Goal: Information Seeking & Learning: Check status

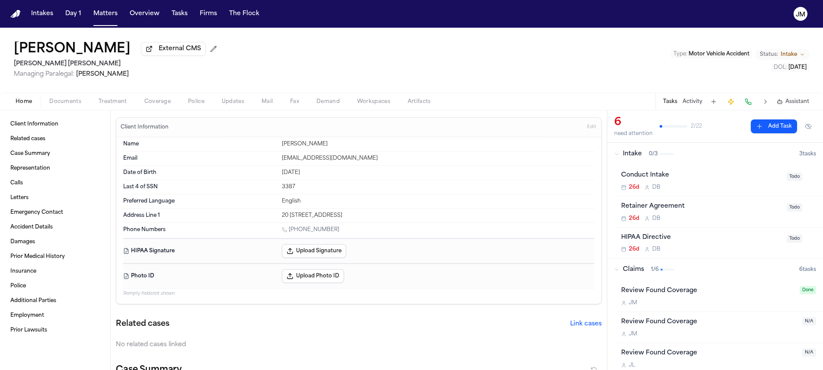
scroll to position [36, 0]
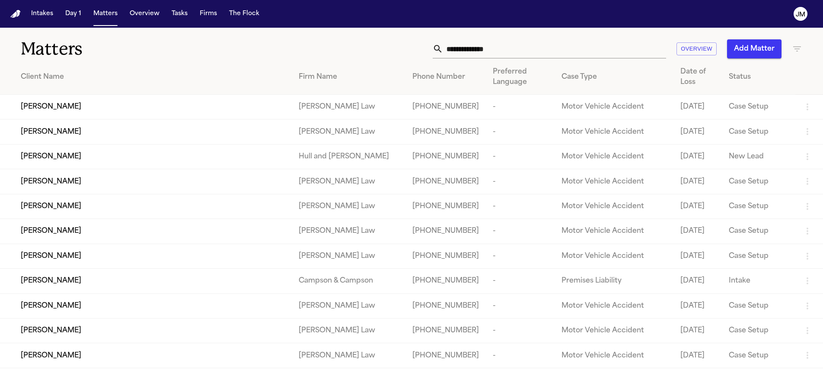
click at [476, 49] on input "text" at bounding box center [554, 48] width 223 height 19
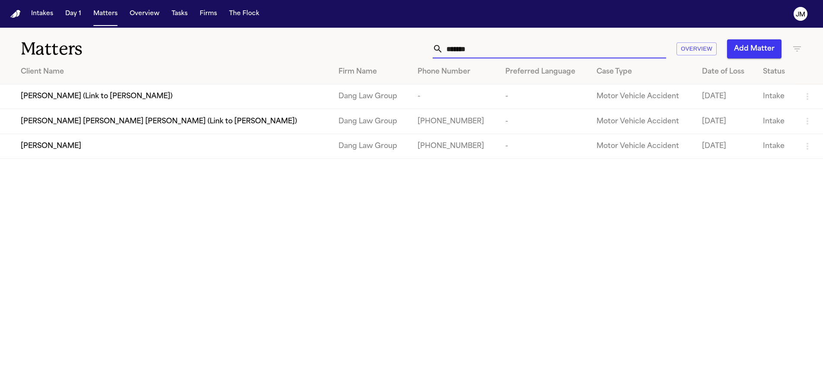
type input "*******"
click at [174, 147] on div "[PERSON_NAME]" at bounding box center [173, 146] width 304 height 10
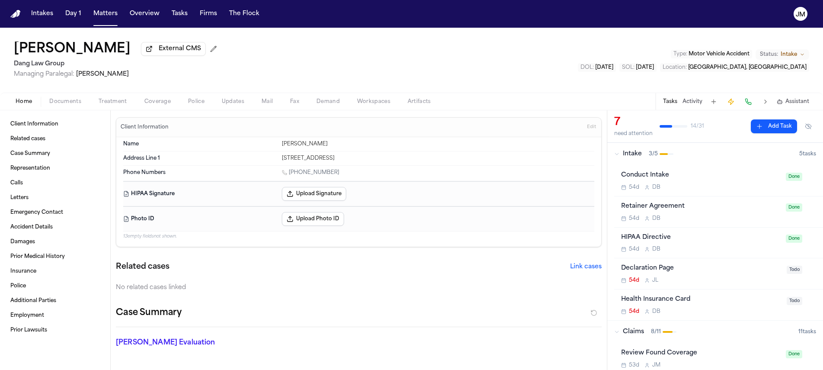
click at [76, 107] on span "button" at bounding box center [65, 106] width 42 height 1
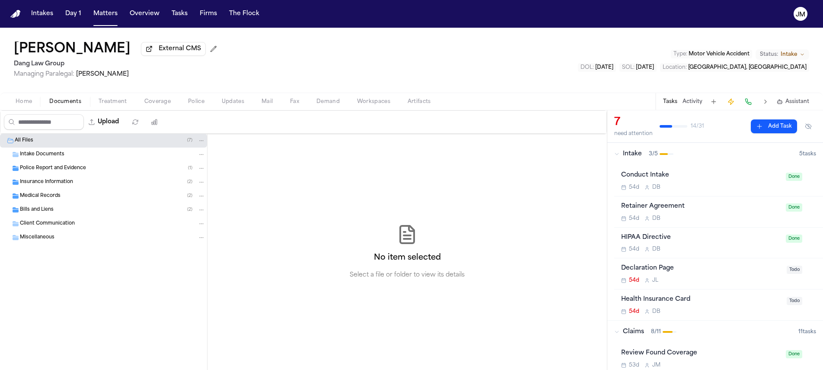
click at [41, 198] on span "Medical Records" at bounding box center [40, 195] width 41 height 7
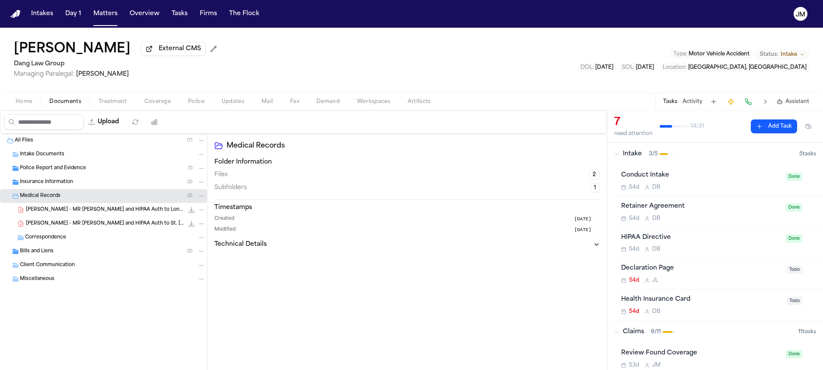
click at [53, 252] on div "Bills and Liens ( 2 )" at bounding box center [112, 251] width 185 height 8
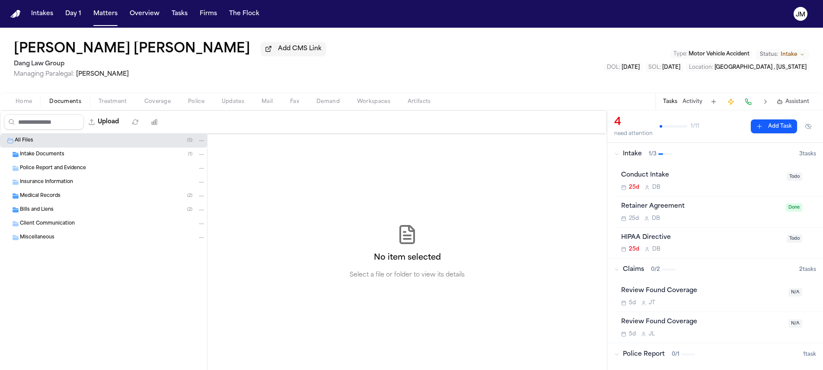
click at [53, 158] on span "Intake Documents" at bounding box center [42, 154] width 45 height 7
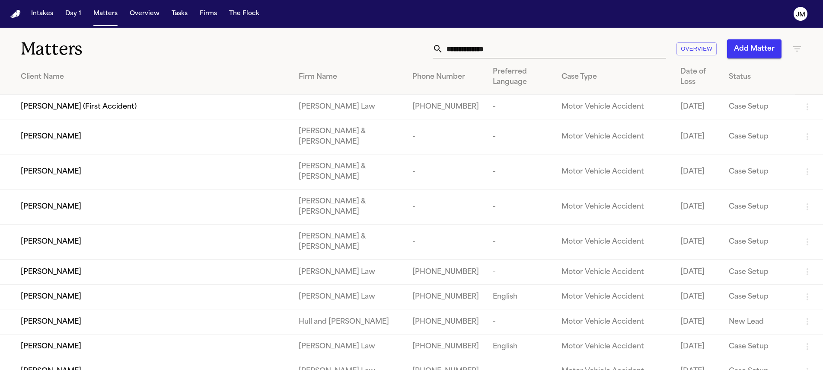
click at [454, 50] on input "text" at bounding box center [554, 48] width 223 height 19
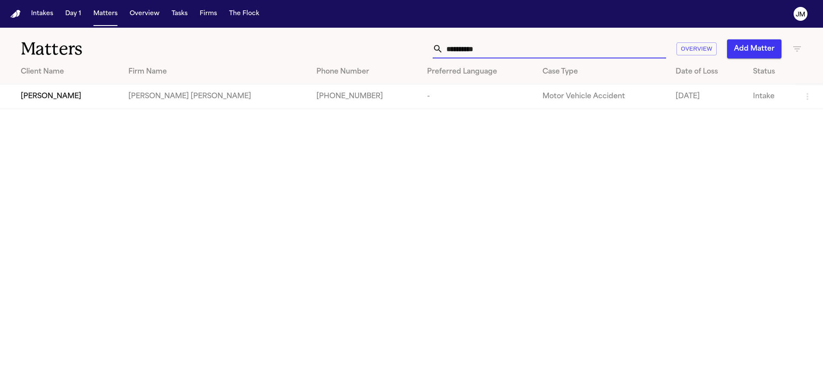
type input "**********"
click at [75, 97] on div "[PERSON_NAME]" at bounding box center [68, 96] width 94 height 10
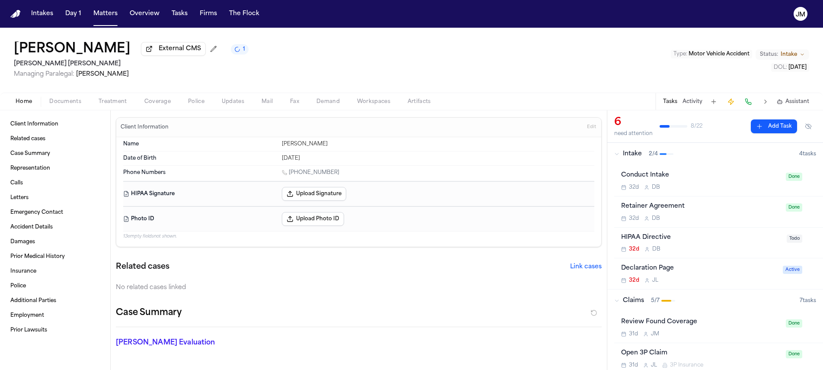
click at [143, 105] on button "Coverage" at bounding box center [158, 101] width 44 height 10
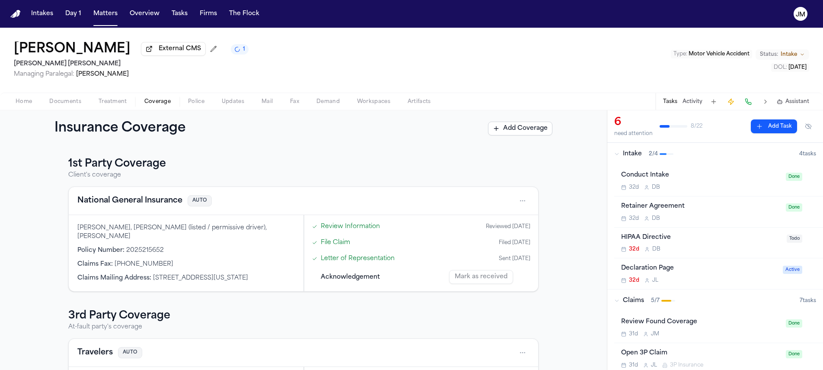
scroll to position [91, 0]
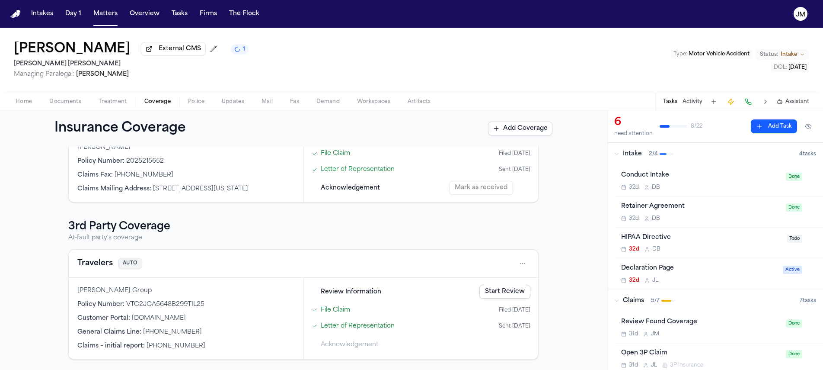
click at [514, 266] on html "Intakes Day 1 Matters Overview Tasks Firms The Flock JM Luis Rivas External CMS…" at bounding box center [411, 185] width 823 height 370
click at [488, 282] on div "View coverage details" at bounding box center [491, 285] width 65 height 22
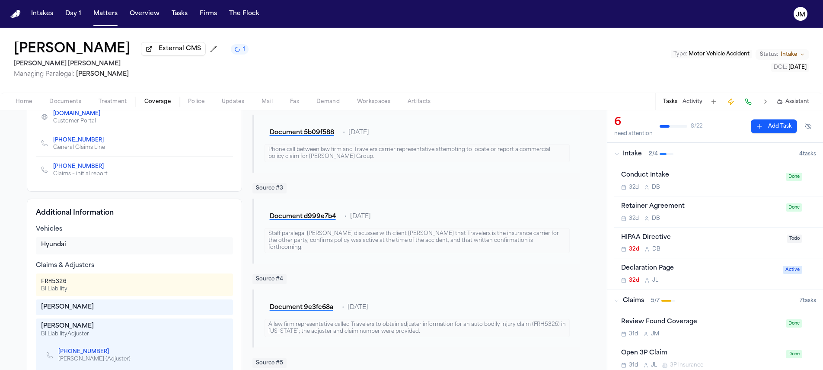
scroll to position [285, 0]
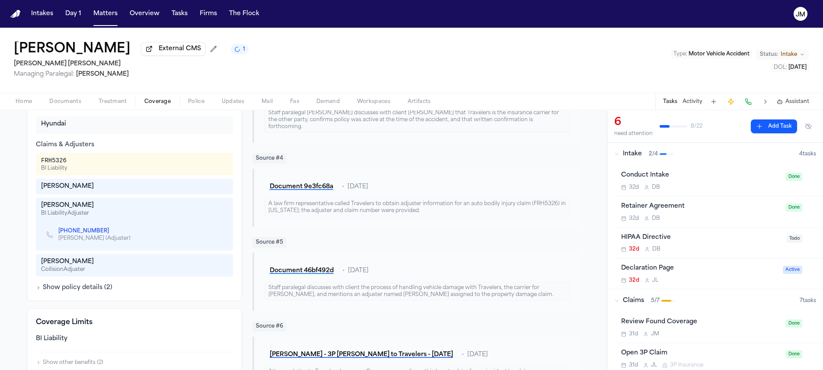
click at [83, 232] on link "+1 (214) 570-6589" at bounding box center [83, 230] width 51 height 7
click at [76, 105] on span "Documents" at bounding box center [65, 101] width 32 height 7
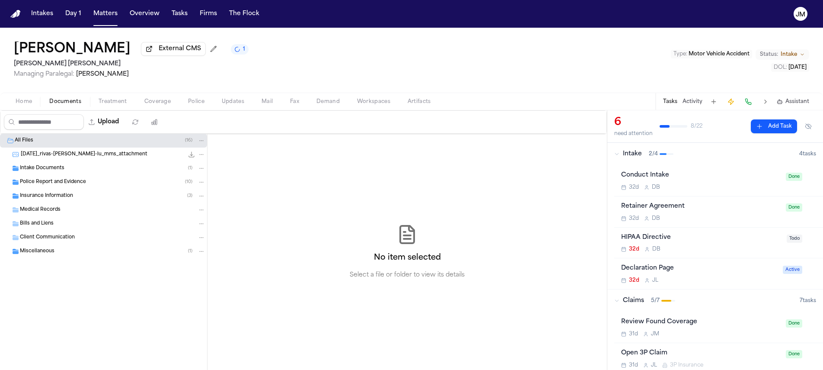
click at [52, 196] on span "Insurance Information" at bounding box center [46, 195] width 53 height 7
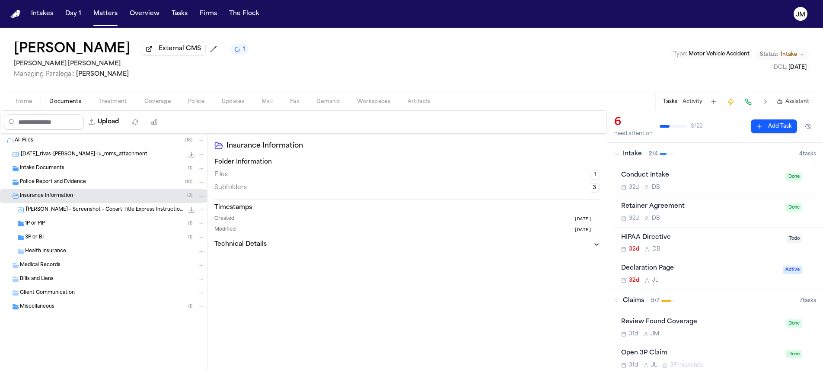
click at [78, 233] on div "3P or BI ( 1 )" at bounding box center [103, 237] width 207 height 14
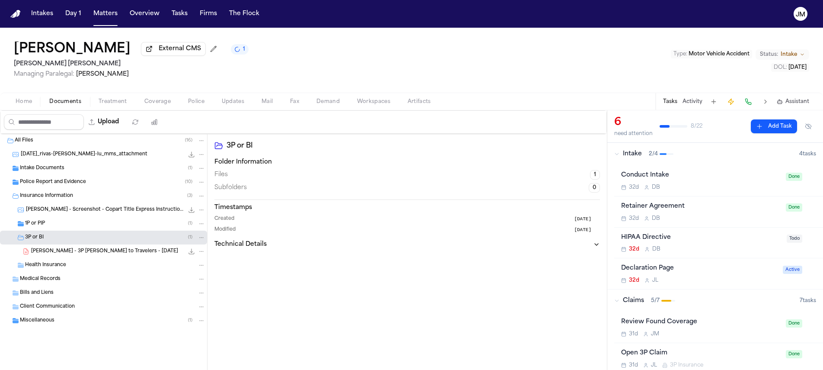
click at [140, 105] on button "Coverage" at bounding box center [158, 101] width 44 height 10
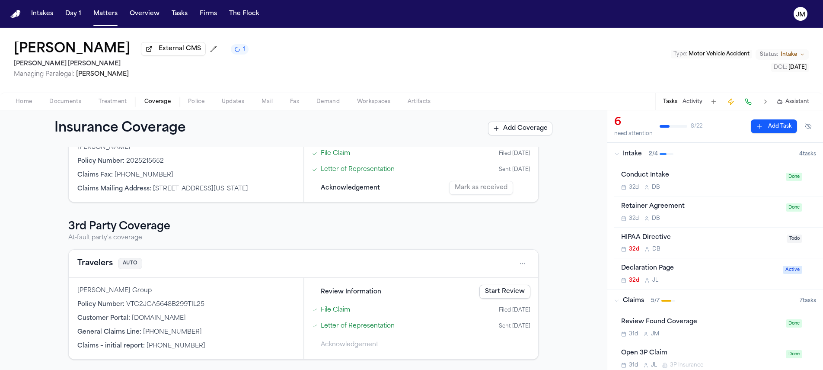
scroll to position [91, 0]
click at [516, 265] on html "Intakes Day 1 Matters Overview Tasks Firms The Flock JM Luis Rivas External CMS…" at bounding box center [411, 185] width 823 height 370
click at [507, 275] on div "View coverage details" at bounding box center [491, 285] width 65 height 22
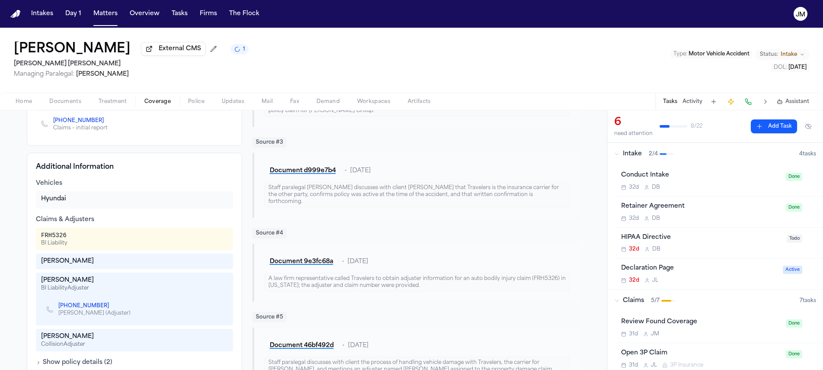
scroll to position [236, 0]
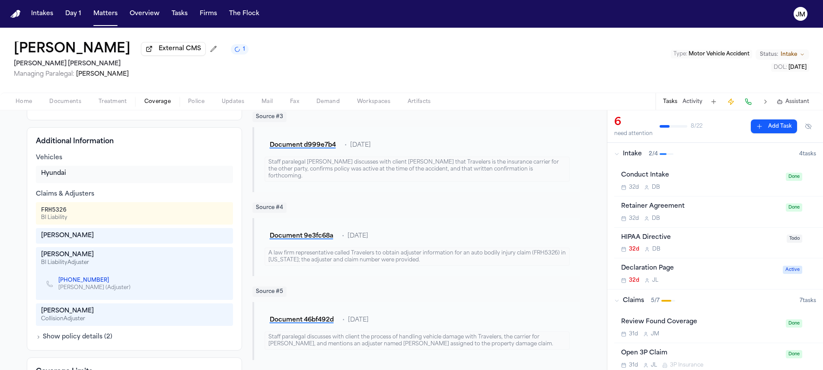
click at [13, 99] on button "Home" at bounding box center [24, 101] width 34 height 10
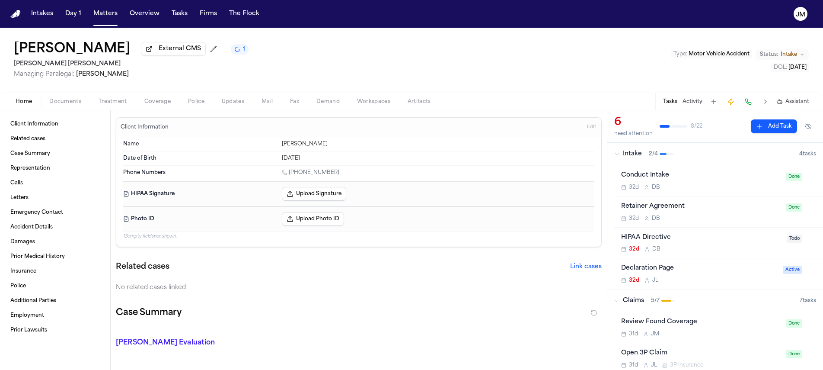
click at [54, 103] on span "Documents" at bounding box center [65, 101] width 32 height 7
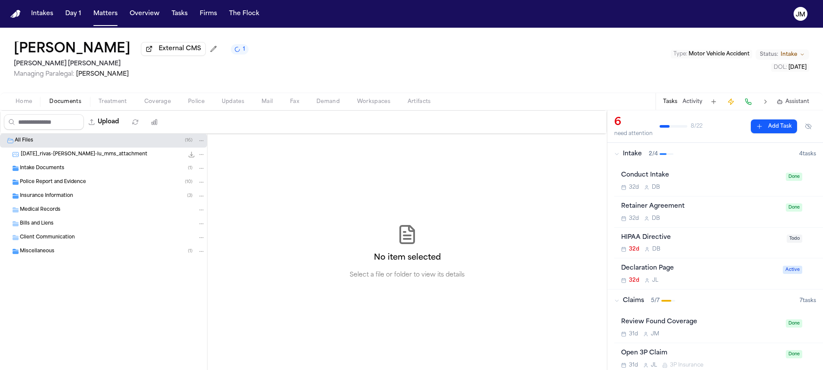
click at [53, 201] on div "Insurance Information ( 3 )" at bounding box center [103, 196] width 207 height 14
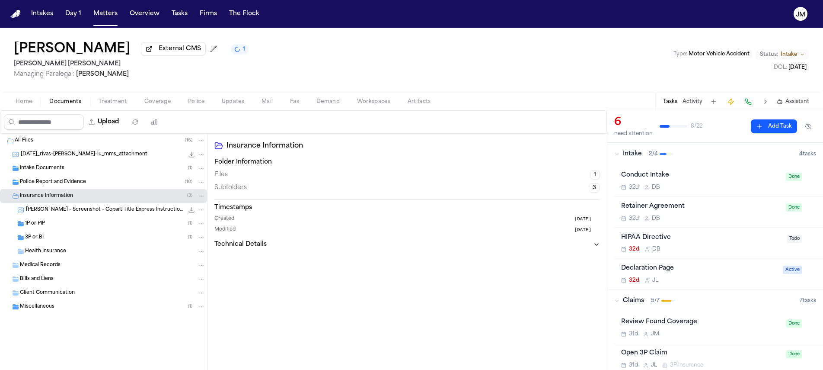
click at [64, 243] on div "3P or BI ( 1 )" at bounding box center [103, 237] width 207 height 14
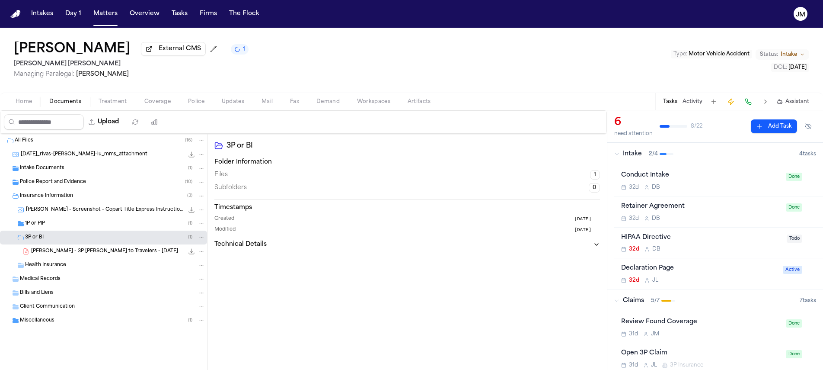
click at [30, 110] on div "Home Documents Treatment Coverage Police Updates Mail Fax Demand Workspaces Art…" at bounding box center [411, 100] width 823 height 17
click at [28, 105] on span "Home" at bounding box center [24, 101] width 16 height 7
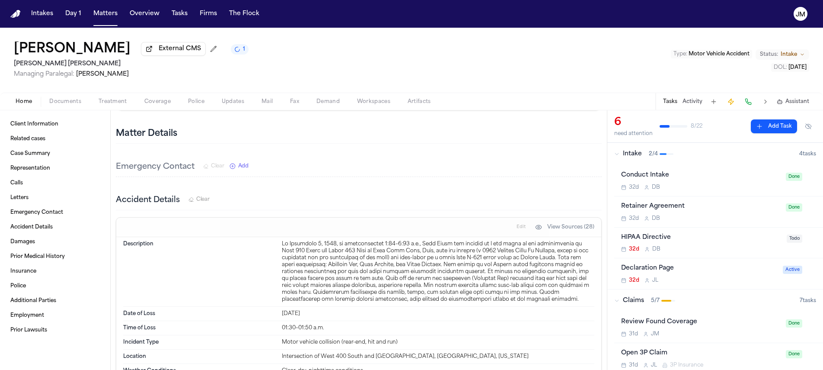
scroll to position [2272, 0]
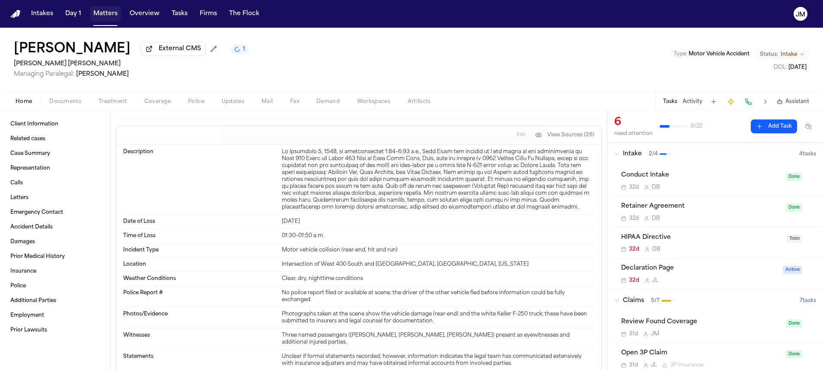
click at [109, 21] on button "Matters" at bounding box center [105, 14] width 31 height 16
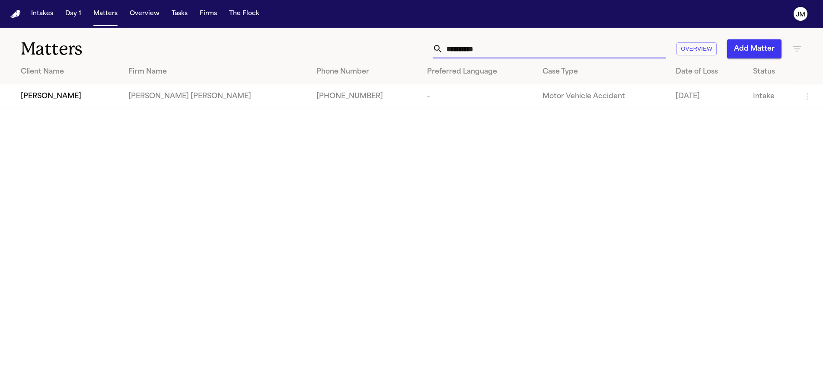
click at [565, 54] on input "**********" at bounding box center [554, 48] width 223 height 19
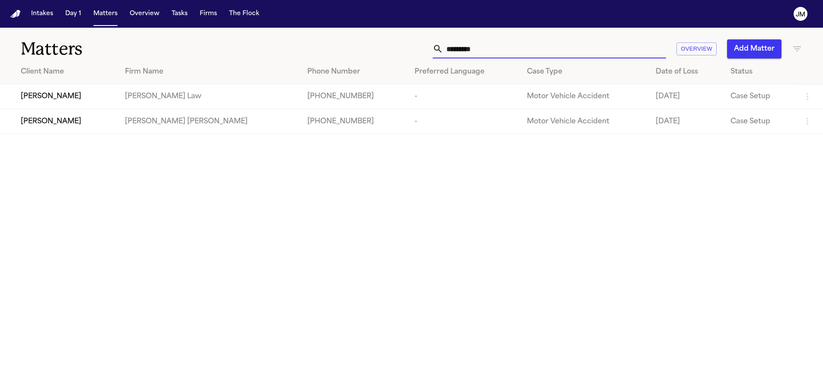
type input "********"
click at [105, 130] on td "[PERSON_NAME]" at bounding box center [59, 121] width 118 height 25
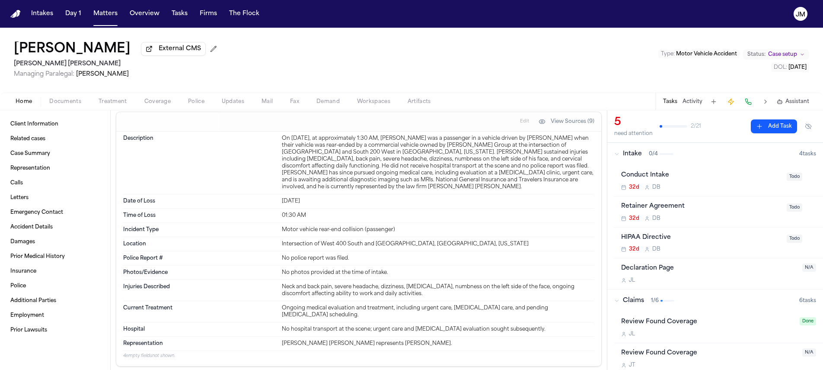
scroll to position [1595, 0]
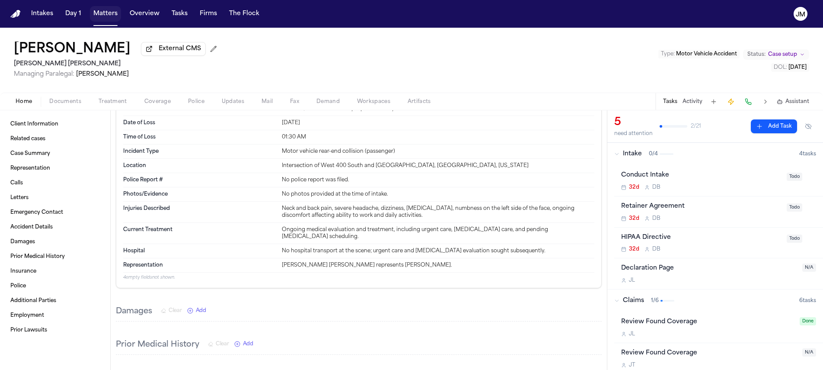
click at [117, 19] on button "Matters" at bounding box center [105, 14] width 31 height 16
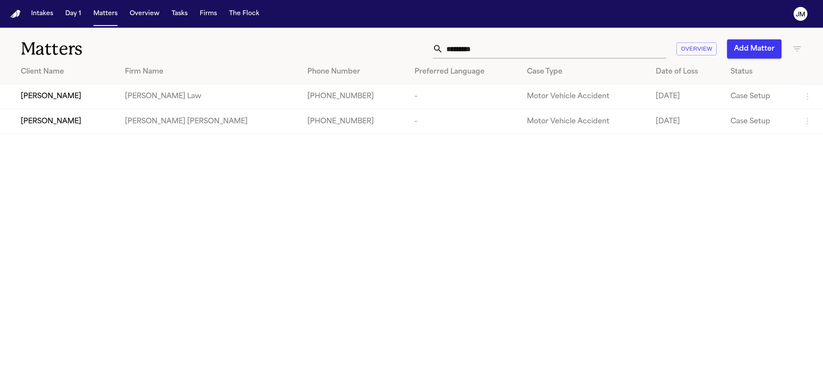
click at [461, 51] on input "********" at bounding box center [554, 48] width 223 height 19
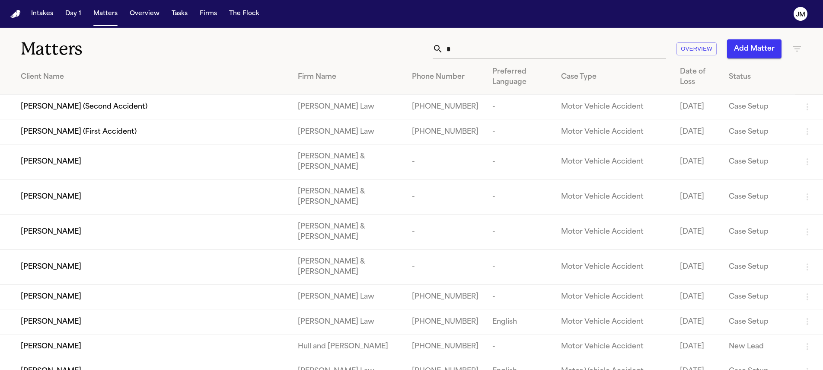
click at [491, 50] on input "*" at bounding box center [554, 48] width 223 height 19
click at [483, 51] on input "*" at bounding box center [554, 48] width 223 height 19
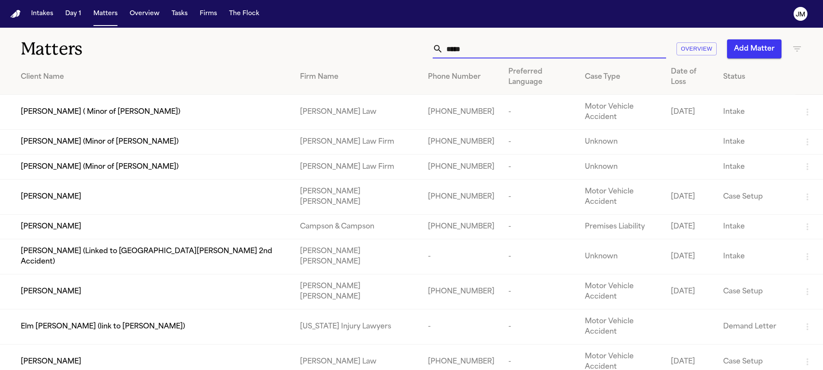
type input "****"
click at [102, 191] on div "[PERSON_NAME]" at bounding box center [153, 196] width 265 height 10
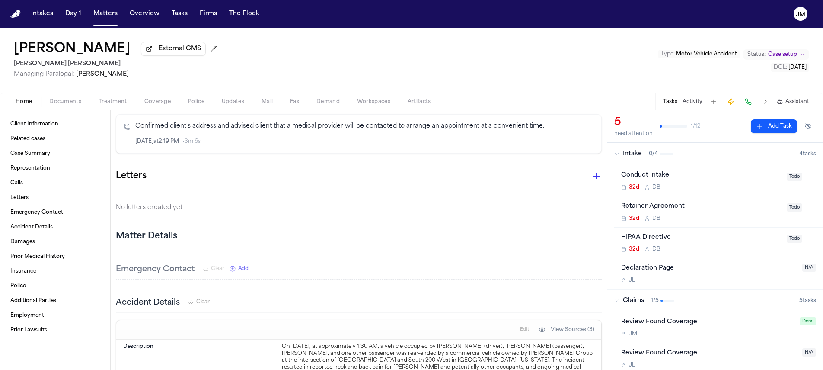
scroll to position [293, 0]
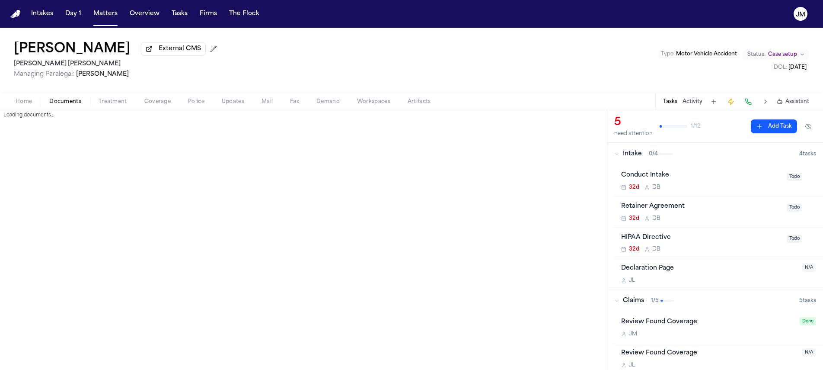
click at [60, 101] on span "Documents" at bounding box center [65, 101] width 32 height 7
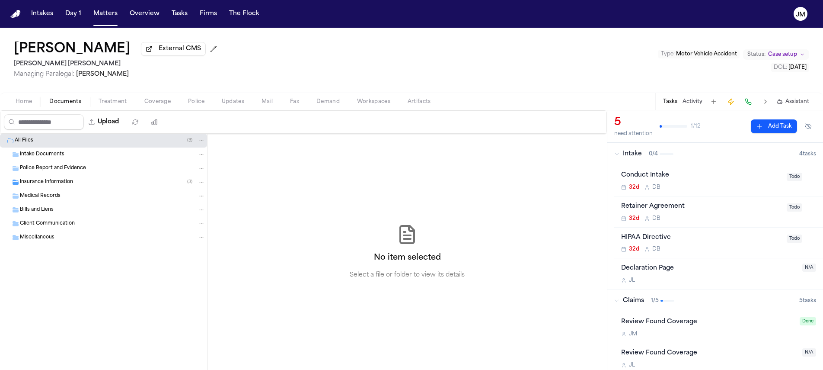
click at [49, 179] on div "Insurance Information ( 3 )" at bounding box center [103, 182] width 207 height 14
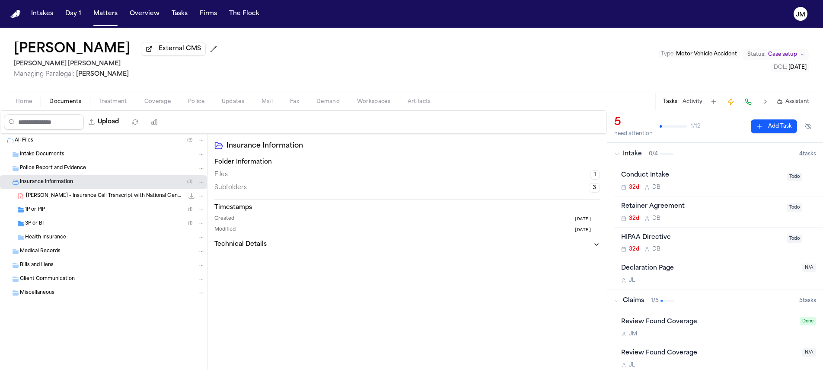
click at [15, 101] on button "Home" at bounding box center [24, 101] width 34 height 10
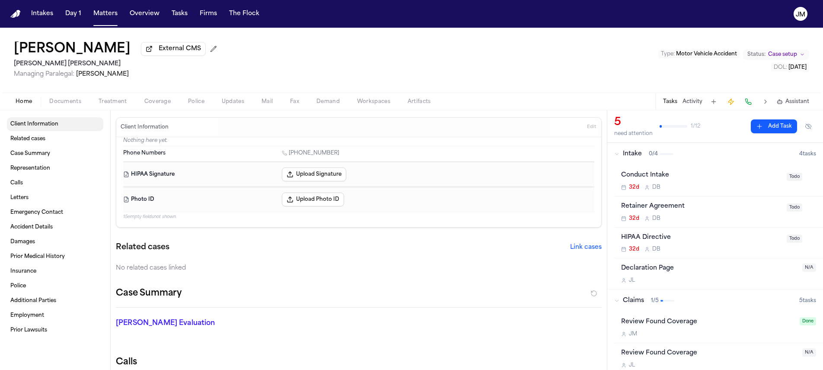
click at [45, 127] on span "Client Information" at bounding box center [34, 124] width 48 height 7
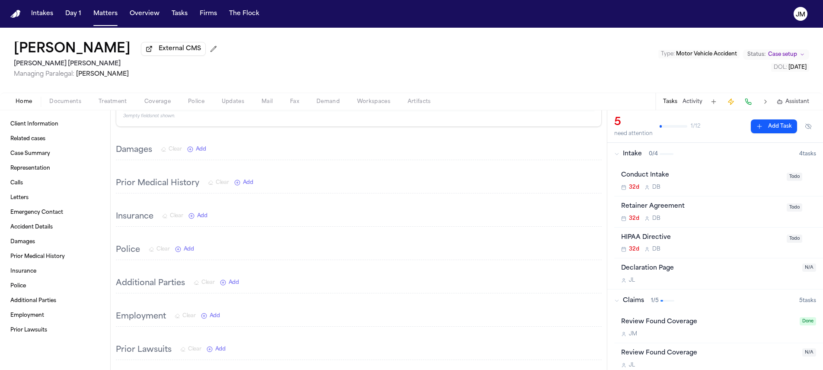
scroll to position [726, 0]
click at [50, 100] on span "Documents" at bounding box center [65, 101] width 32 height 7
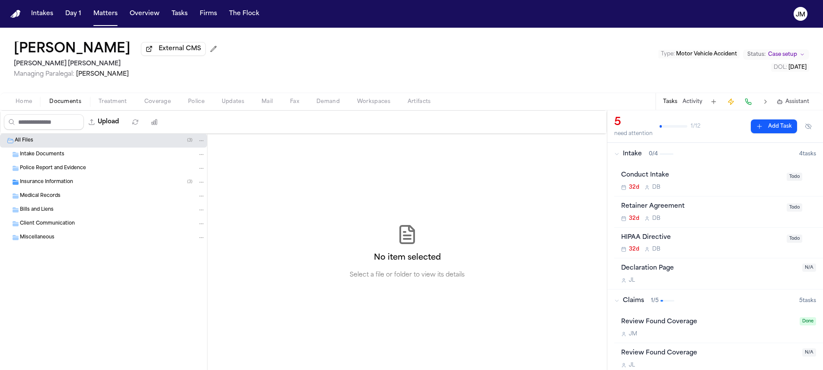
click at [31, 161] on div "Intake Documents" at bounding box center [103, 154] width 207 height 14
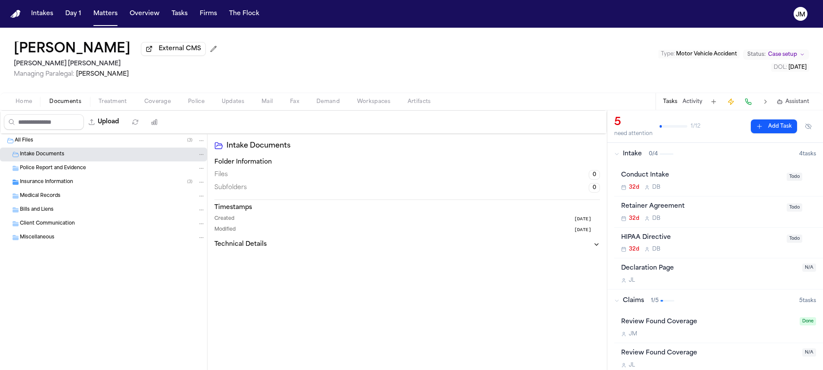
click at [36, 182] on span "Insurance Information" at bounding box center [46, 181] width 53 height 7
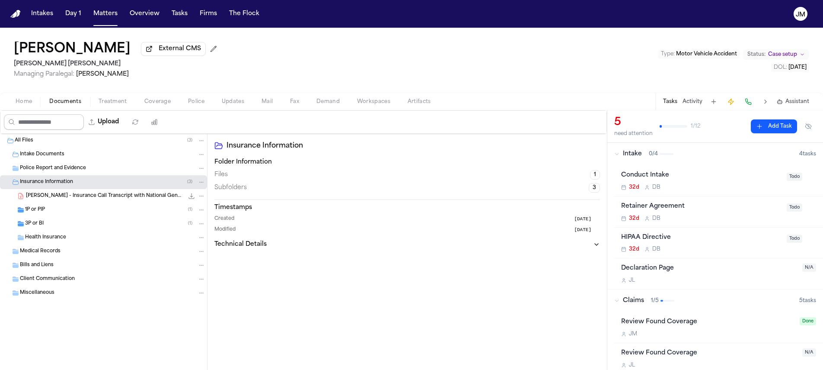
click at [19, 110] on div "Home Documents Treatment Coverage Police Updates Mail Fax Demand Workspaces Art…" at bounding box center [411, 100] width 823 height 17
click at [19, 105] on span "Home" at bounding box center [24, 101] width 16 height 7
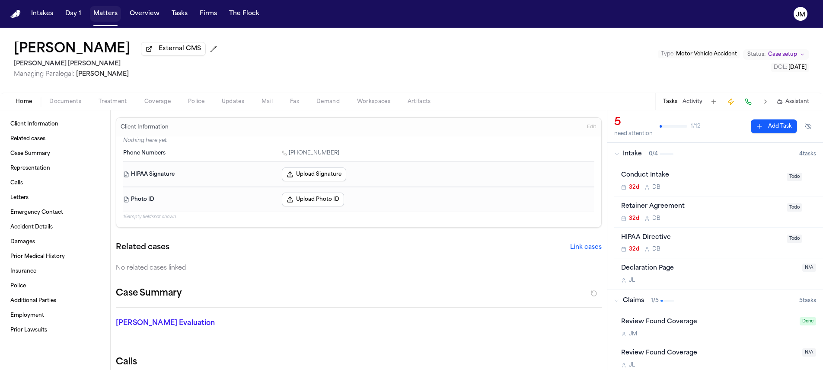
click at [97, 10] on button "Matters" at bounding box center [105, 14] width 31 height 16
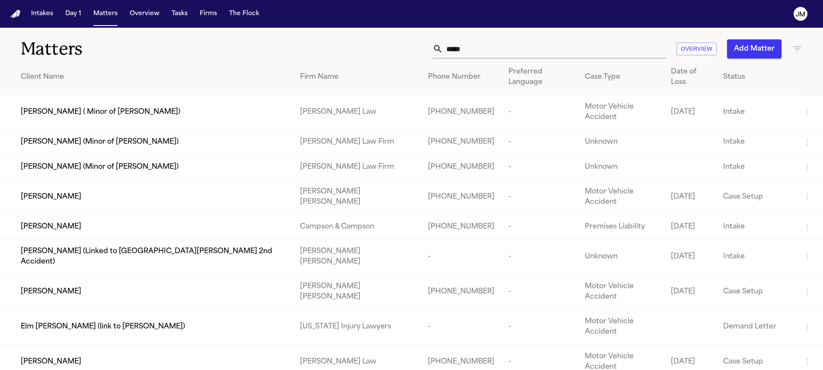
click at [489, 46] on input "****" at bounding box center [554, 48] width 223 height 19
type input "*"
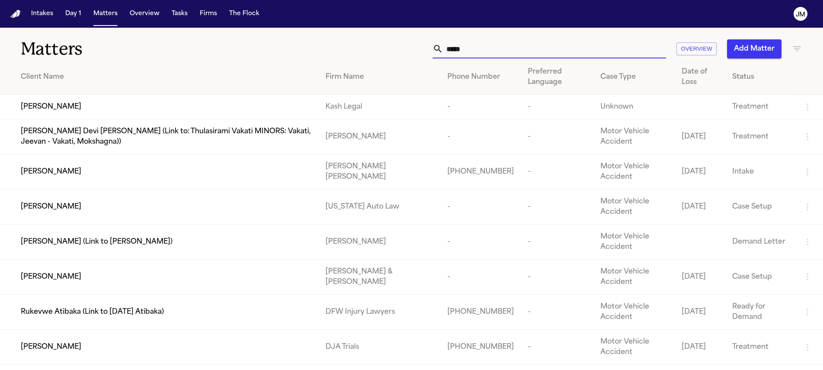
type input "*****"
click at [80, 171] on div "[PERSON_NAME]" at bounding box center [166, 171] width 291 height 10
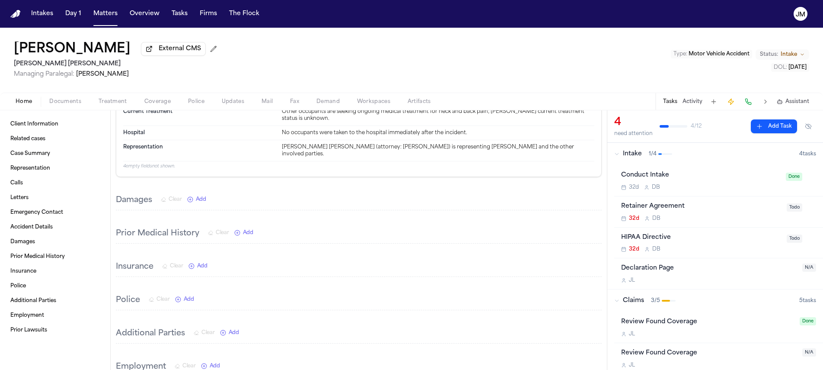
scroll to position [578, 0]
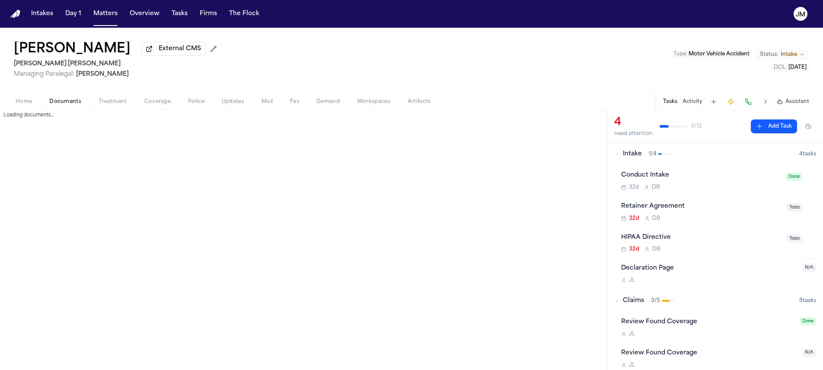
click at [73, 105] on span "Documents" at bounding box center [65, 101] width 32 height 7
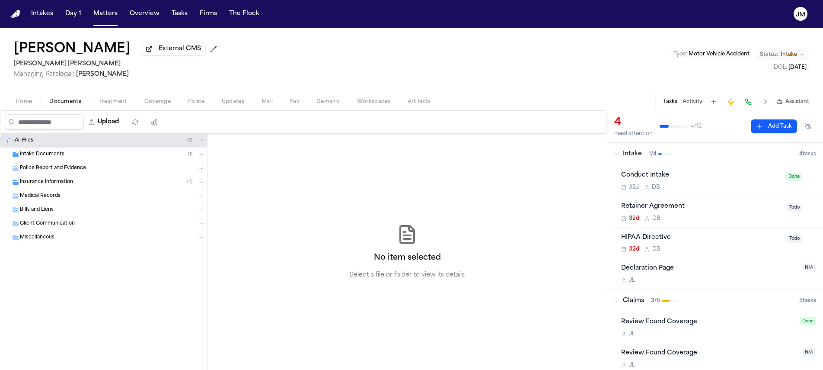
click at [35, 152] on div "Intake Documents ( 1 )" at bounding box center [112, 154] width 185 height 8
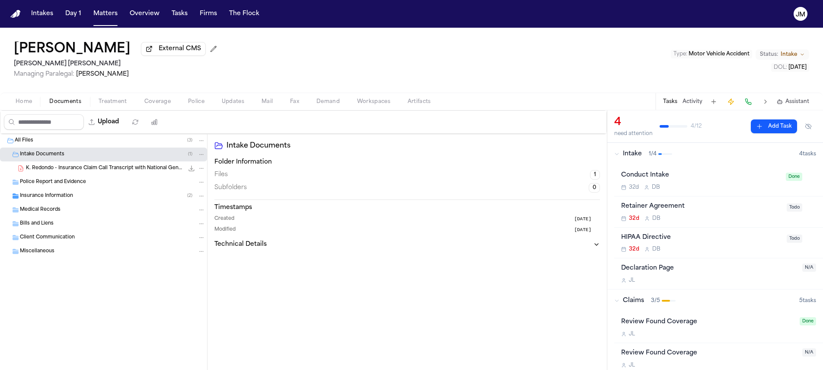
click at [49, 169] on span "K. Redondo - Insurance Claim Call Transcript with National General - 9.2.25" at bounding box center [105, 168] width 158 height 7
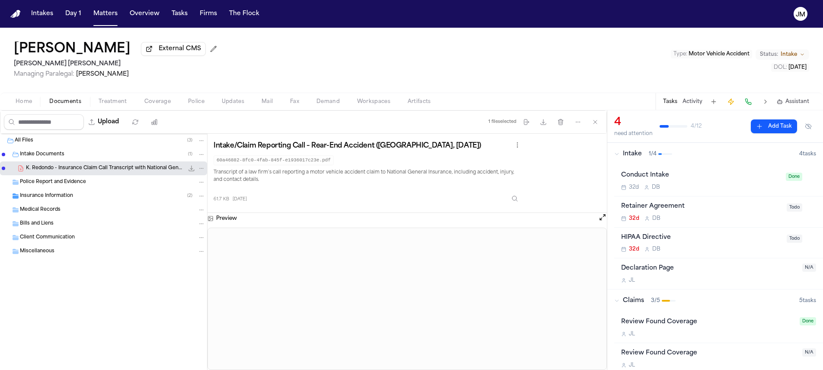
click at [30, 101] on span "Home" at bounding box center [24, 101] width 16 height 7
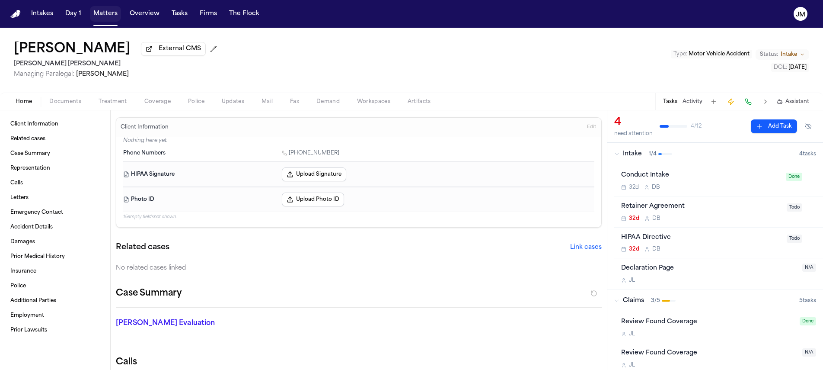
click at [100, 15] on button "Matters" at bounding box center [105, 14] width 31 height 16
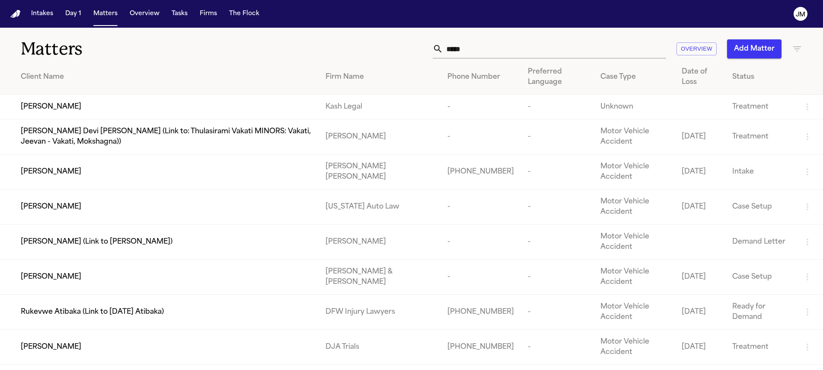
click at [494, 45] on input "*****" at bounding box center [554, 48] width 223 height 19
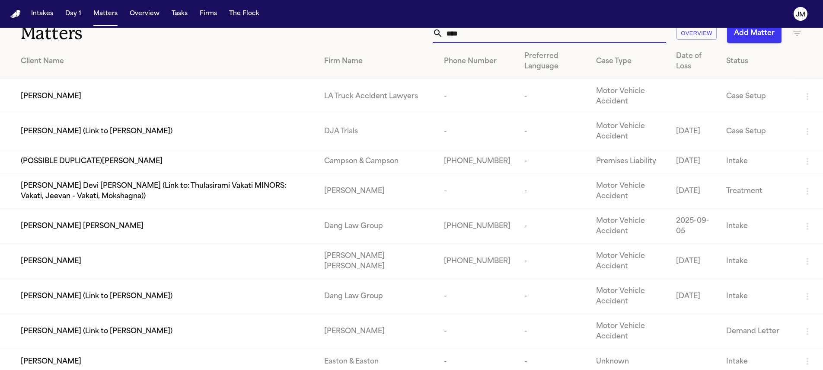
scroll to position [16, 0]
type input "****"
click at [103, 264] on td "[PERSON_NAME]" at bounding box center [158, 260] width 317 height 35
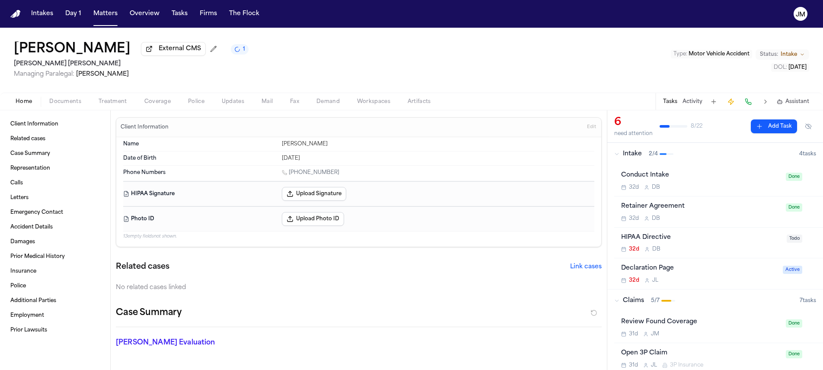
click at [58, 110] on div "Luis Rivas External CMS 1 Steele Adams Hosman Managing Paralegal: Jacqueline Ma…" at bounding box center [411, 69] width 823 height 83
click at [58, 109] on div "Home Documents Treatment Coverage Police Updates Mail Fax Demand Workspaces Art…" at bounding box center [411, 100] width 823 height 17
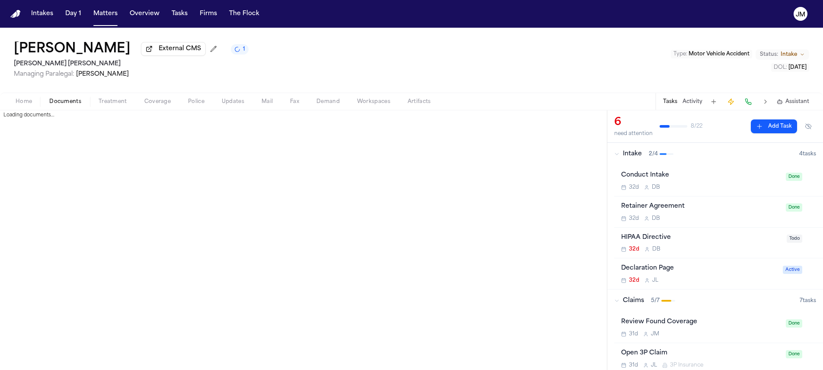
click at [58, 107] on button "Documents" at bounding box center [65, 101] width 49 height 10
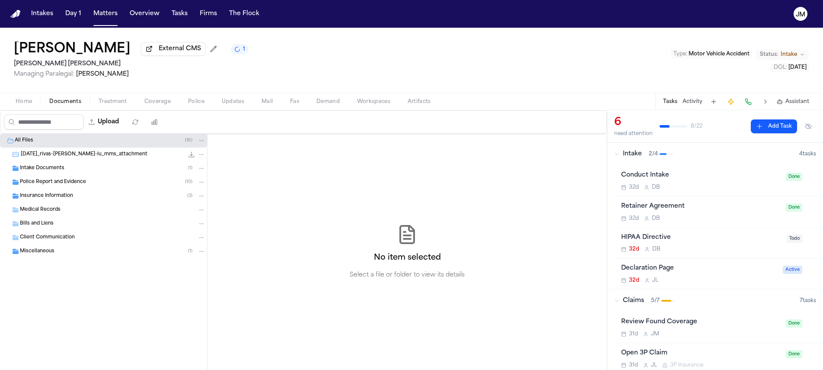
click at [50, 158] on span "2025-10-01_rivas-moreno-lu_mms_attachment" at bounding box center [84, 154] width 127 height 7
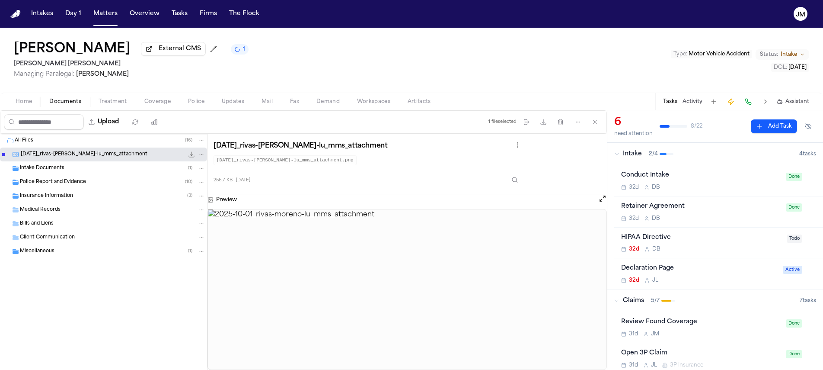
click at [59, 181] on span "Police Report and Evidence" at bounding box center [53, 181] width 66 height 7
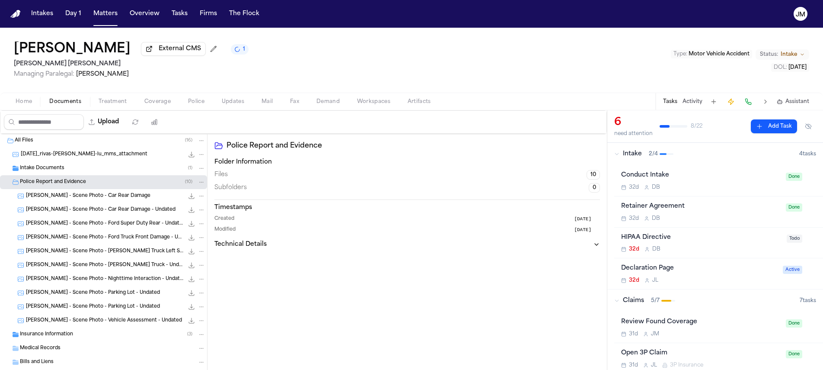
click at [76, 200] on span "L. Rivas - Scene Photo - Car Rear Damage" at bounding box center [88, 195] width 124 height 7
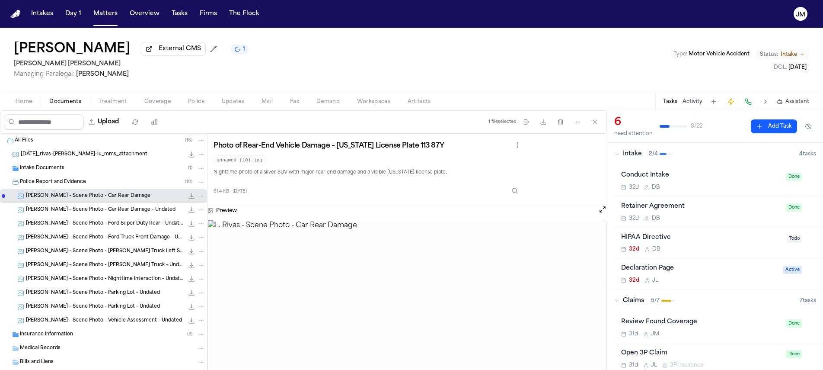
click at [134, 212] on span "L. Rivas - Scene Photo - Car Rear Damage - Undated" at bounding box center [101, 209] width 150 height 7
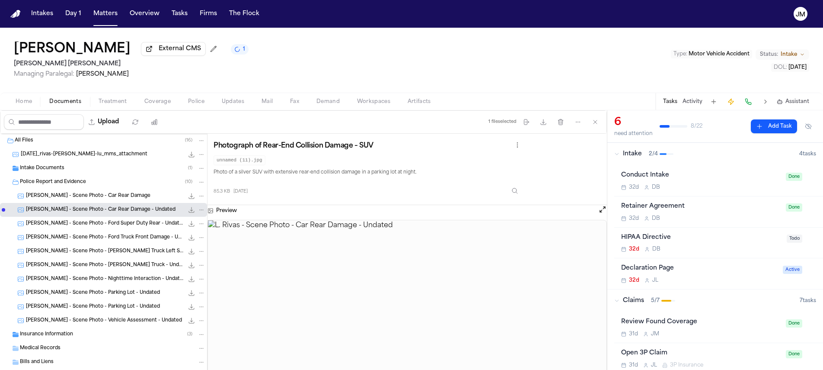
click at [131, 224] on span "L. Rivas - Scene Photo - Ford Super Duty Rear - Undated" at bounding box center [105, 223] width 158 height 7
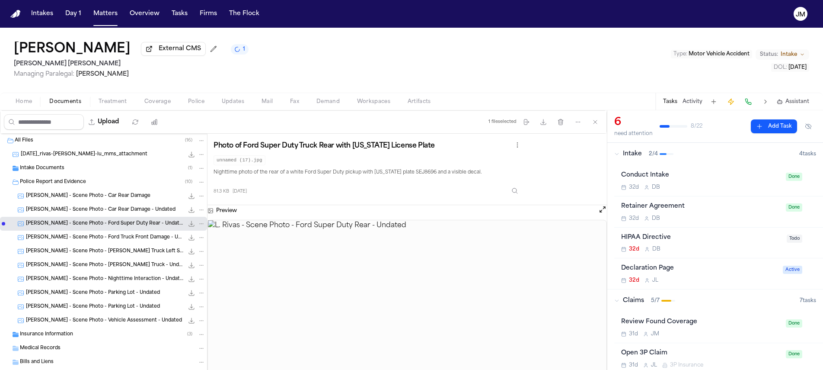
click at [127, 236] on span "L. Rivas - Scene Photo - Ford Truck Front Damage - Undated" at bounding box center [105, 237] width 158 height 7
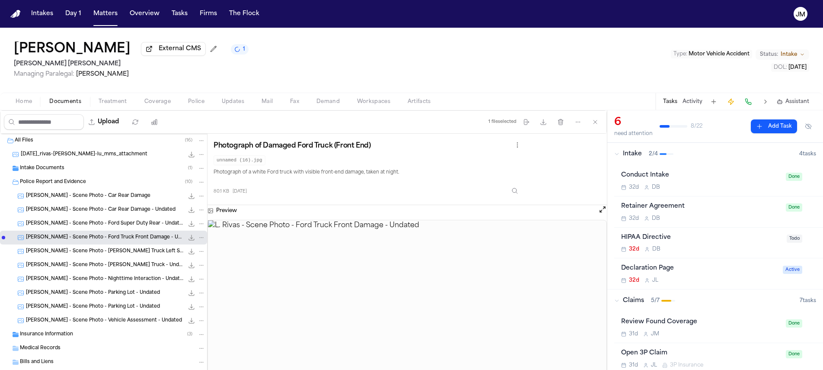
click at [123, 249] on div "L. Rivas - Scene Photo - Keller Truck Left Side 71.5 KB • JPG" at bounding box center [115, 251] width 179 height 9
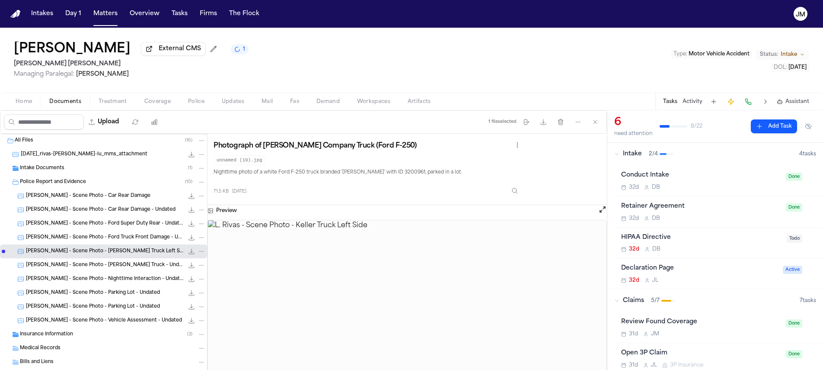
click at [105, 266] on span "L. Rivas - Scene Photo - Keller Truck - Undated" at bounding box center [105, 264] width 158 height 7
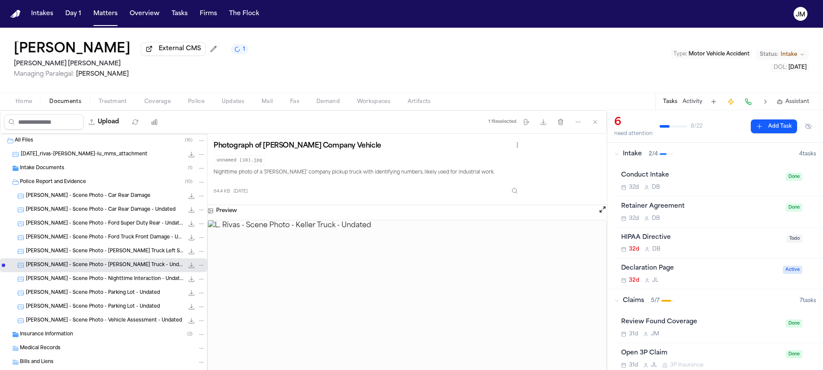
click at [117, 283] on div "L. Rivas - Scene Photo - Nighttime Interaction - Undated 60.3 KB • JPG" at bounding box center [115, 278] width 179 height 9
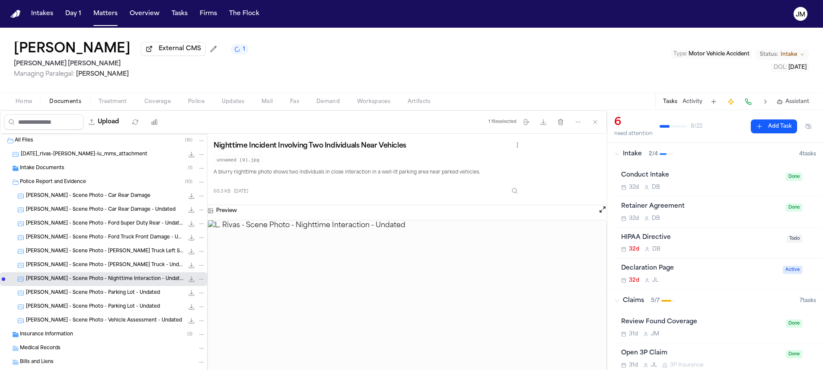
click at [103, 296] on span "L. Rivas - Scene Photo - Parking Lot - Undated" at bounding box center [93, 292] width 134 height 7
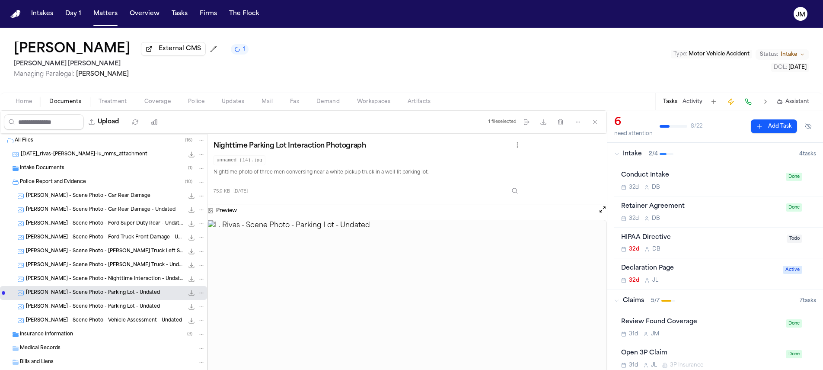
click at [150, 99] on span "Coverage" at bounding box center [157, 101] width 26 height 7
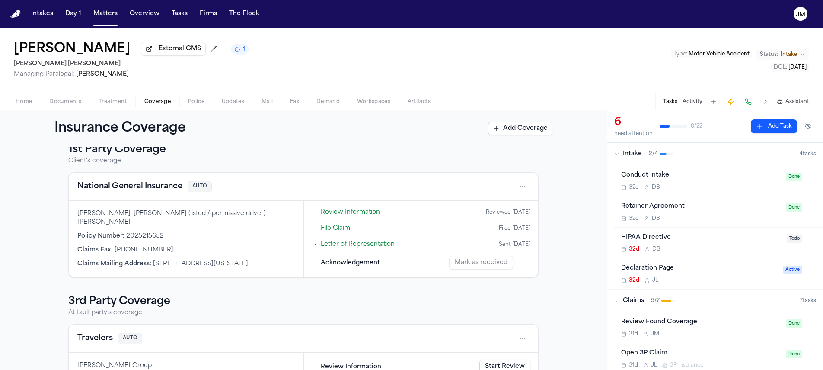
scroll to position [91, 0]
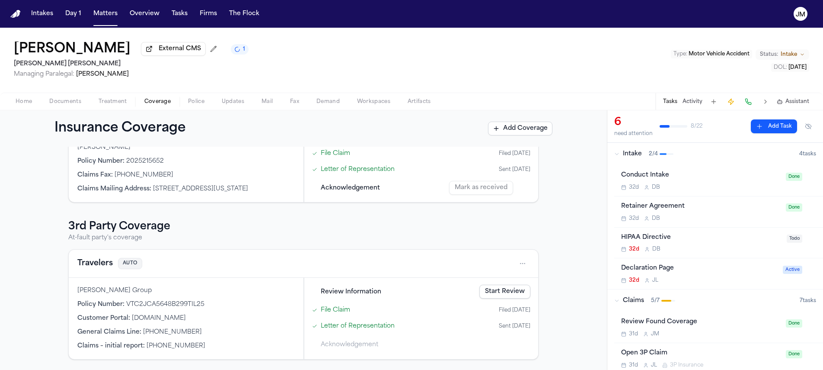
click at [519, 260] on html "Intakes Day 1 Matters Overview Tasks Firms The Flock JM Luis Rivas External CMS…" at bounding box center [411, 185] width 823 height 370
click at [489, 286] on div "View coverage details" at bounding box center [491, 285] width 65 height 22
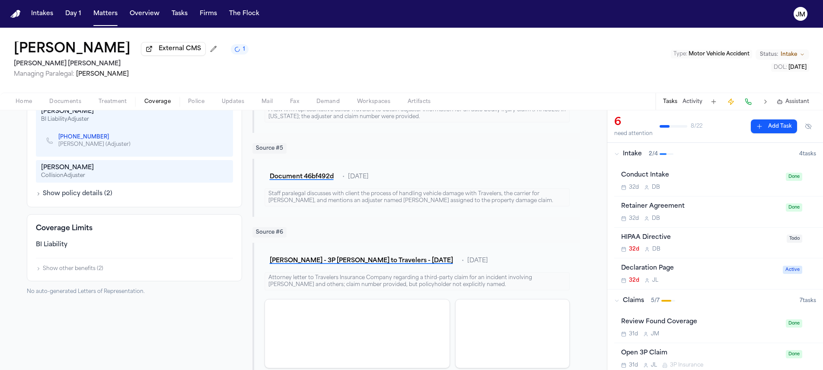
scroll to position [299, 0]
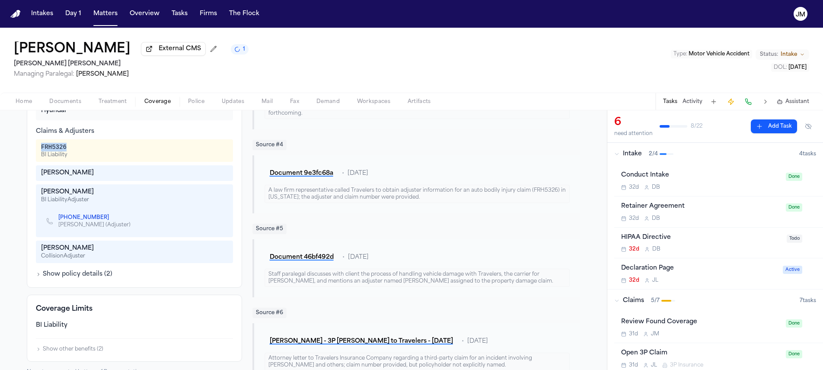
drag, startPoint x: 64, startPoint y: 149, endPoint x: 38, endPoint y: 150, distance: 25.1
click at [41, 150] on div "FRH5326" at bounding box center [54, 147] width 26 height 9
copy div "FRH5326"
click at [76, 101] on span "Documents" at bounding box center [65, 101] width 32 height 7
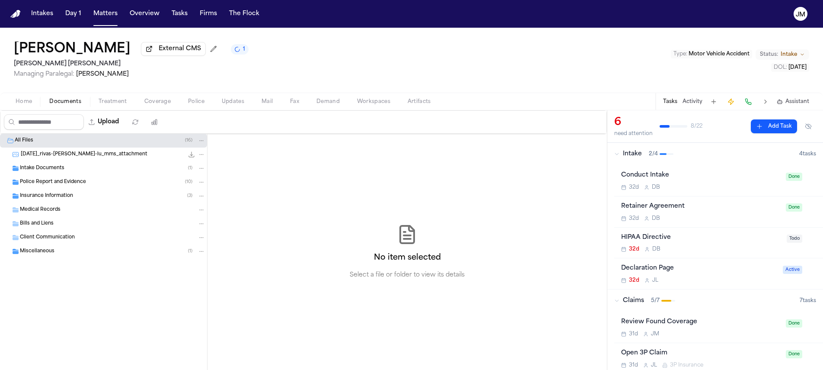
click at [64, 172] on div "Intake Documents ( 1 )" at bounding box center [112, 168] width 185 height 8
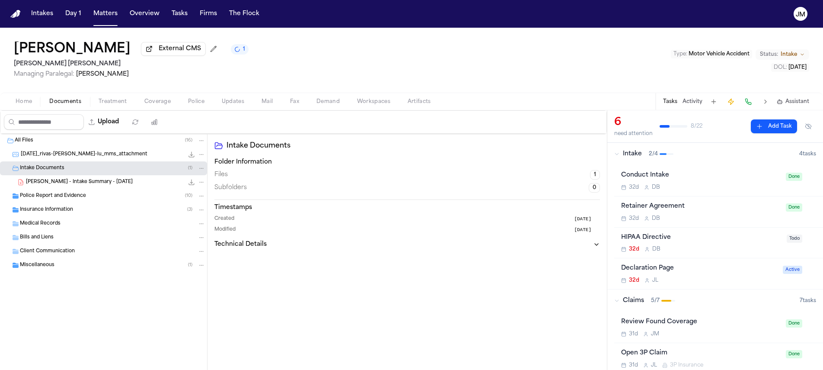
click at [76, 195] on span "Police Report and Evidence" at bounding box center [53, 195] width 66 height 7
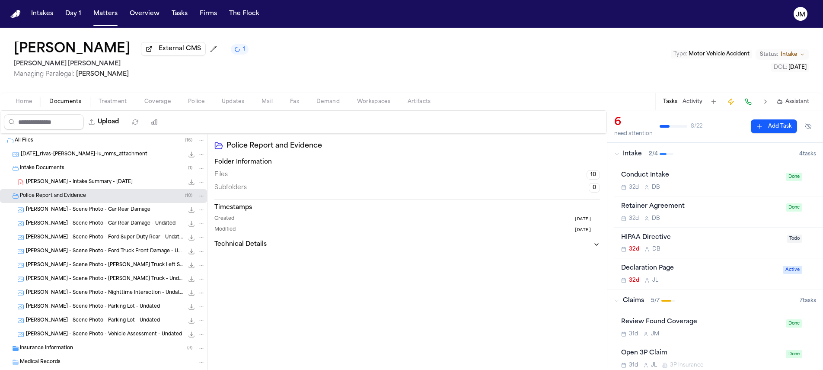
click at [85, 216] on div "L. Rivas - Scene Photo - Car Rear Damage 61.4 KB • JPG" at bounding box center [103, 210] width 207 height 14
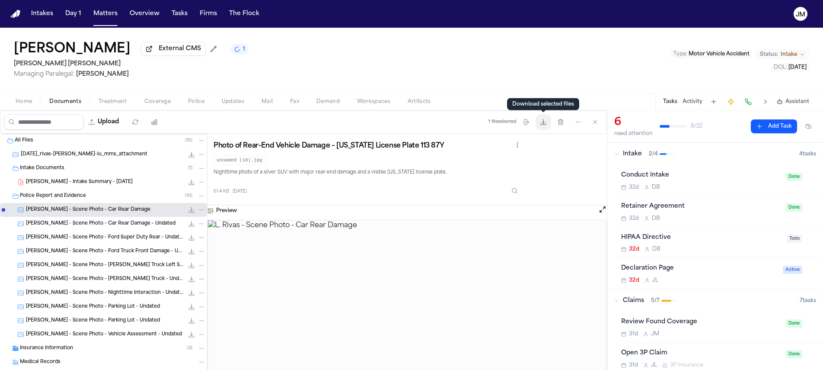
click at [543, 124] on icon "button" at bounding box center [543, 121] width 5 height 5
click at [130, 230] on div "L. Rivas - Scene Photo - Car Rear Damage - Undated 85.3 KB • JPG" at bounding box center [103, 224] width 207 height 14
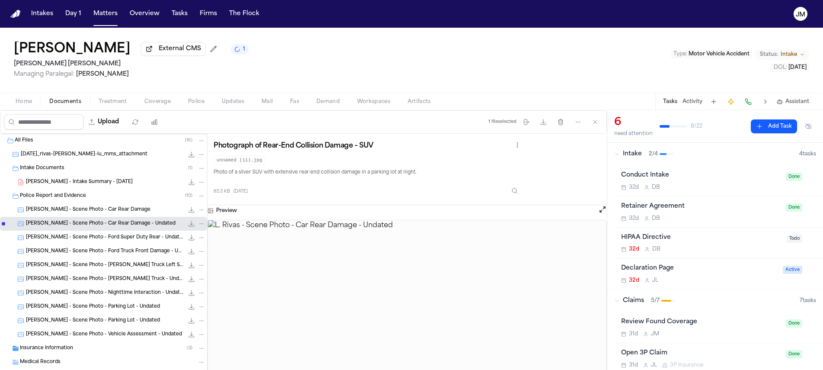
click at [131, 244] on div "L. Rivas - Scene Photo - Ford Super Duty Rear - Undated 81.3 KB • JPG" at bounding box center [103, 237] width 207 height 14
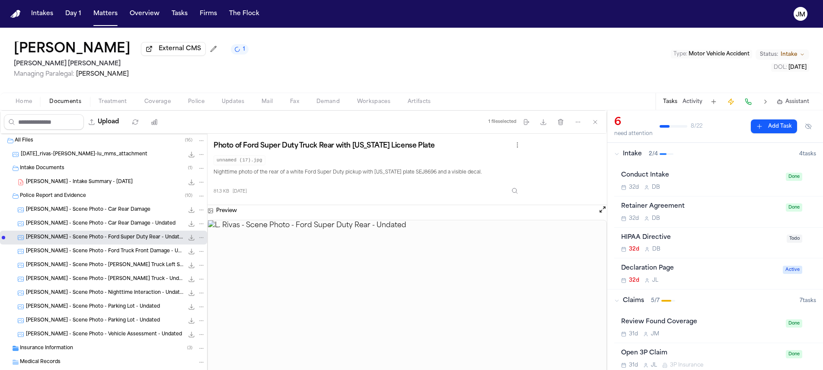
click at [132, 251] on span "L. Rivas - Scene Photo - Ford Truck Front Damage - Undated" at bounding box center [105, 251] width 158 height 7
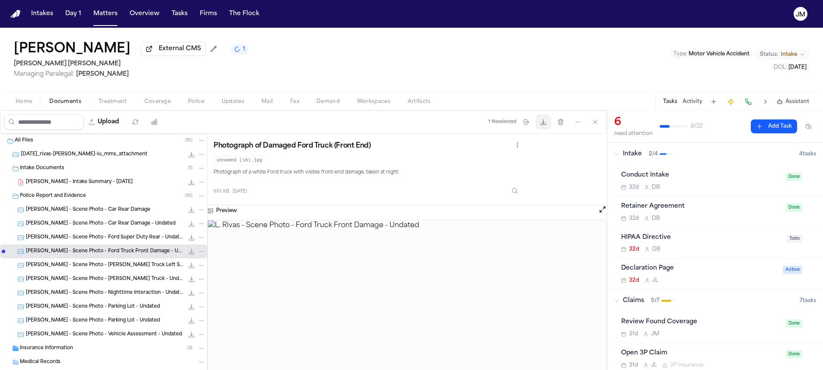
click at [540, 123] on icon "button" at bounding box center [543, 121] width 7 height 7
click at [122, 265] on span "L. Rivas - Scene Photo - Keller Truck Left Side" at bounding box center [105, 264] width 158 height 7
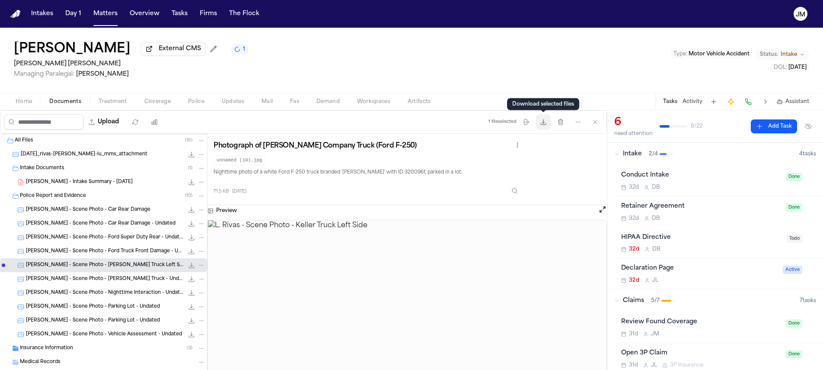
click at [539, 120] on button "Download files" at bounding box center [543, 122] width 16 height 16
click at [116, 283] on div "L. Rivas - Scene Photo - Keller Truck - Undated 84.4 KB • JPG" at bounding box center [115, 278] width 179 height 9
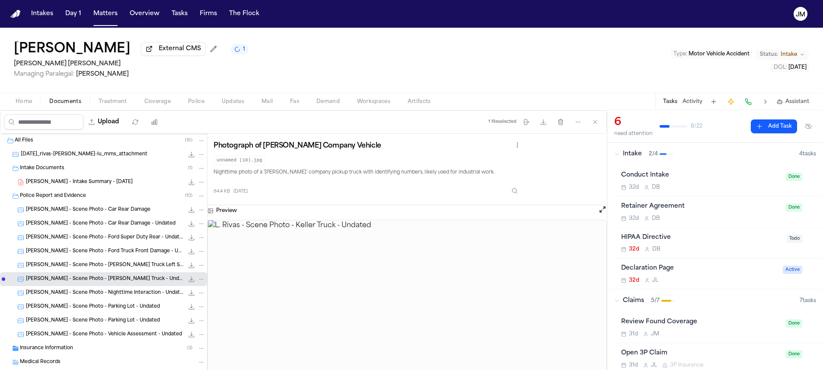
click at [136, 291] on span "L. Rivas - Scene Photo - Nighttime Interaction - Undated" at bounding box center [105, 292] width 158 height 7
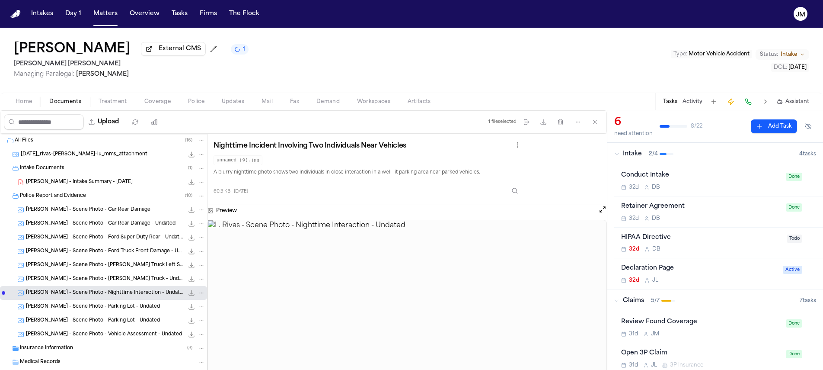
click at [125, 308] on span "L. Rivas - Scene Photo - Parking Lot - Undated" at bounding box center [93, 306] width 134 height 7
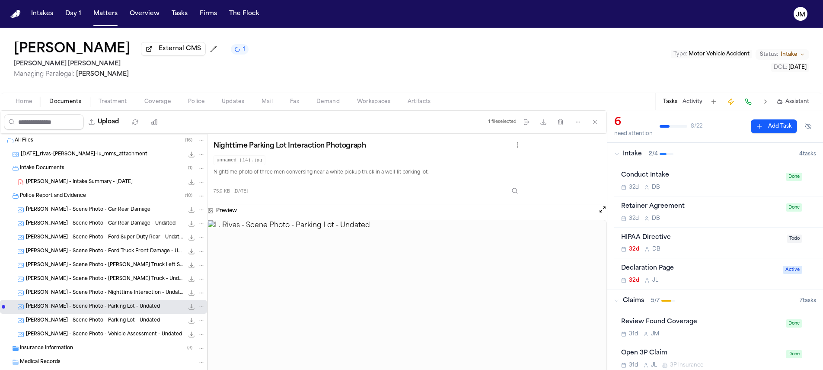
click at [123, 320] on span "L. Rivas - Scene Photo - Parking Lot - Undated" at bounding box center [93, 320] width 134 height 7
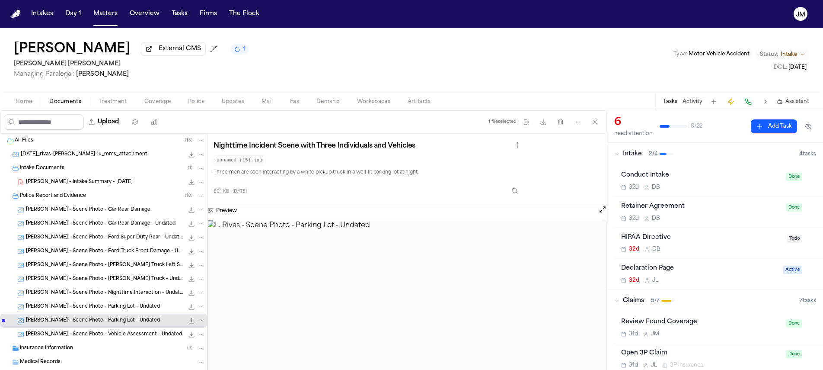
click at [123, 334] on span "L. Rivas - Scene Photo - Vehicle Assessment - Undated" at bounding box center [104, 334] width 156 height 7
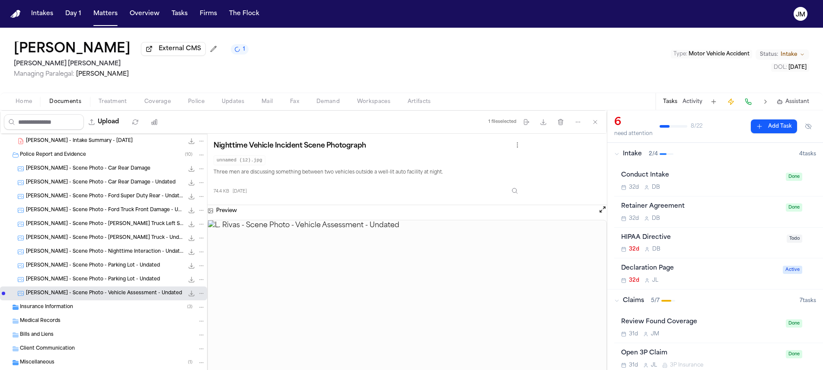
scroll to position [62, 0]
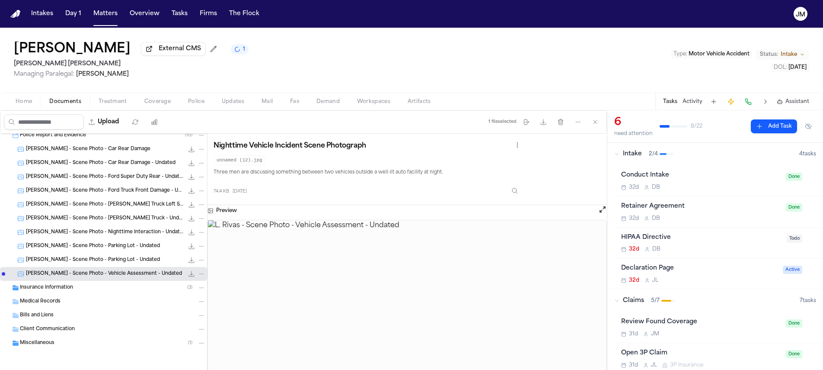
click at [85, 341] on div "Miscellaneous ( 1 )" at bounding box center [112, 343] width 185 height 8
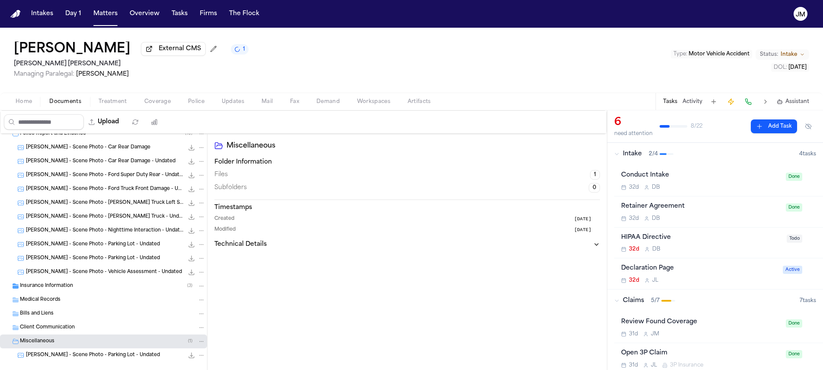
click at [99, 355] on span "L. Rivas - Scene Photo - Parking Lot - Undated" at bounding box center [93, 354] width 134 height 7
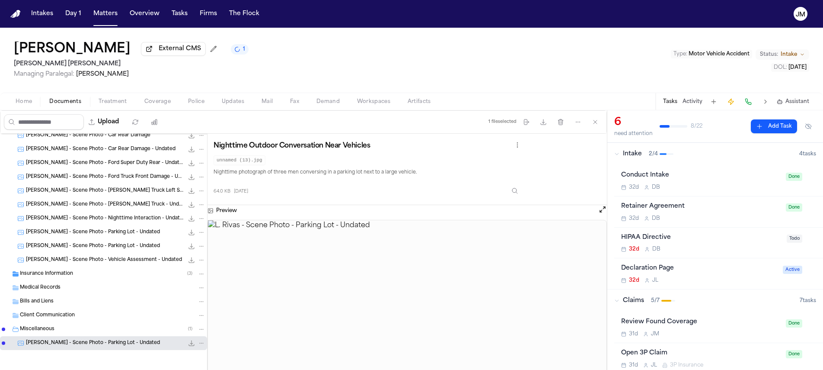
scroll to position [76, 0]
click at [99, 189] on span "L. Rivas - Scene Photo - Keller Truck Left Side" at bounding box center [105, 190] width 158 height 7
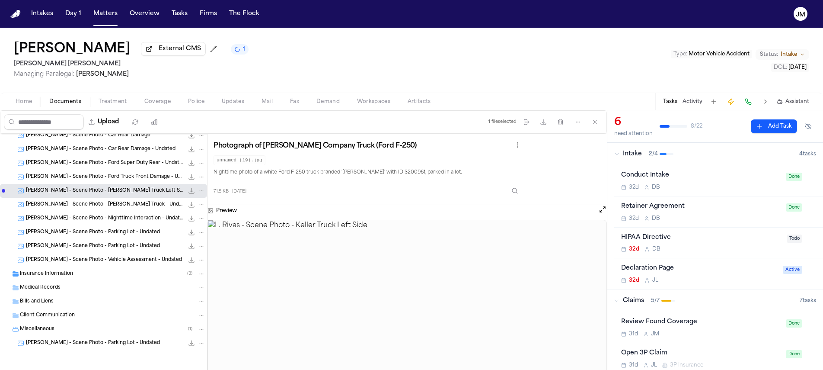
click at [96, 201] on span "L. Rivas - Scene Photo - Keller Truck - Undated" at bounding box center [105, 204] width 158 height 7
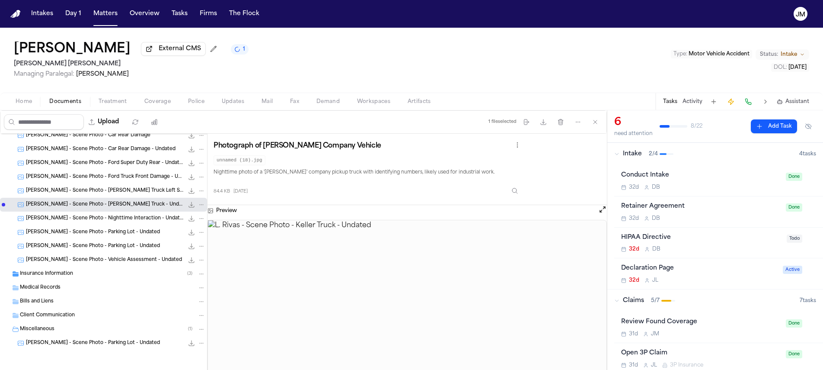
click at [118, 220] on span "L. Rivas - Scene Photo - Nighttime Interaction - Undated" at bounding box center [105, 218] width 158 height 7
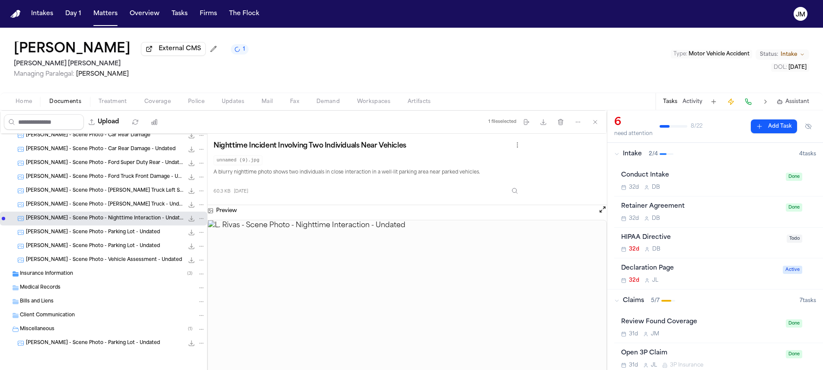
click at [255, 54] on div "Luis Rivas External CMS 1 Steele Adams Hosman Managing Paralegal: Jacqueline Ma…" at bounding box center [411, 60] width 823 height 65
click at [112, 19] on button "Matters" at bounding box center [105, 14] width 31 height 16
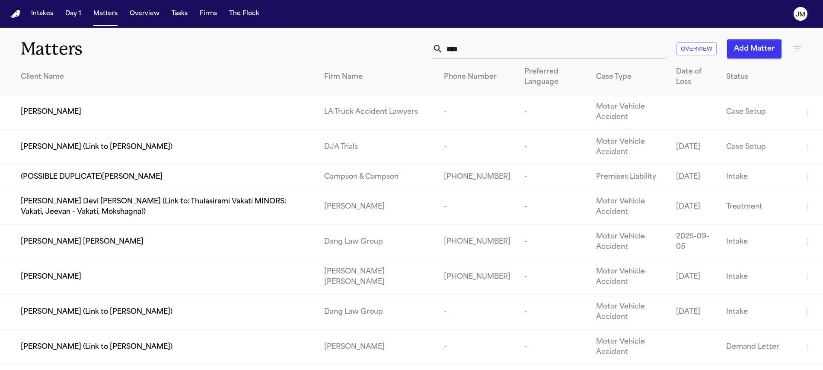
click at [473, 46] on input "****" at bounding box center [554, 48] width 223 height 19
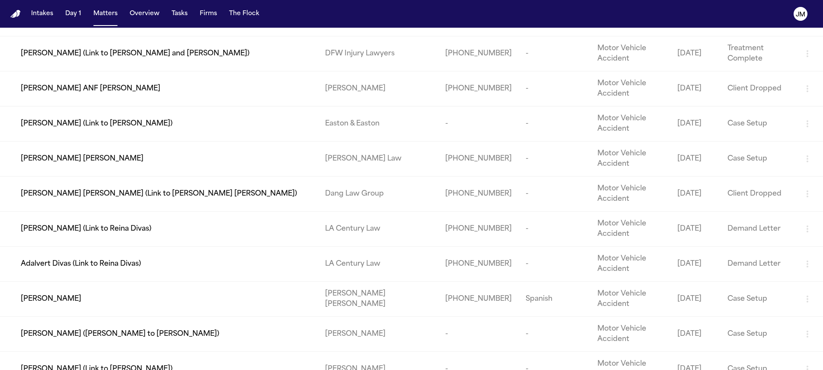
scroll to position [692, 0]
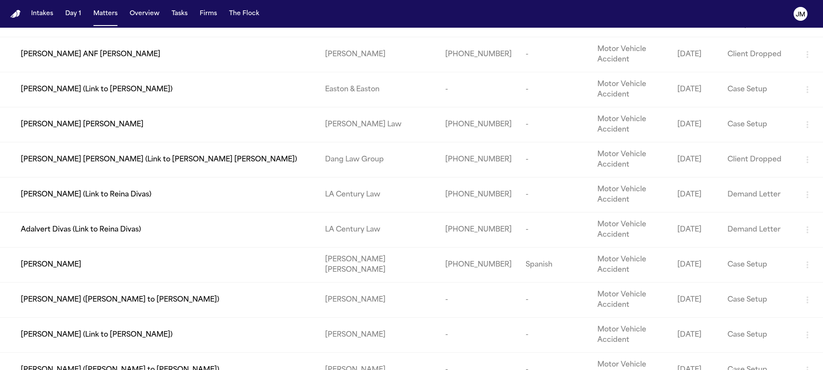
type input "*******"
click at [95, 270] on div "[PERSON_NAME]" at bounding box center [166, 264] width 290 height 10
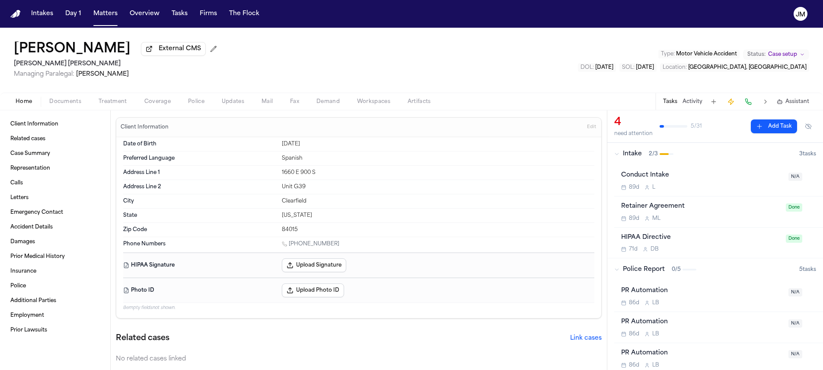
click at [151, 105] on span "Coverage" at bounding box center [157, 101] width 26 height 7
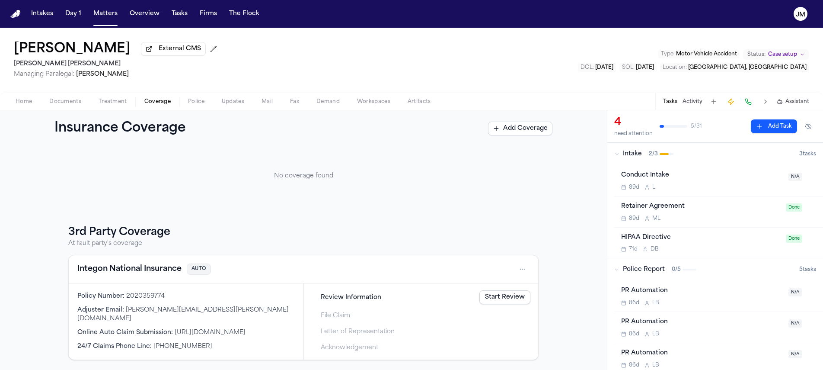
scroll to position [45, 0]
click at [127, 107] on button "Treatment" at bounding box center [113, 101] width 46 height 10
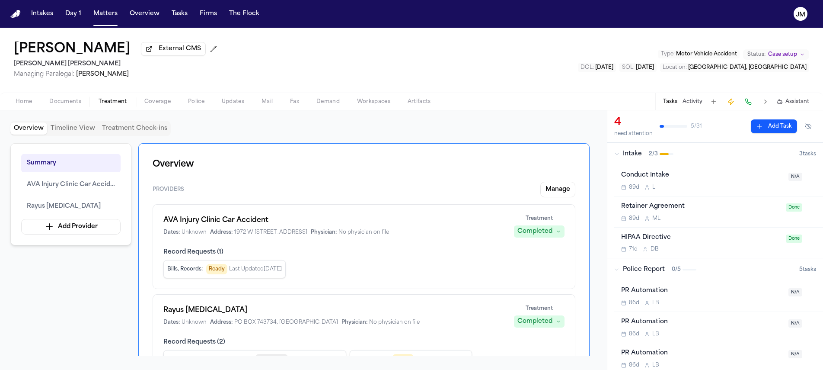
click at [109, 22] on nav "Intakes Day 1 Matters Overview Tasks Firms The Flock JM" at bounding box center [411, 14] width 823 height 28
click at [108, 16] on button "Matters" at bounding box center [105, 14] width 31 height 16
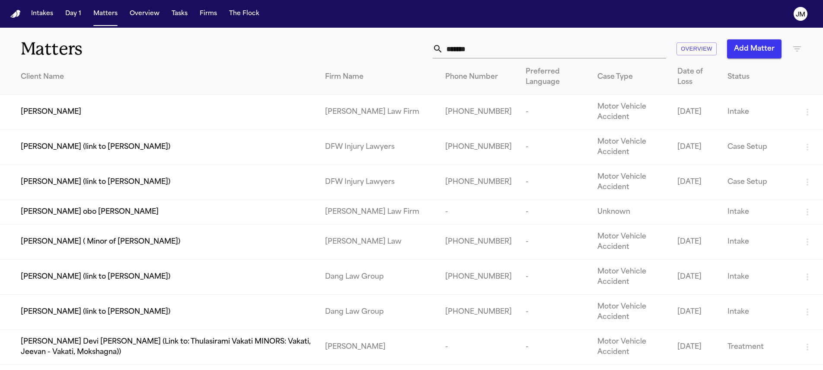
click at [452, 52] on input "*******" at bounding box center [554, 48] width 223 height 19
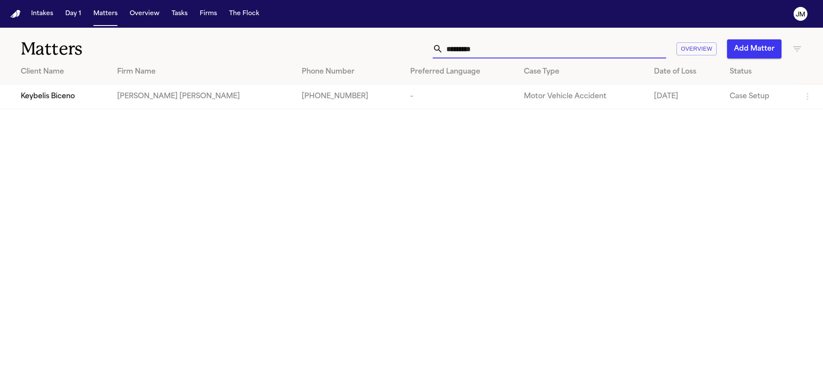
click at [471, 53] on input "********" at bounding box center [554, 48] width 223 height 19
type input "********"
click at [92, 91] on td "Keybelis Biceno" at bounding box center [55, 96] width 110 height 25
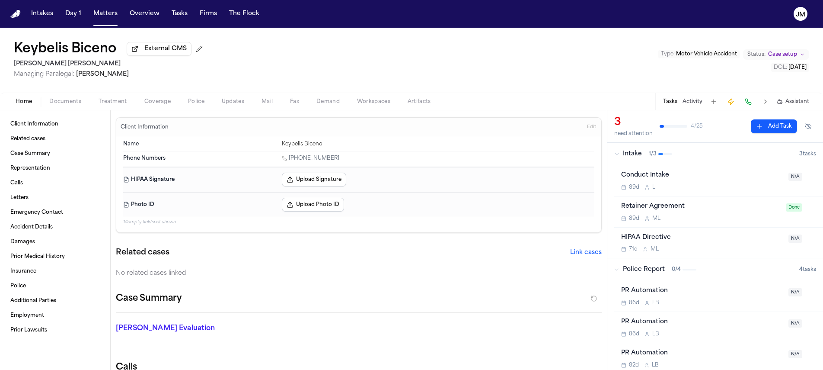
click at [156, 103] on span "Coverage" at bounding box center [157, 101] width 26 height 7
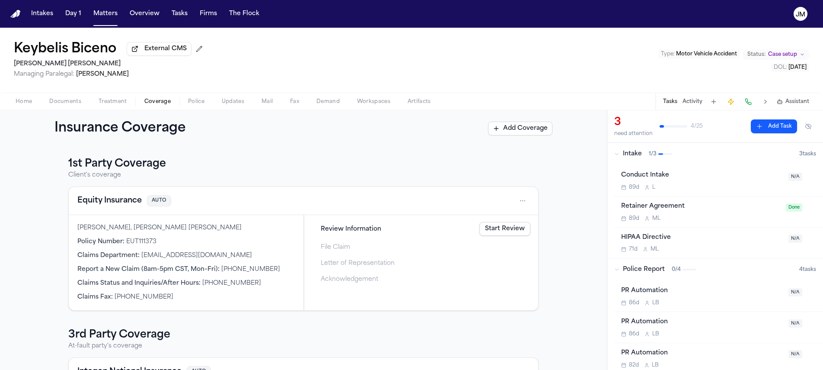
click at [124, 105] on span "Treatment" at bounding box center [113, 101] width 29 height 7
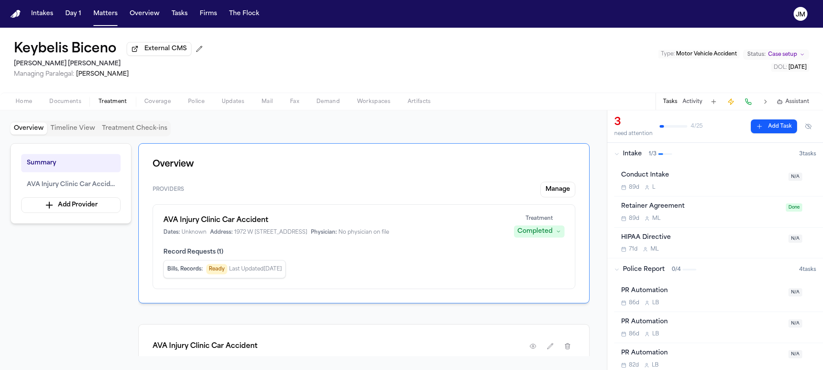
click at [122, 102] on span "Treatment" at bounding box center [113, 101] width 29 height 7
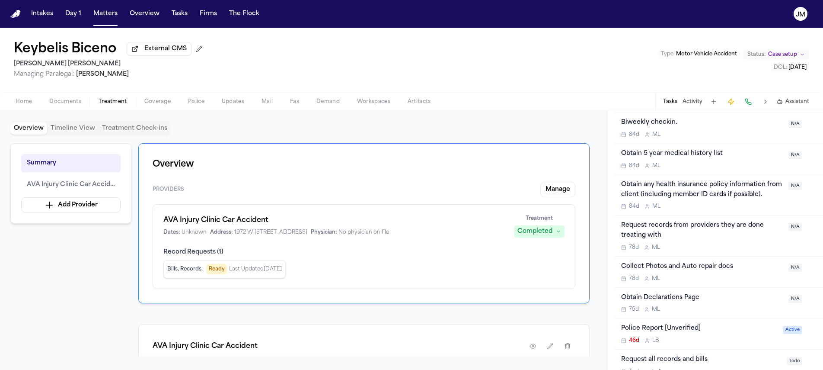
scroll to position [704, 0]
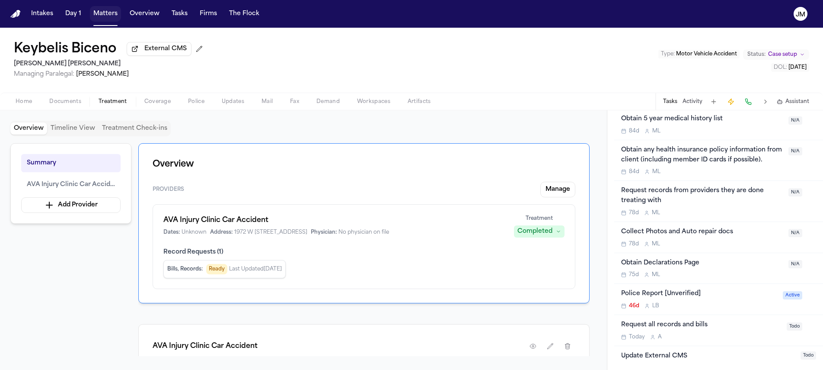
click at [94, 14] on button "Matters" at bounding box center [105, 14] width 31 height 16
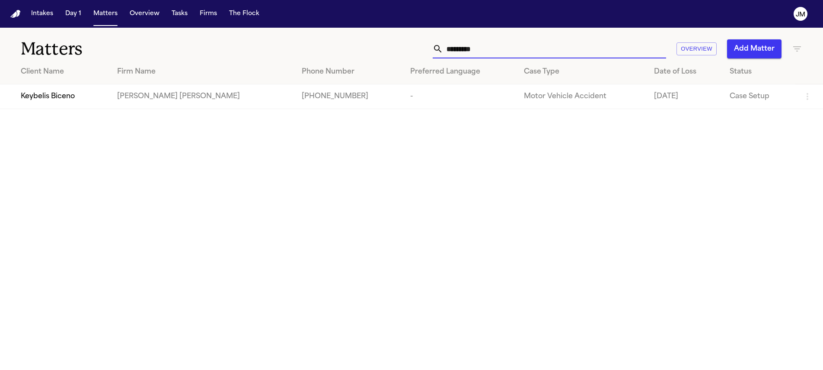
click at [471, 49] on input "********" at bounding box center [554, 48] width 223 height 19
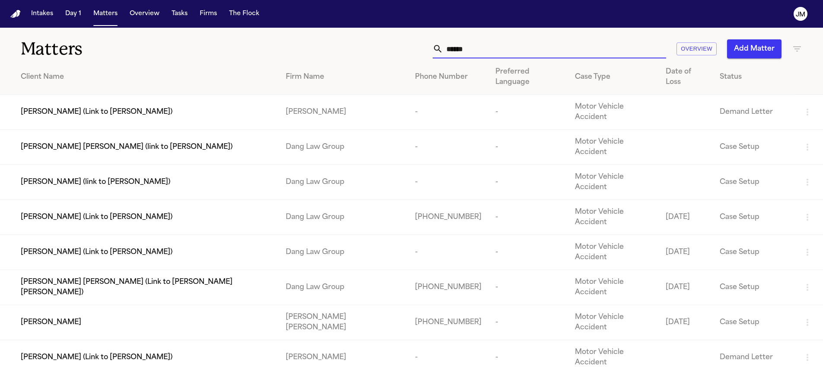
click at [484, 50] on input "******" at bounding box center [554, 48] width 223 height 19
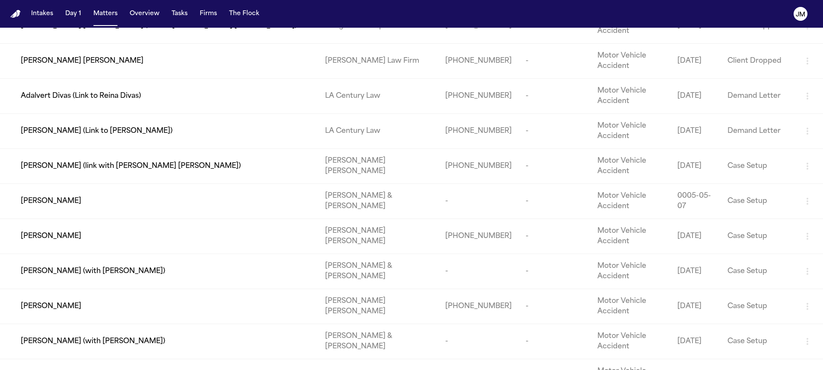
scroll to position [606, 0]
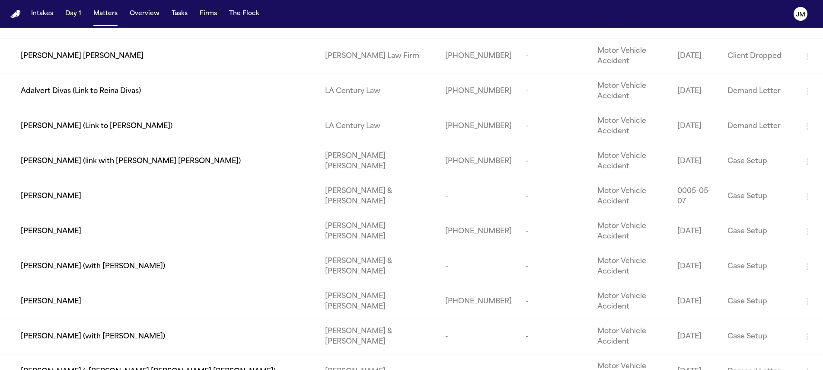
type input "******"
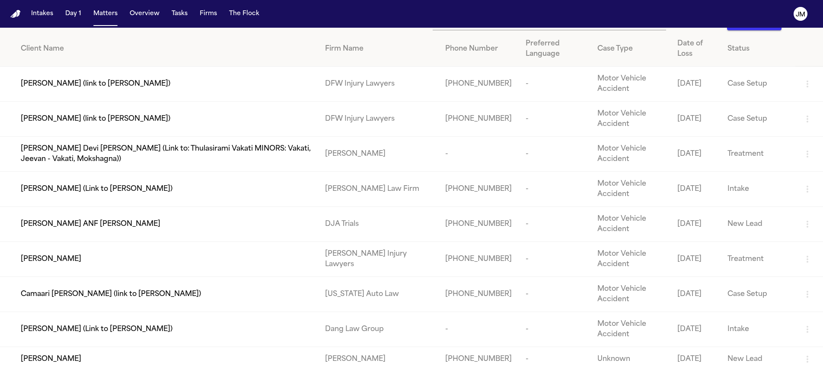
scroll to position [0, 0]
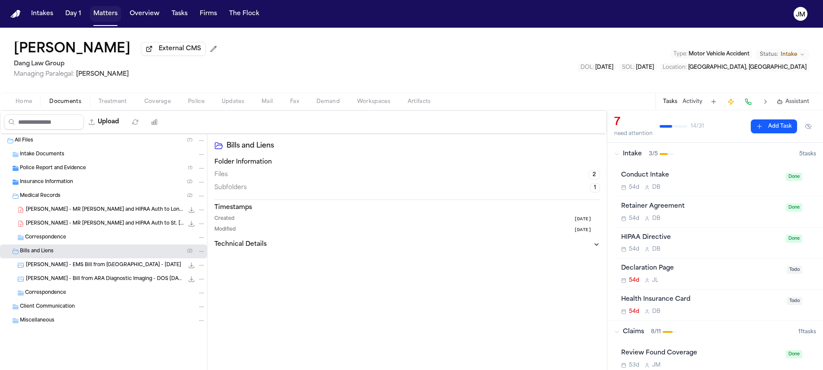
click at [100, 16] on button "Matters" at bounding box center [105, 14] width 31 height 16
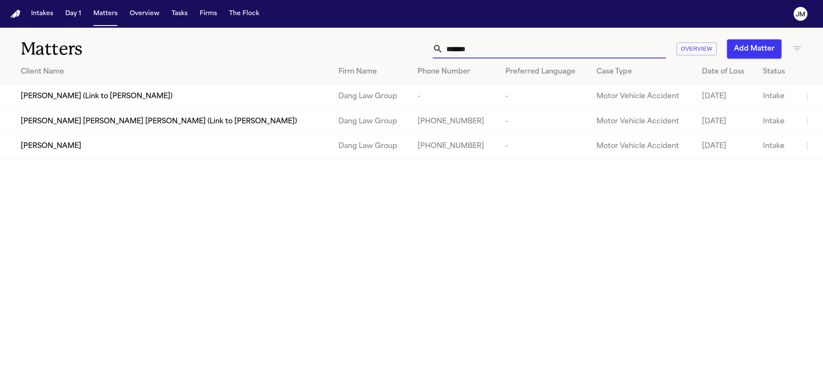
click at [495, 54] on input "*******" at bounding box center [554, 48] width 223 height 19
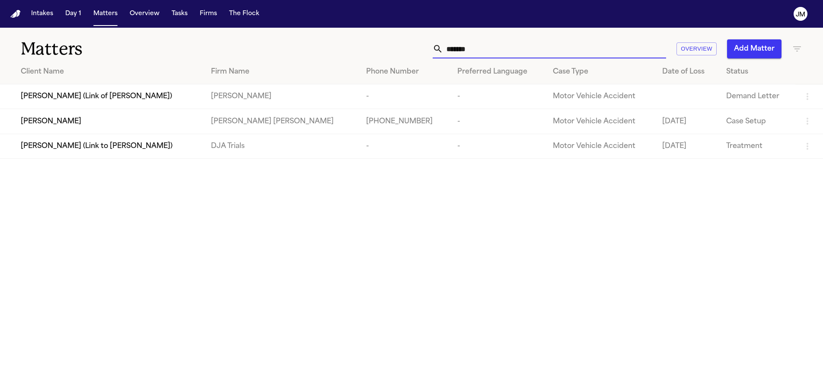
type input "*******"
click at [131, 119] on div "[PERSON_NAME]" at bounding box center [109, 121] width 176 height 10
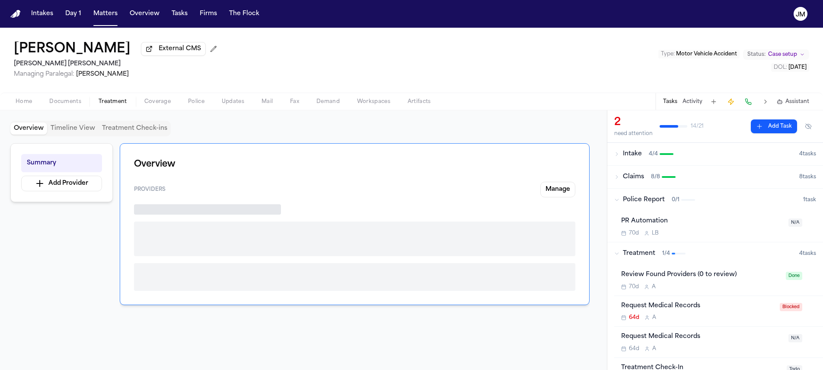
click at [108, 101] on span "Treatment" at bounding box center [113, 101] width 29 height 7
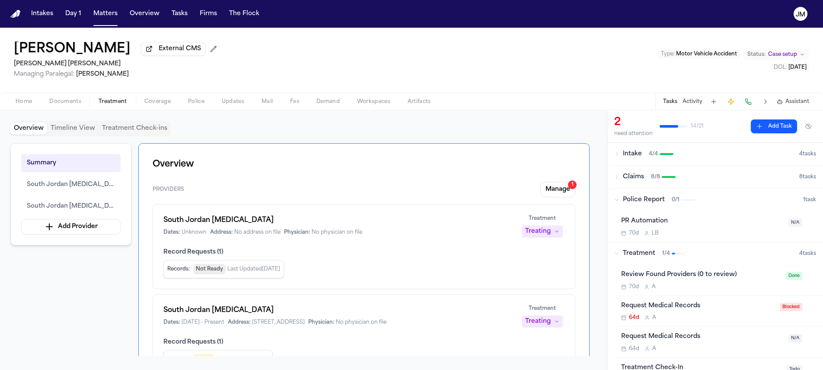
click at [31, 102] on span "Home" at bounding box center [24, 101] width 16 height 7
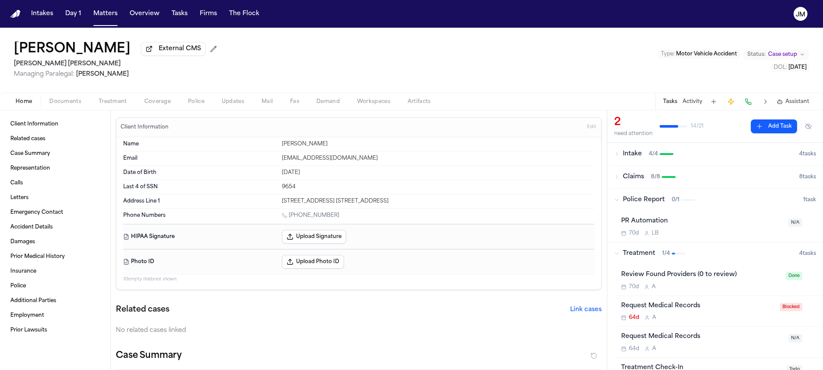
click at [186, 69] on h2 "[PERSON_NAME] [PERSON_NAME]" at bounding box center [117, 64] width 207 height 10
click at [117, 102] on span "Treatment" at bounding box center [113, 101] width 29 height 7
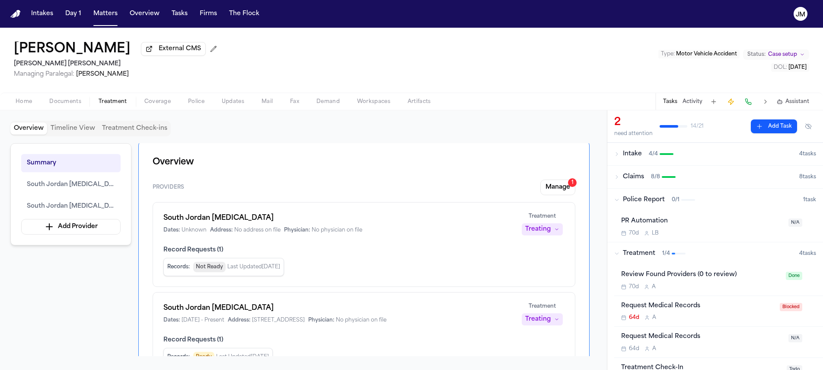
scroll to position [3, 0]
click at [536, 322] on div "Treating" at bounding box center [537, 317] width 25 height 9
click at [510, 277] on button "Completed" at bounding box center [541, 279] width 69 height 16
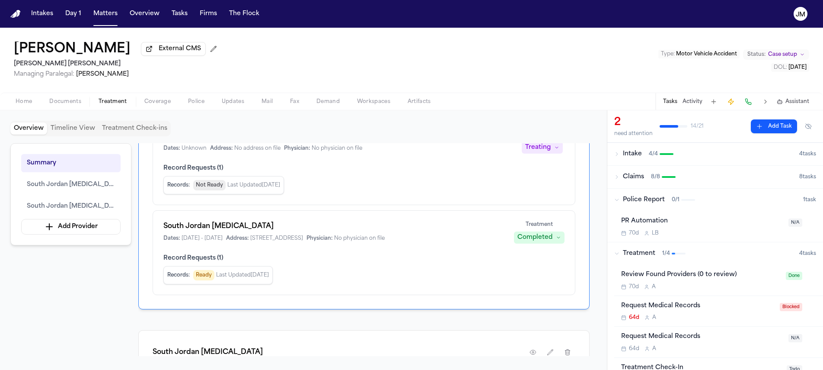
scroll to position [152, 0]
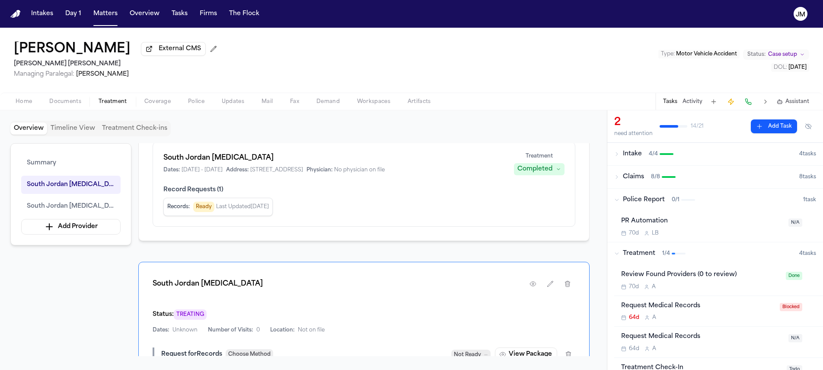
click at [145, 131] on button "Treatment Check-ins" at bounding box center [135, 128] width 72 height 12
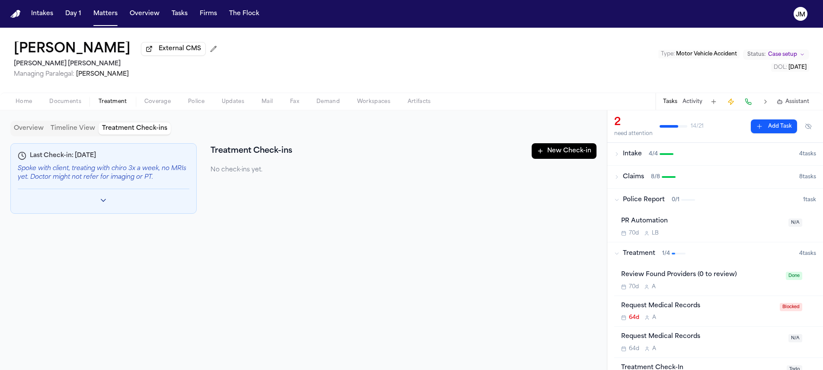
click at [545, 155] on button "New Check-in" at bounding box center [564, 151] width 65 height 16
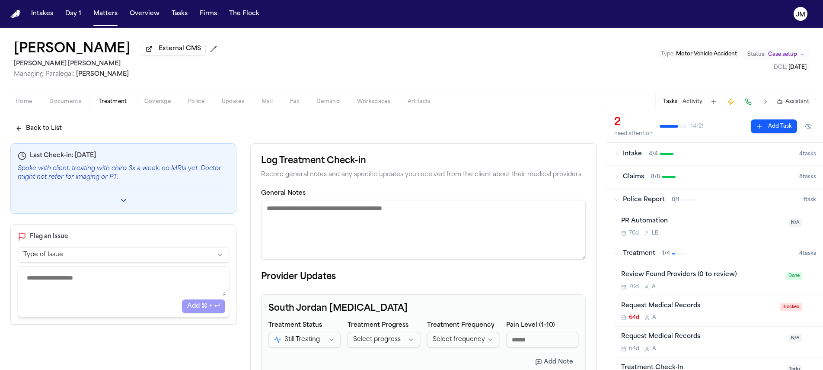
click at [304, 234] on textarea "General Notes" at bounding box center [423, 230] width 325 height 60
click at [304, 233] on textarea "General Notes" at bounding box center [423, 230] width 325 height 60
click at [337, 211] on textarea "**********" at bounding box center [421, 230] width 321 height 60
click at [320, 226] on textarea "**********" at bounding box center [421, 230] width 321 height 60
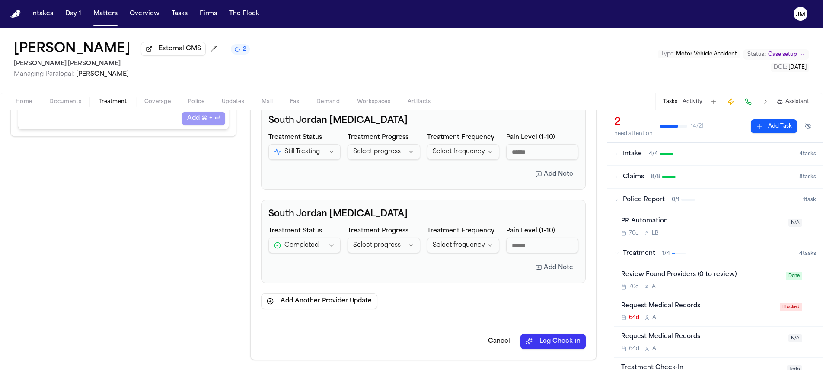
scroll to position [190, 0]
type textarea "**********"
click at [536, 344] on button "Log Check-in" at bounding box center [552, 341] width 65 height 16
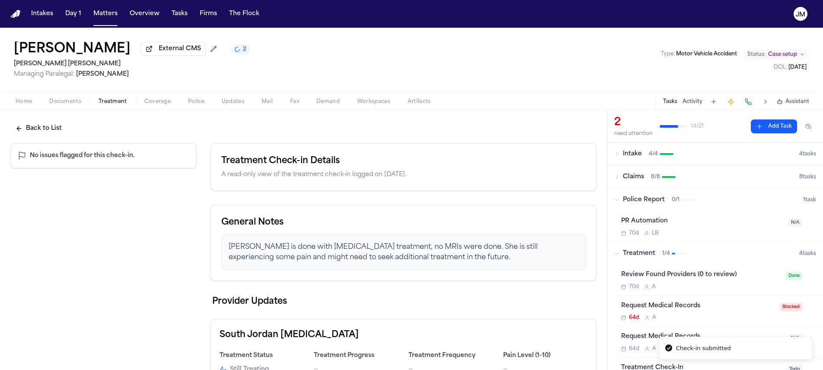
click at [29, 105] on span "Home" at bounding box center [24, 101] width 16 height 7
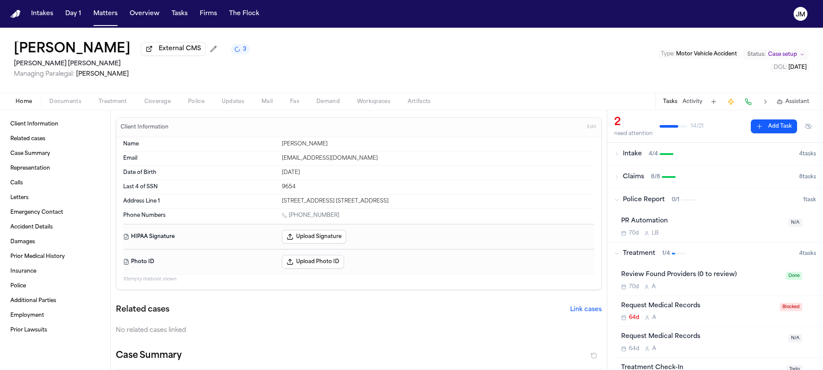
click at [127, 108] on div "Home Documents Treatment Coverage Police Updates Mail Fax Demand Workspaces Art…" at bounding box center [411, 100] width 823 height 17
click at [127, 106] on button "Treatment" at bounding box center [113, 101] width 46 height 10
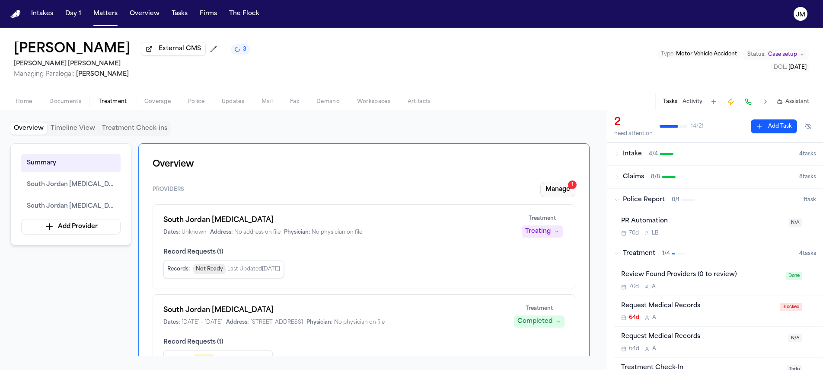
click at [558, 186] on button "Manage 1" at bounding box center [557, 190] width 35 height 16
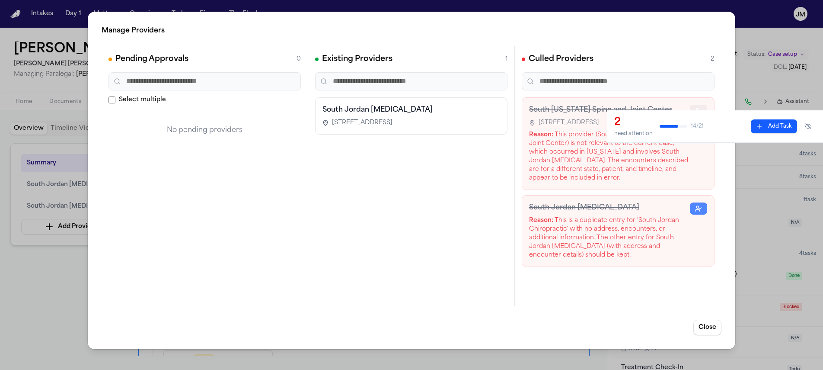
click at [697, 110] on circle "button" at bounding box center [697, 109] width 2 height 2
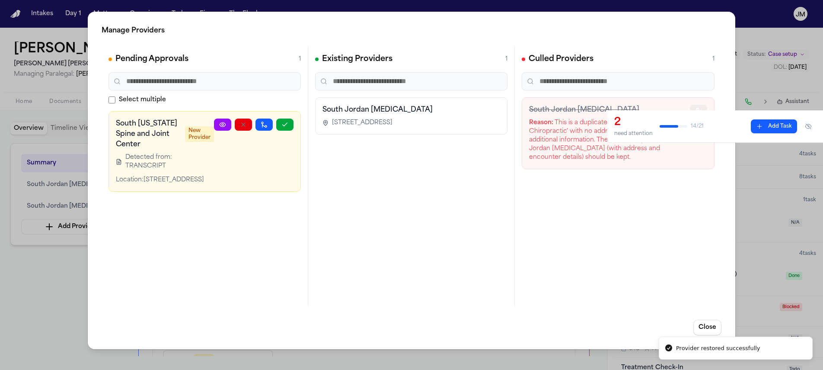
click at [694, 110] on button "button" at bounding box center [698, 111] width 17 height 12
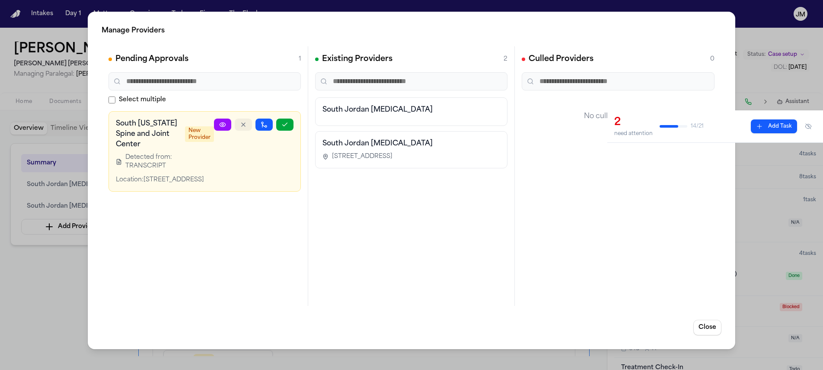
click at [244, 125] on icon "button" at bounding box center [243, 124] width 3 height 3
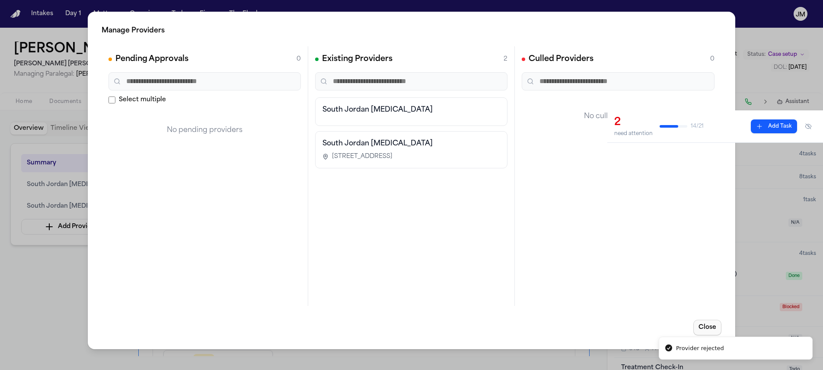
click at [703, 327] on button "Close" at bounding box center [707, 327] width 28 height 16
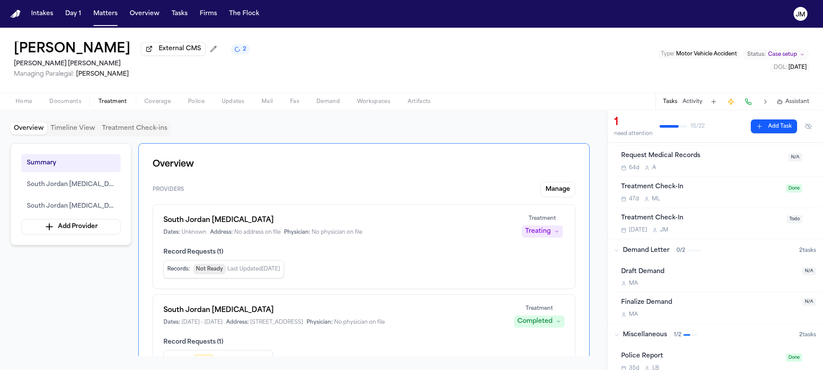
scroll to position [195, 0]
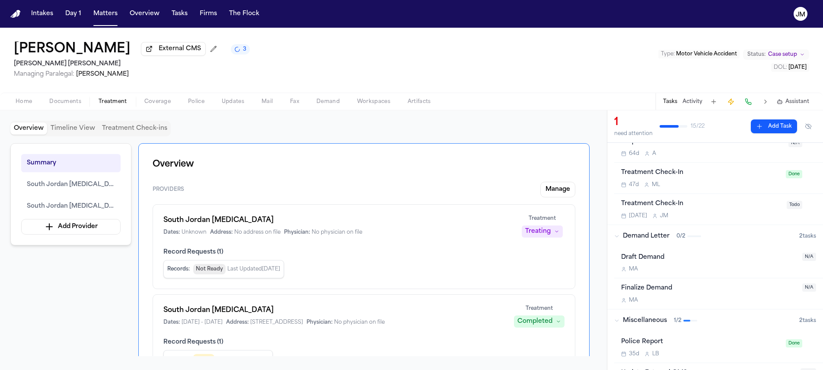
click at [711, 212] on div "Treatment Check-In [DATE] [PERSON_NAME]" at bounding box center [701, 209] width 160 height 20
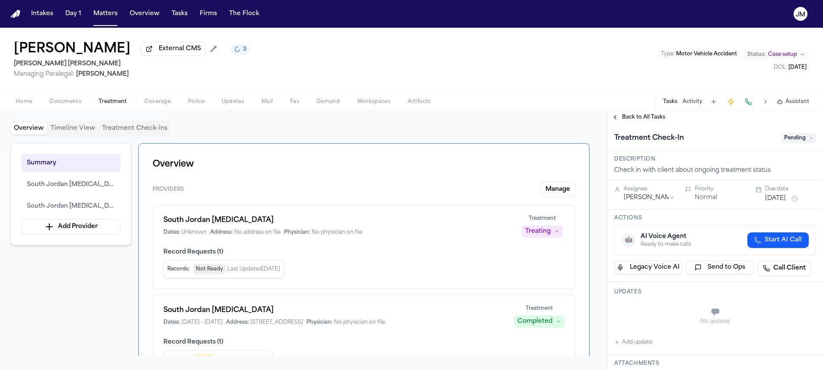
click at [784, 140] on span "Pending" at bounding box center [798, 138] width 35 height 10
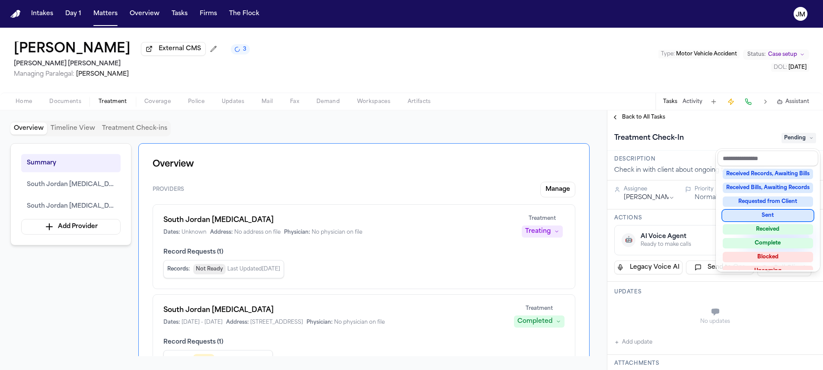
scroll to position [134, 0]
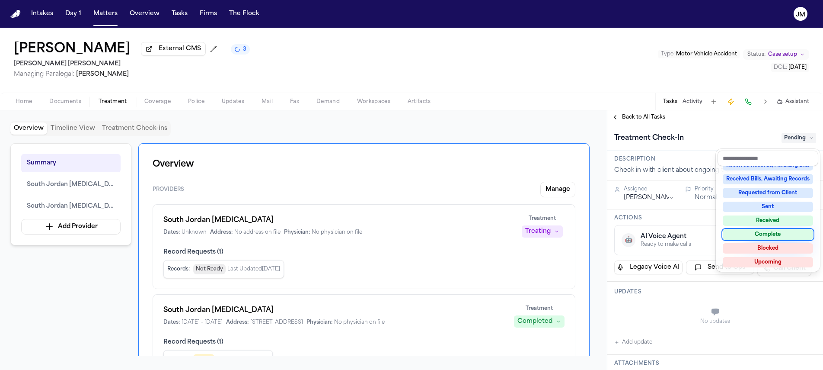
click at [774, 234] on div "Complete" at bounding box center [768, 234] width 90 height 10
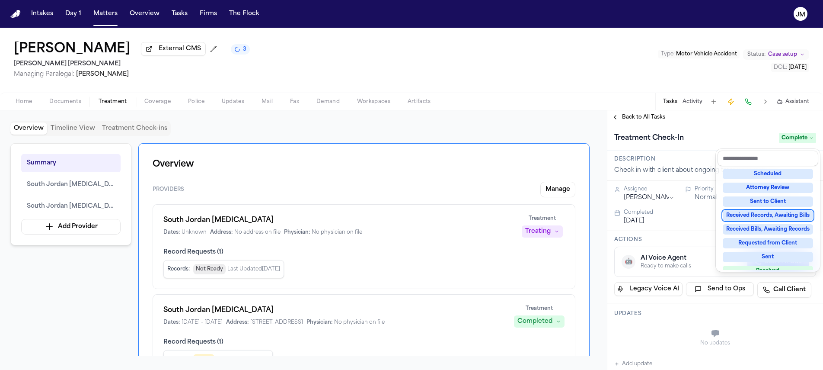
click at [627, 118] on div "**********" at bounding box center [715, 239] width 216 height 259
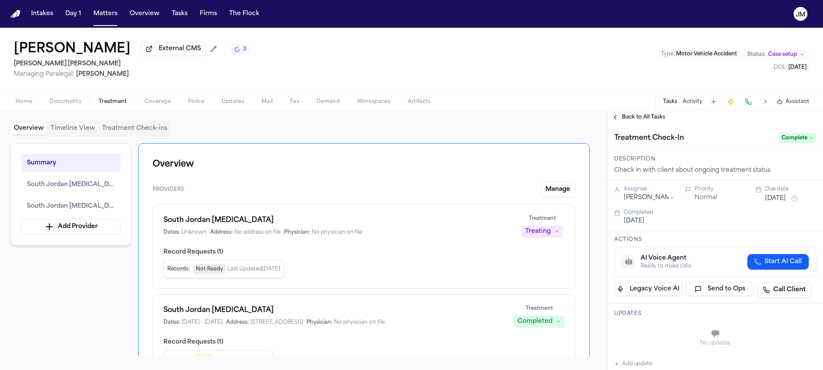
click at [640, 120] on span "Back to All Tasks" at bounding box center [643, 117] width 43 height 7
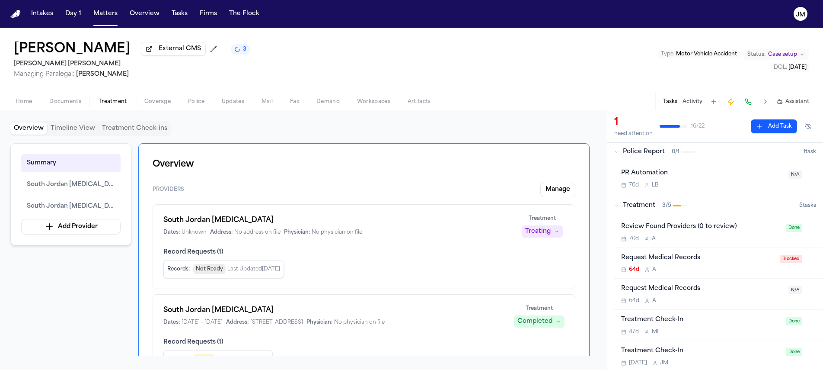
scroll to position [37, 0]
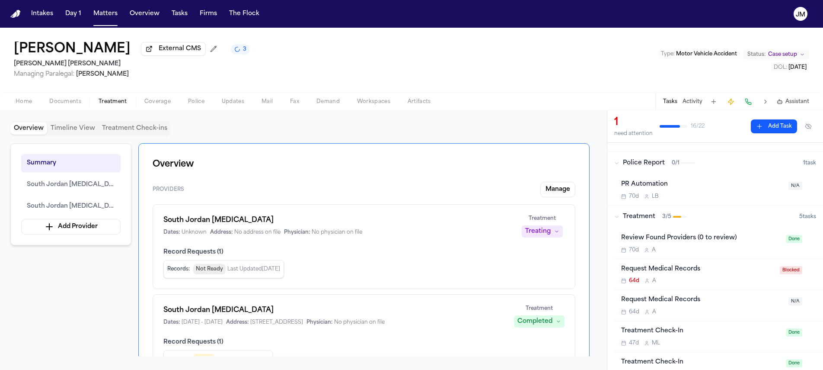
click at [739, 274] on div "Request Medical Records" at bounding box center [697, 269] width 153 height 10
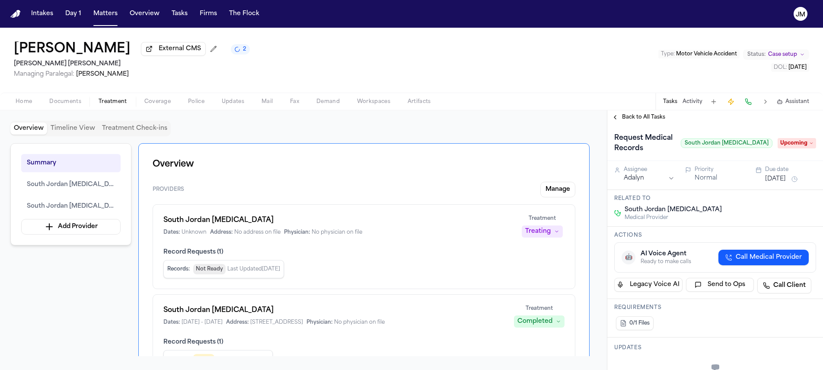
click at [787, 145] on span "Upcoming" at bounding box center [797, 143] width 38 height 10
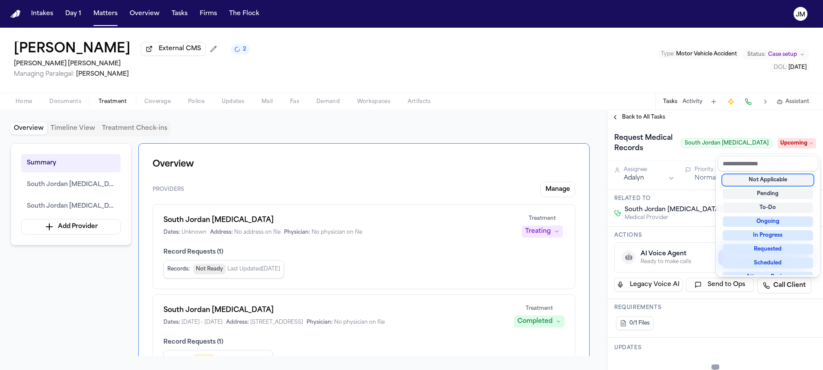
click at [592, 93] on div "[PERSON_NAME] External CMS 2 [PERSON_NAME] [PERSON_NAME] Managing Paralegal: [P…" at bounding box center [411, 199] width 823 height 342
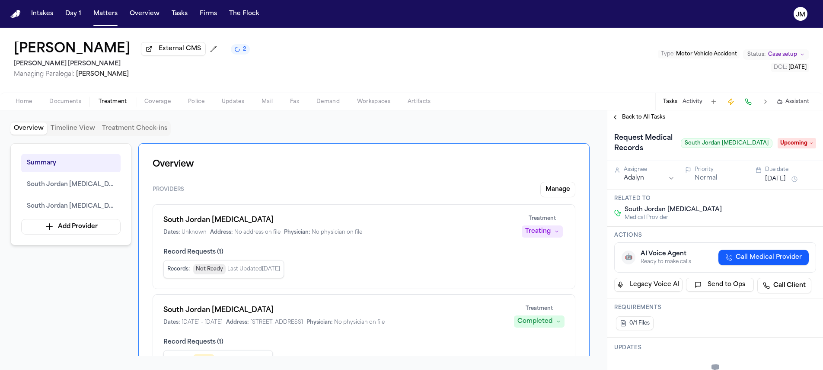
click at [631, 121] on span "Back to All Tasks" at bounding box center [643, 117] width 43 height 7
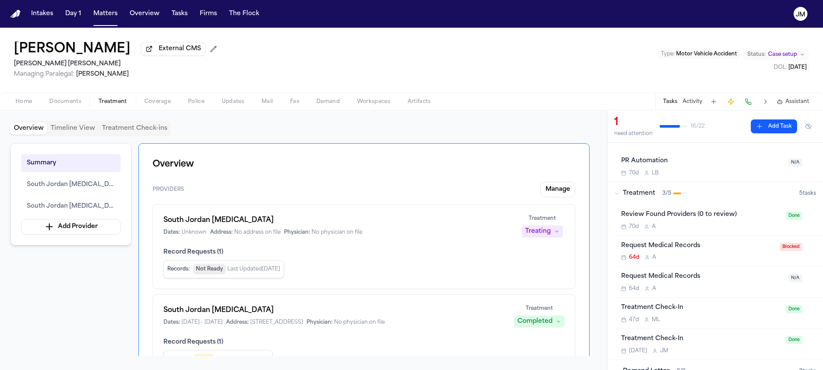
scroll to position [73, 0]
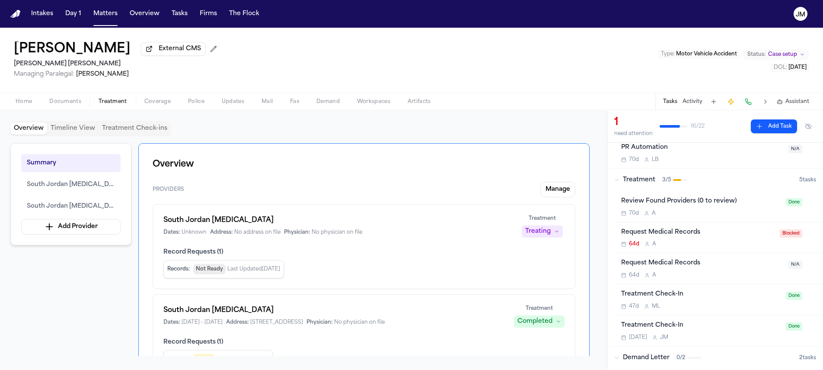
click at [701, 270] on div "Request Medical Records 64d A" at bounding box center [702, 268] width 162 height 20
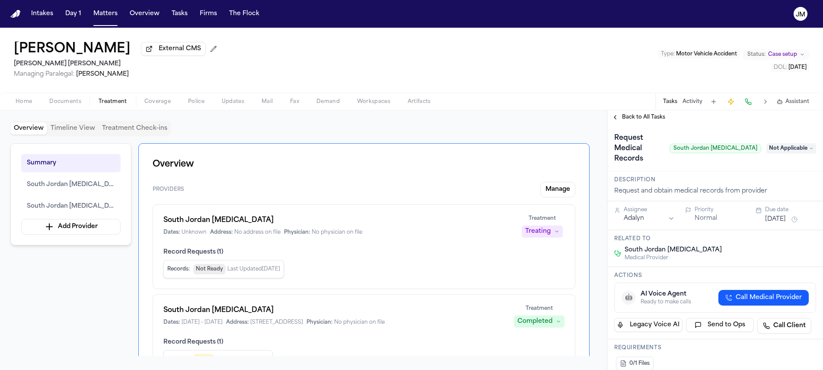
click at [773, 149] on span "Not Applicable" at bounding box center [791, 148] width 50 height 10
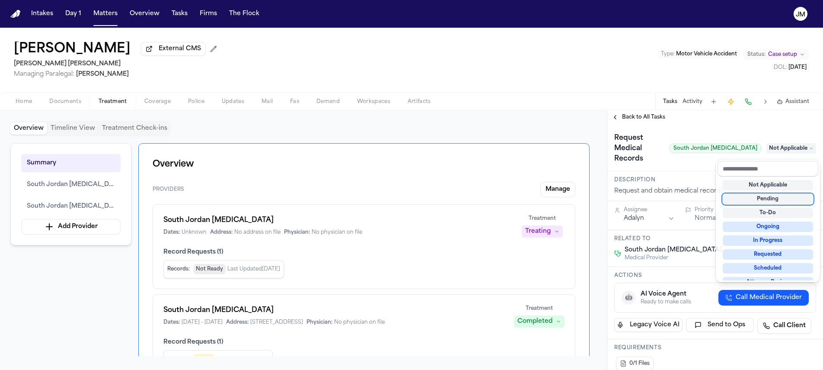
click at [766, 201] on div "Pending" at bounding box center [768, 199] width 90 height 10
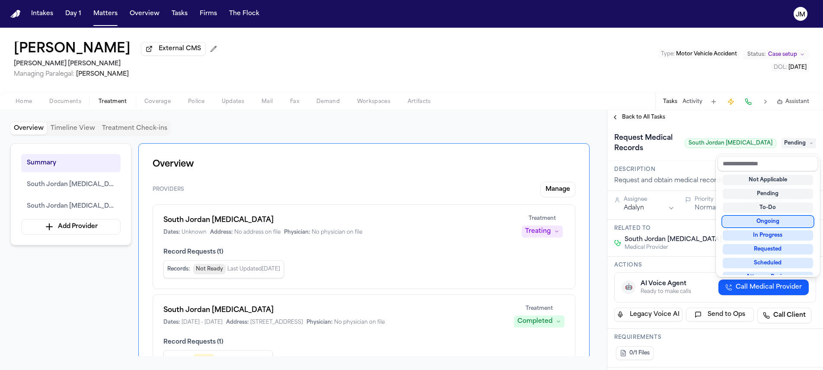
click at [529, 124] on div "Overview Timeline View Treatment Check-ins Summary [GEOGRAPHIC_DATA] [MEDICAL_D…" at bounding box center [411, 239] width 823 height 259
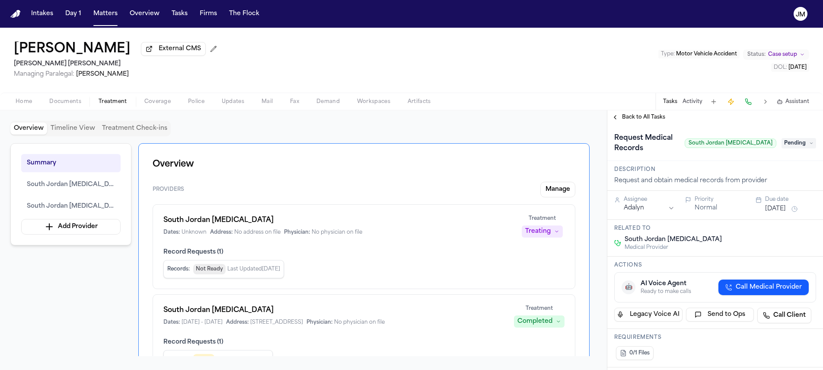
click at [782, 209] on button "[DATE]" at bounding box center [775, 208] width 21 height 9
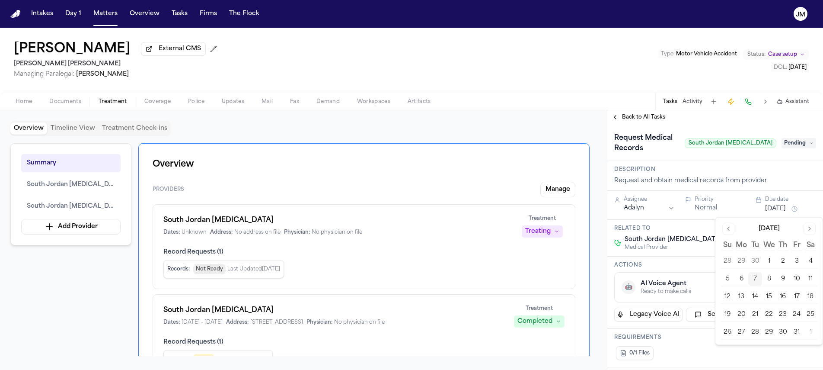
click at [743, 297] on button "13" at bounding box center [741, 297] width 14 height 14
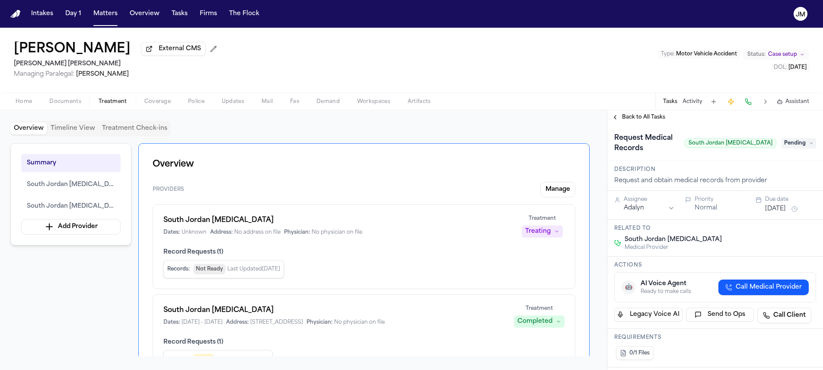
click at [504, 89] on div "[PERSON_NAME] External CMS [PERSON_NAME] [PERSON_NAME] Managing Paralegal: [PER…" at bounding box center [411, 60] width 823 height 65
click at [625, 120] on span "Back to All Tasks" at bounding box center [643, 117] width 43 height 7
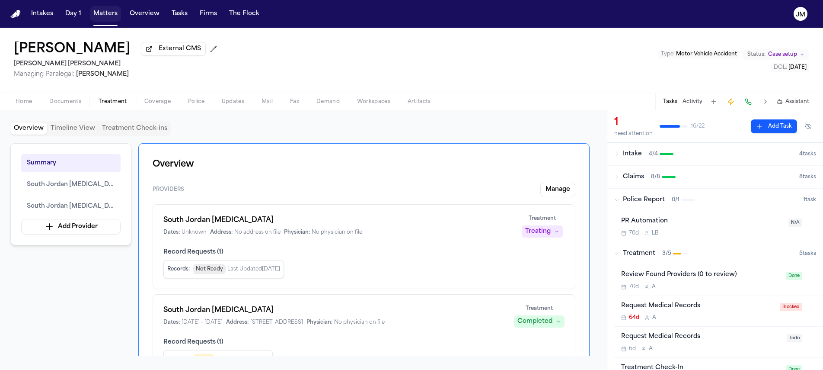
click at [110, 12] on button "Matters" at bounding box center [105, 14] width 31 height 16
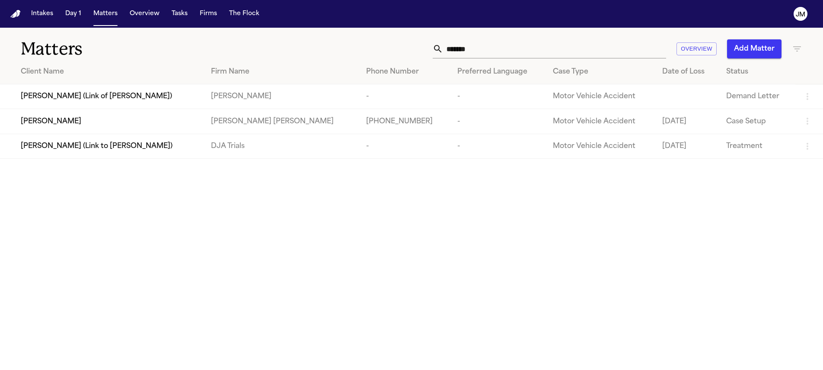
click at [542, 51] on input "*******" at bounding box center [554, 48] width 223 height 19
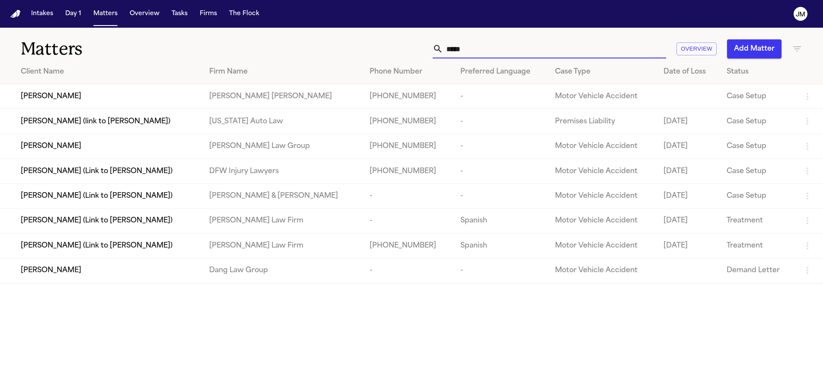
type input "*****"
click at [180, 92] on div "[PERSON_NAME]" at bounding box center [108, 96] width 175 height 10
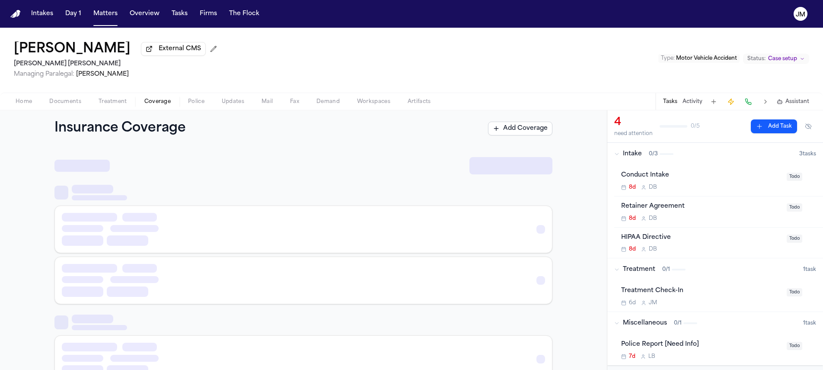
click at [154, 104] on span "Coverage" at bounding box center [157, 101] width 26 height 7
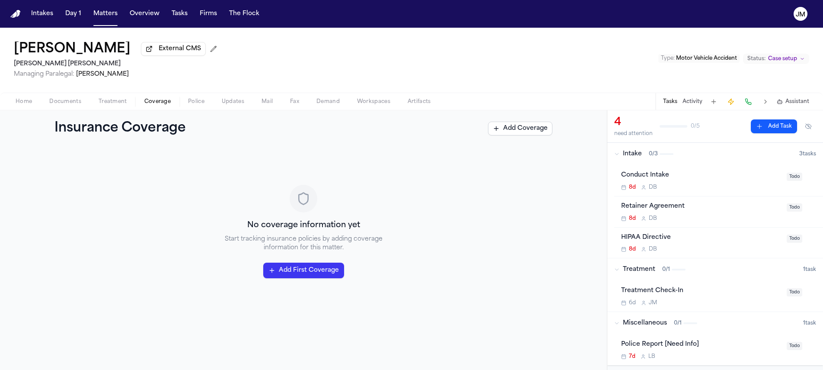
click at [12, 95] on div "Home Documents Treatment Coverage Police Updates Mail Fax Demand Workspaces Art…" at bounding box center [411, 100] width 823 height 17
click at [16, 101] on span "Home" at bounding box center [24, 101] width 16 height 7
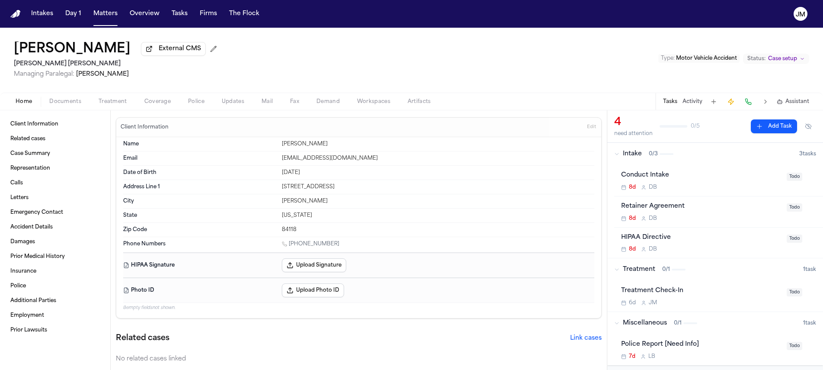
click at [149, 102] on span "Coverage" at bounding box center [157, 101] width 26 height 7
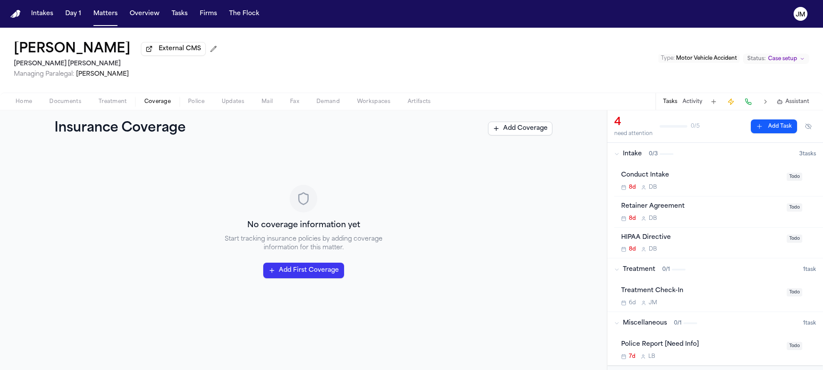
click at [107, 15] on button "Matters" at bounding box center [105, 14] width 31 height 16
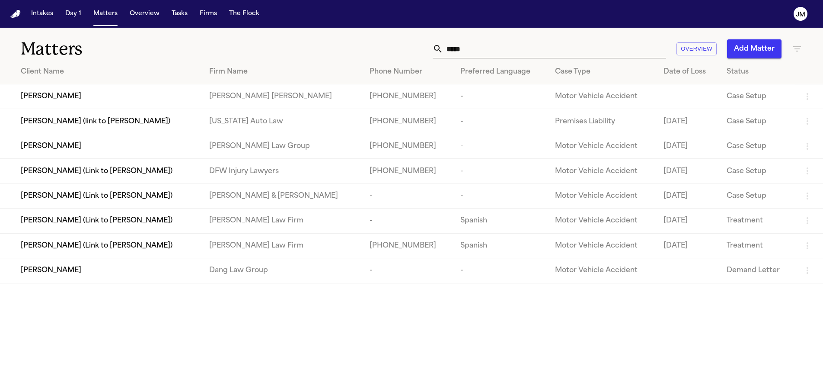
click at [507, 46] on input "*****" at bounding box center [554, 48] width 223 height 19
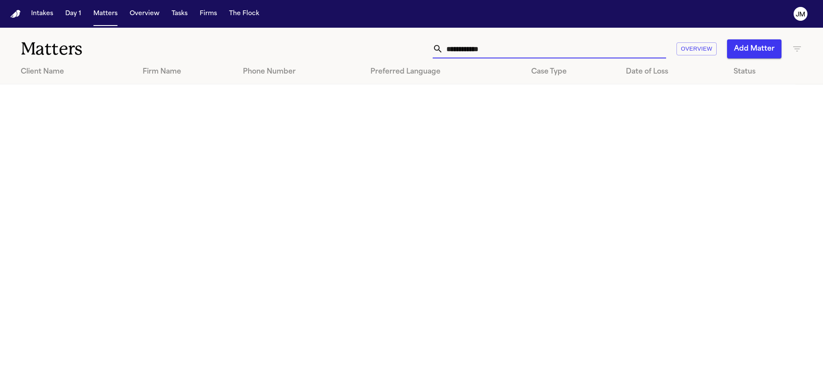
click at [478, 47] on input "**********" at bounding box center [554, 48] width 223 height 19
click at [501, 51] on input "**********" at bounding box center [554, 48] width 223 height 19
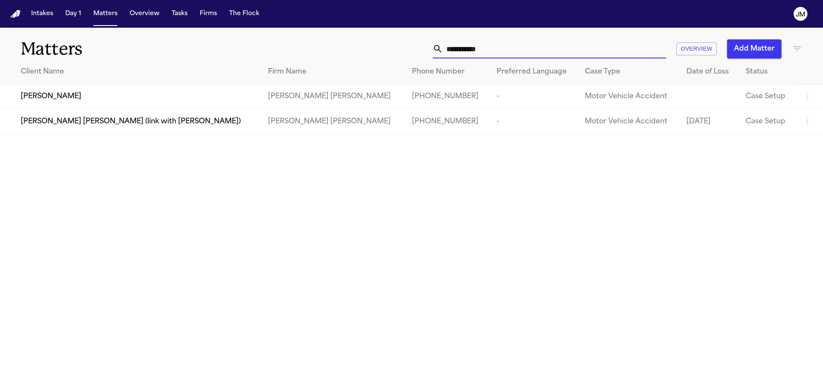
type input "**********"
click at [51, 97] on span "[PERSON_NAME]" at bounding box center [51, 96] width 61 height 10
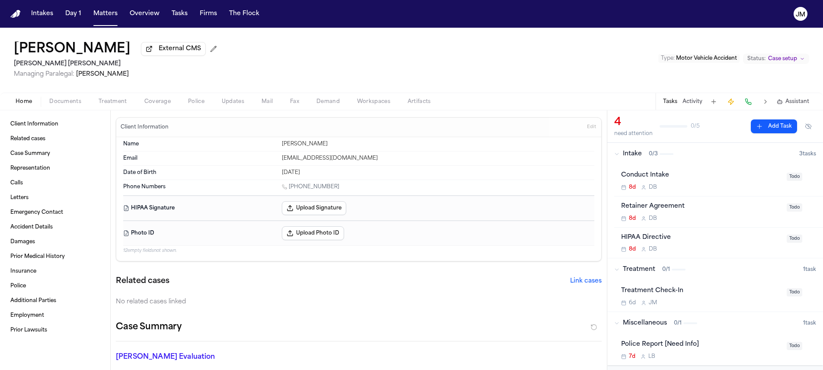
click at [152, 100] on span "Coverage" at bounding box center [157, 101] width 26 height 7
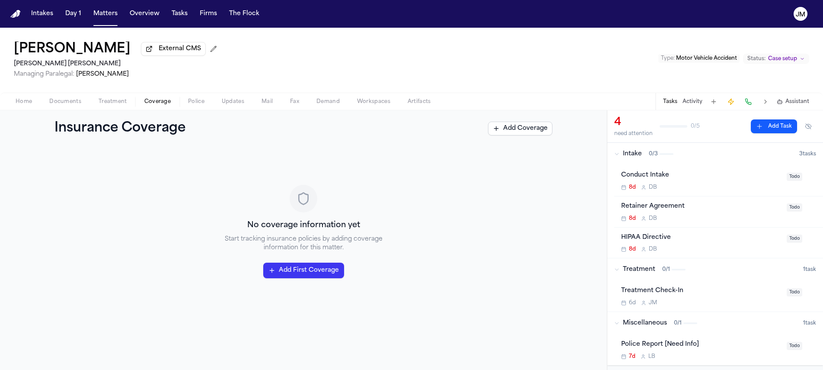
click at [108, 104] on span "Treatment" at bounding box center [113, 101] width 29 height 7
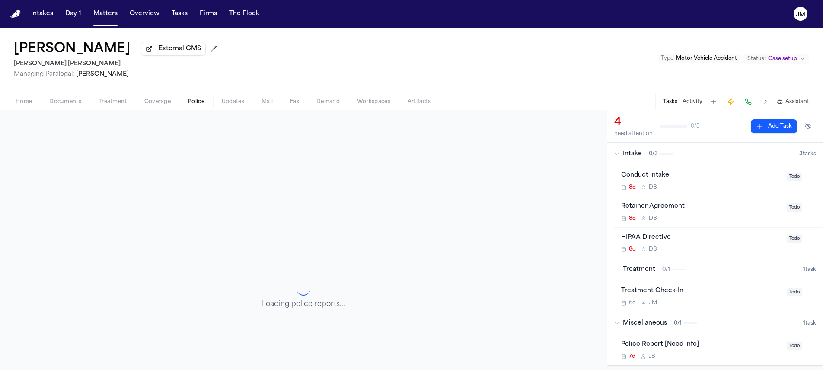
click at [191, 104] on span "Police" at bounding box center [196, 101] width 16 height 7
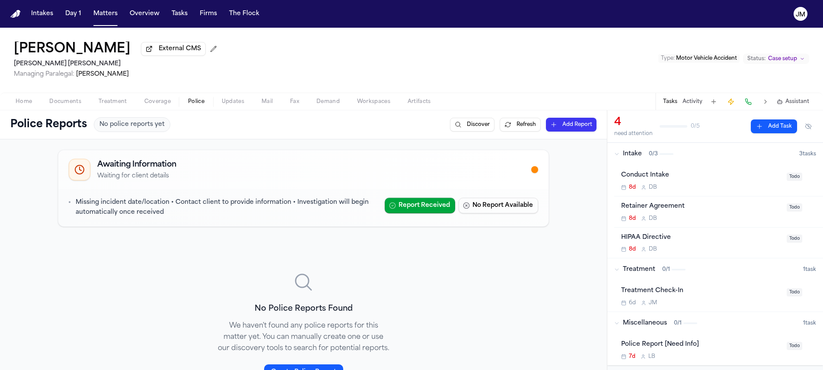
click at [32, 106] on button "Home" at bounding box center [24, 101] width 34 height 10
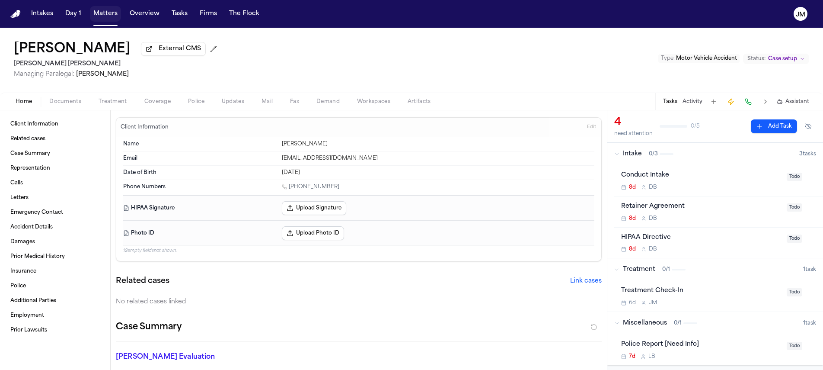
click at [101, 11] on button "Matters" at bounding box center [105, 14] width 31 height 16
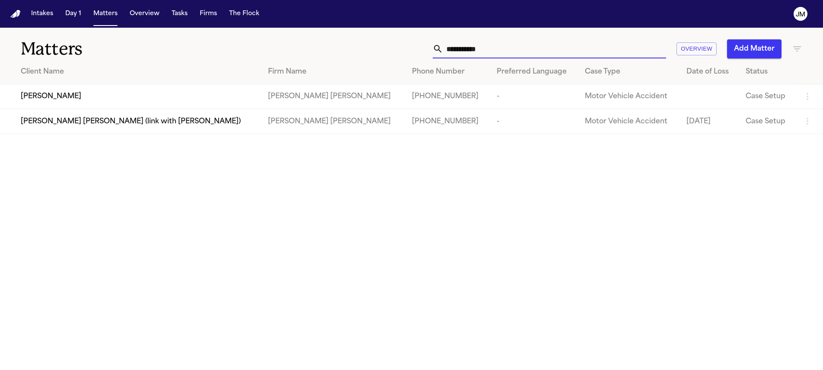
click at [503, 53] on input "**********" at bounding box center [554, 48] width 223 height 19
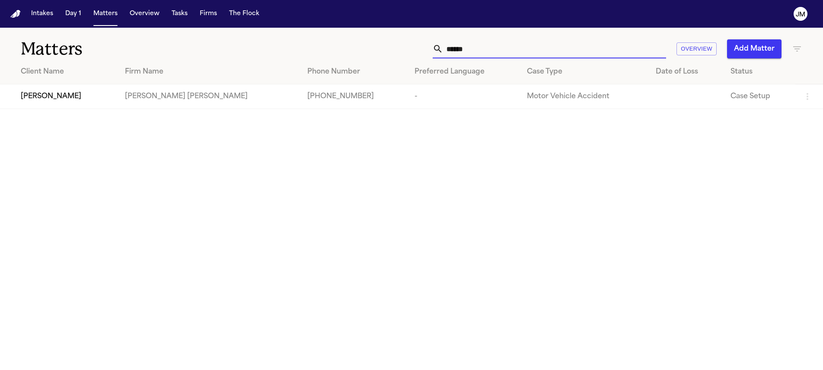
type input "******"
click at [93, 101] on div "[PERSON_NAME]" at bounding box center [66, 96] width 90 height 10
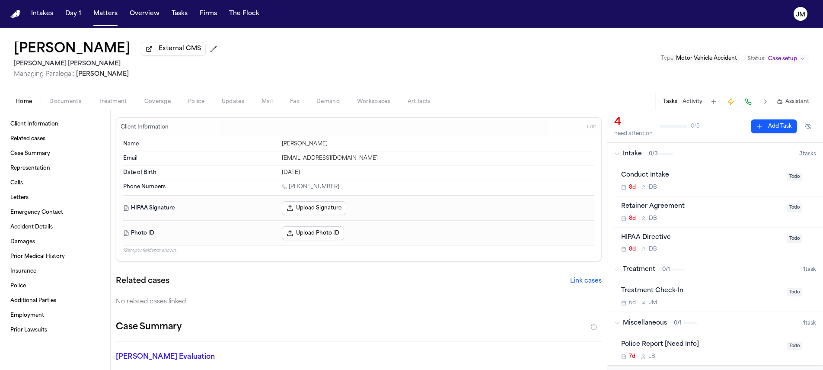
click at [147, 103] on span "Coverage" at bounding box center [157, 101] width 26 height 7
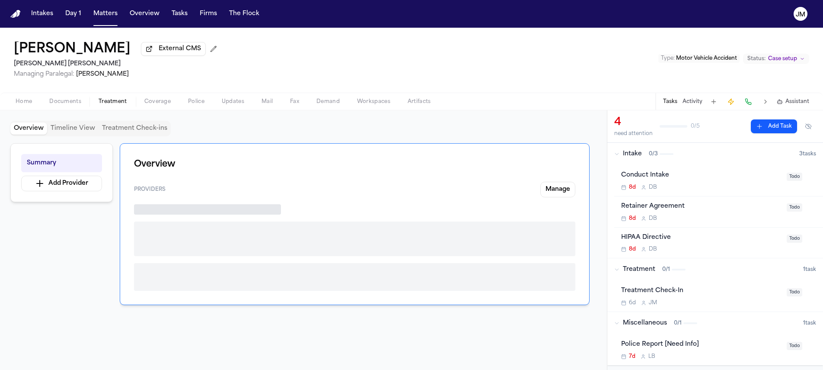
click at [125, 104] on span "Treatment" at bounding box center [113, 101] width 29 height 7
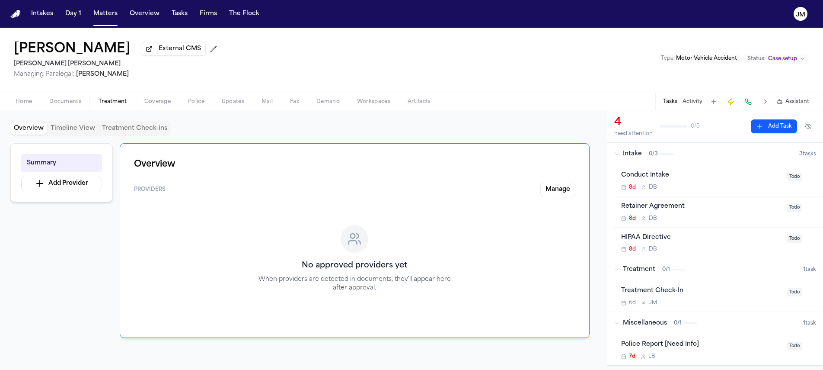
click at [56, 102] on span "Documents" at bounding box center [65, 101] width 32 height 7
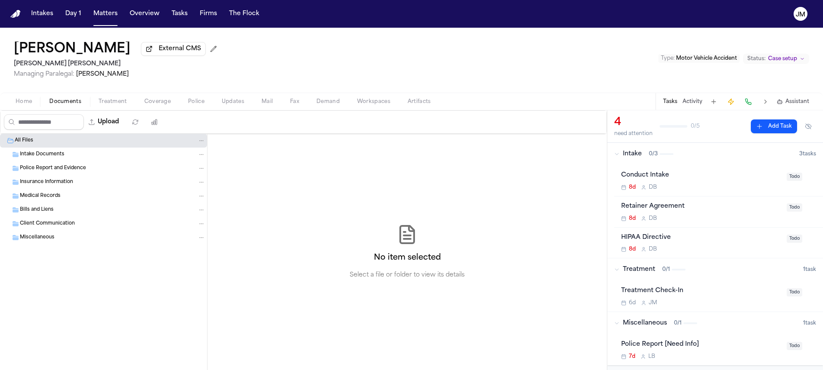
click at [28, 99] on span "Home" at bounding box center [24, 101] width 16 height 7
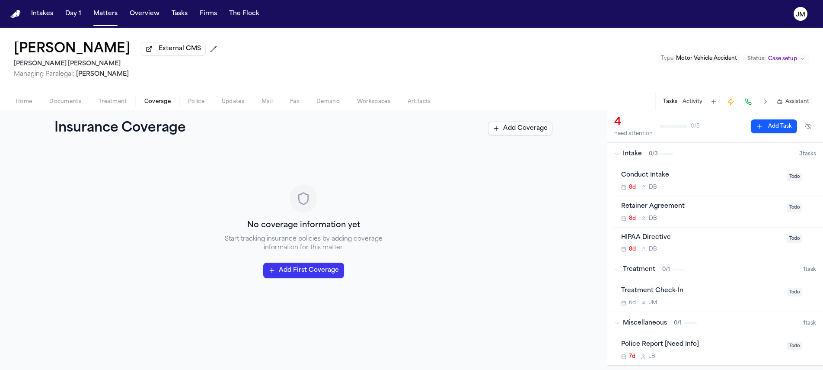
click at [160, 105] on span "Coverage" at bounding box center [157, 101] width 26 height 7
click at [29, 95] on div "Home Documents Treatment Coverage Police Updates Mail Fax Demand Workspaces Art…" at bounding box center [411, 100] width 823 height 17
click at [25, 103] on span "Home" at bounding box center [24, 101] width 16 height 7
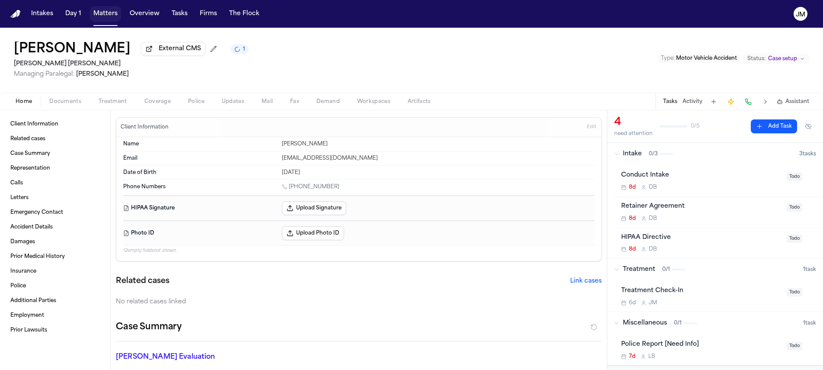
click at [108, 14] on button "Matters" at bounding box center [105, 14] width 31 height 16
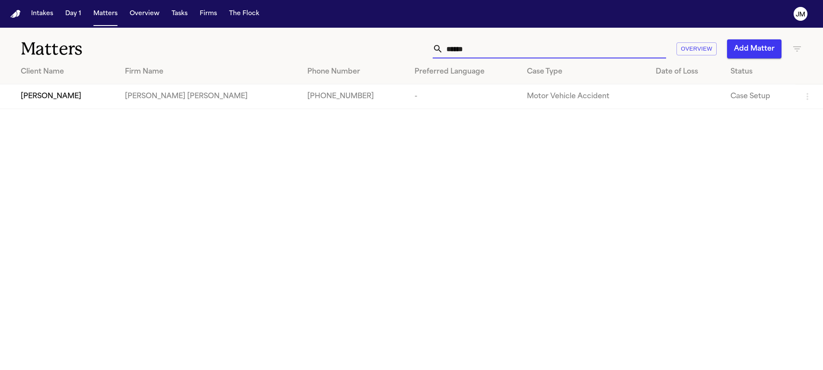
click at [475, 49] on input "******" at bounding box center [554, 48] width 223 height 19
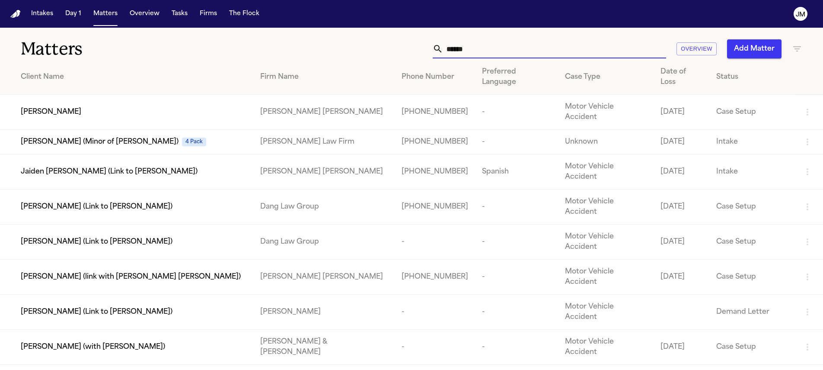
type input "*****"
click at [89, 107] on div "[PERSON_NAME]" at bounding box center [134, 112] width 226 height 10
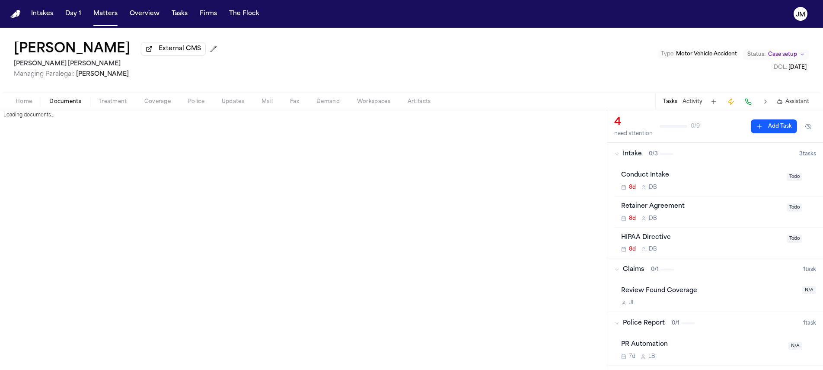
click at [72, 105] on span "Documents" at bounding box center [65, 101] width 32 height 7
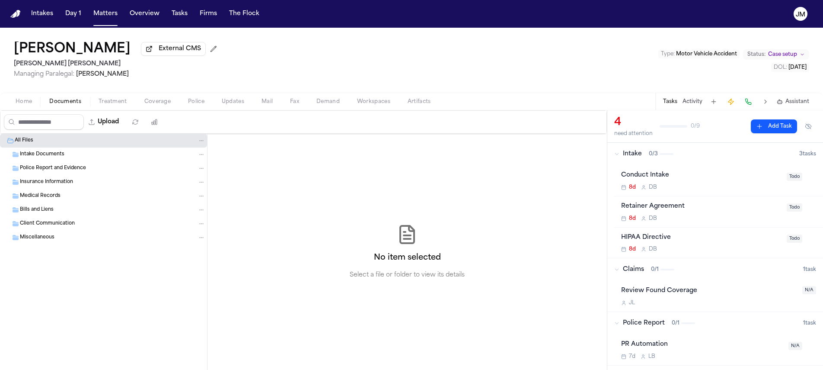
click at [152, 105] on span "Coverage" at bounding box center [157, 101] width 26 height 7
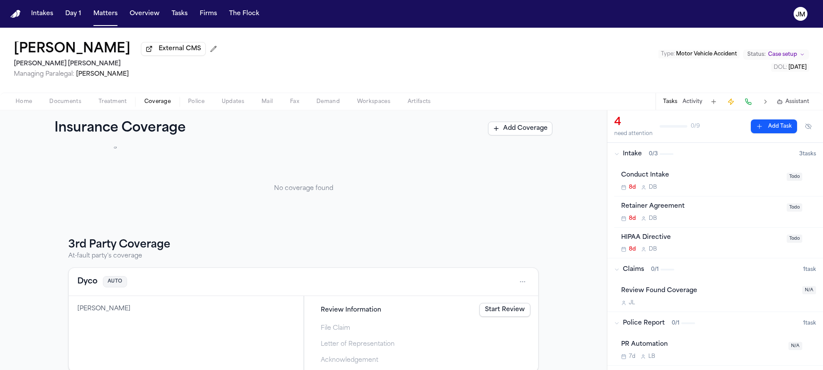
scroll to position [44, 0]
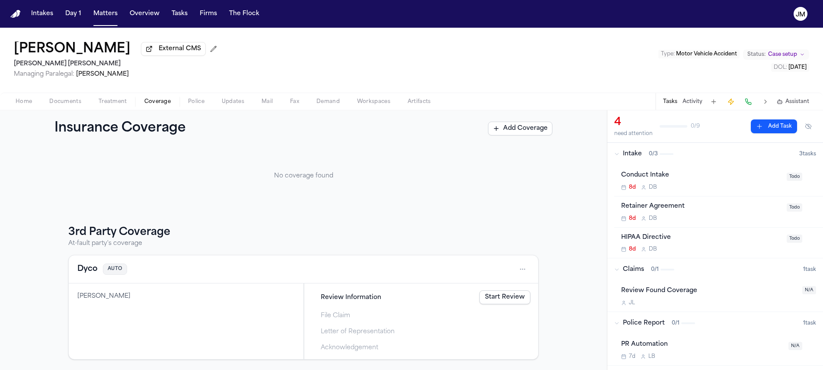
click at [70, 99] on span "Documents" at bounding box center [65, 101] width 32 height 7
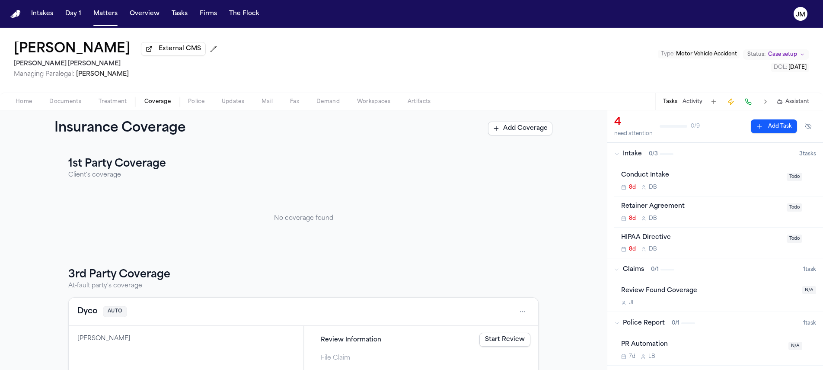
click at [163, 105] on span "Coverage" at bounding box center [157, 101] width 26 height 7
click at [61, 101] on span "Documents" at bounding box center [65, 101] width 32 height 7
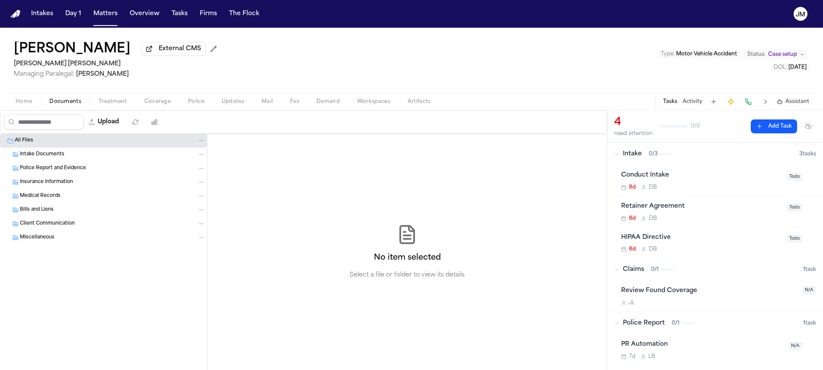
click at [28, 105] on span "Home" at bounding box center [24, 101] width 16 height 7
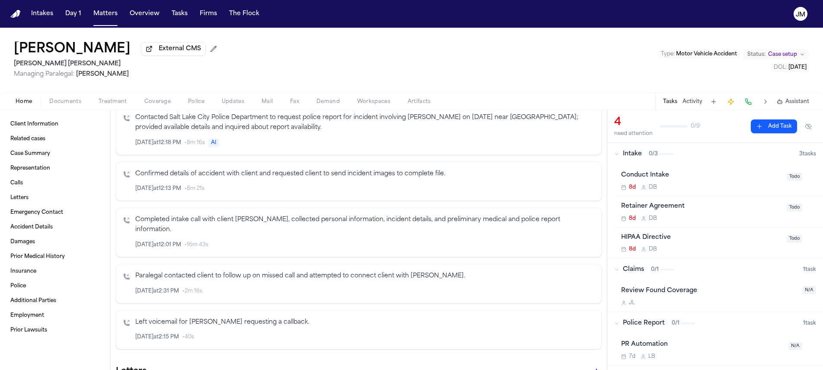
scroll to position [321, 0]
click at [72, 103] on span "Documents" at bounding box center [65, 101] width 32 height 7
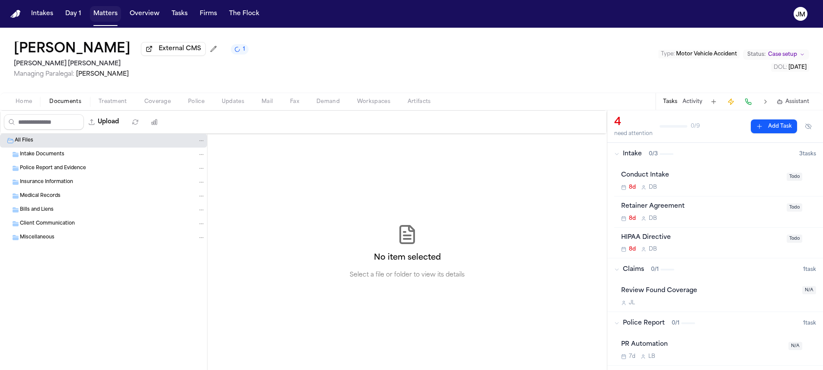
click at [98, 13] on button "Matters" at bounding box center [105, 14] width 31 height 16
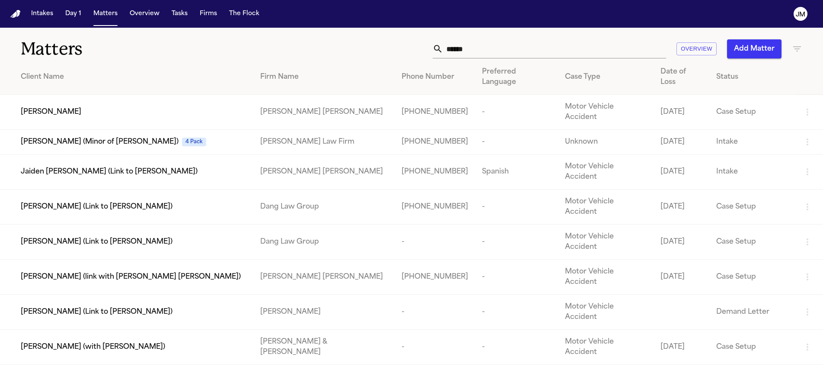
click at [483, 44] on input "*****" at bounding box center [554, 48] width 223 height 19
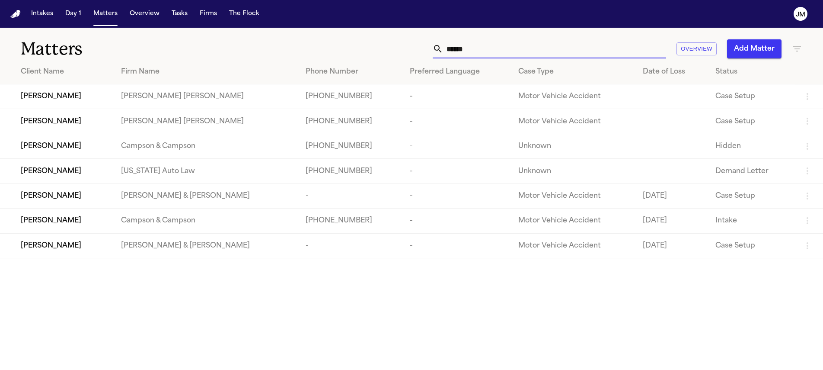
type input "******"
click at [108, 91] on td "[PERSON_NAME]" at bounding box center [57, 96] width 114 height 25
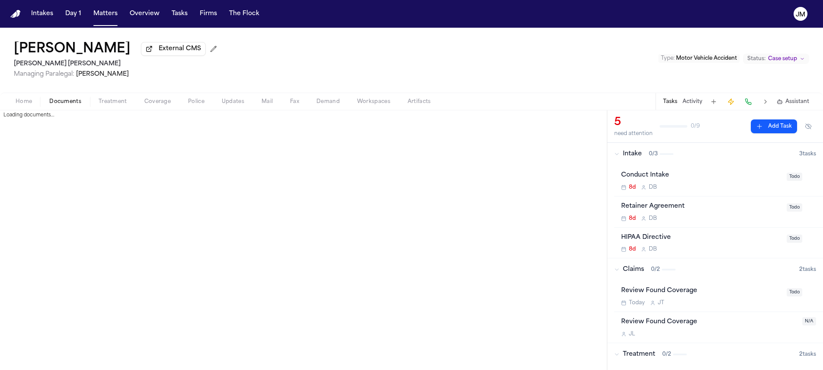
click at [69, 99] on span "Documents" at bounding box center [65, 101] width 32 height 7
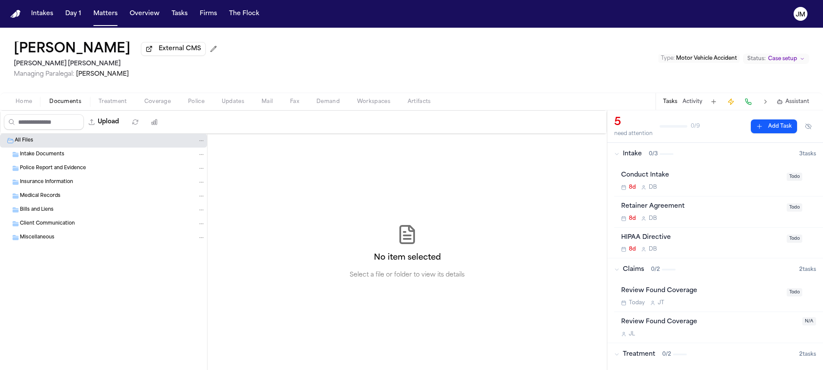
click at [55, 150] on div "Intake Documents" at bounding box center [103, 154] width 207 height 14
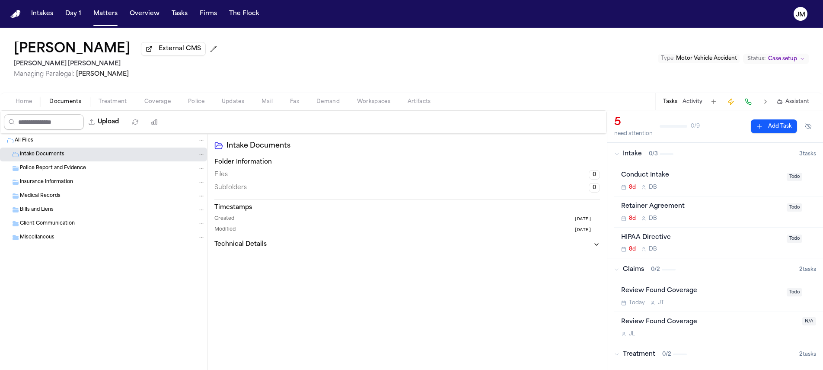
click at [29, 107] on span "button" at bounding box center [23, 106] width 27 height 1
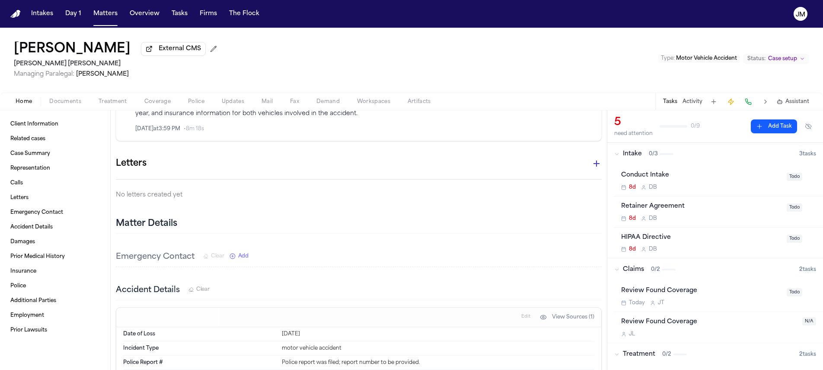
scroll to position [467, 0]
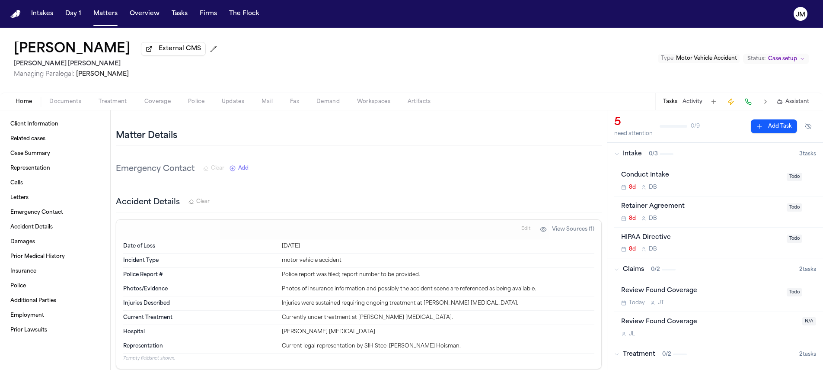
click at [150, 107] on span "button" at bounding box center [157, 106] width 37 height 1
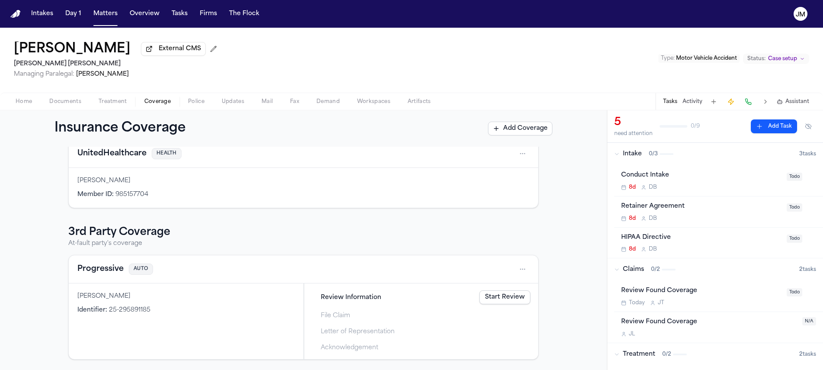
scroll to position [137, 0]
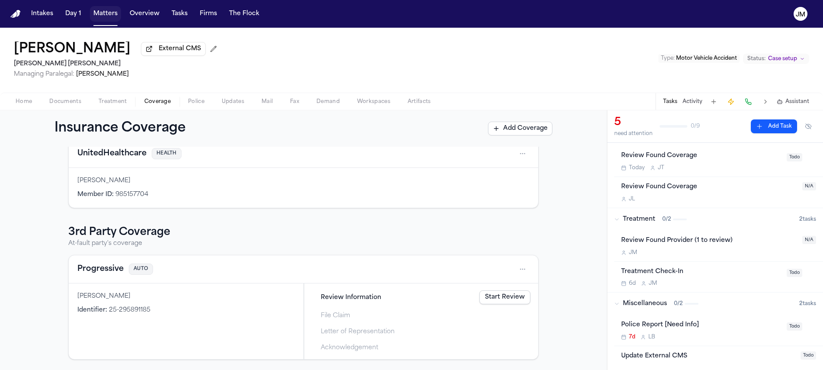
click at [102, 13] on button "Matters" at bounding box center [105, 14] width 31 height 16
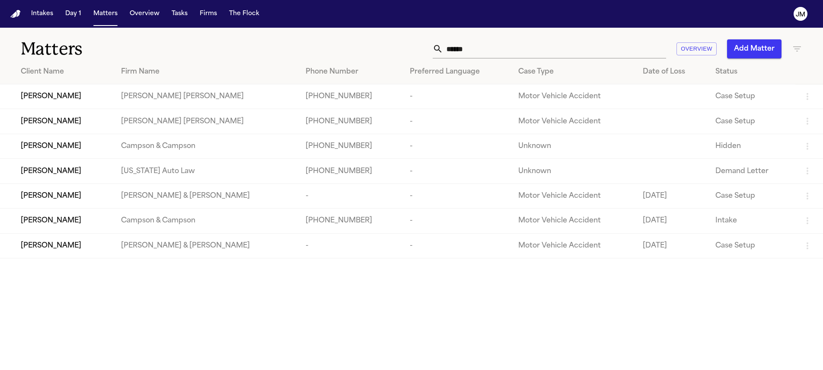
click at [86, 123] on div "[PERSON_NAME]" at bounding box center [64, 121] width 86 height 10
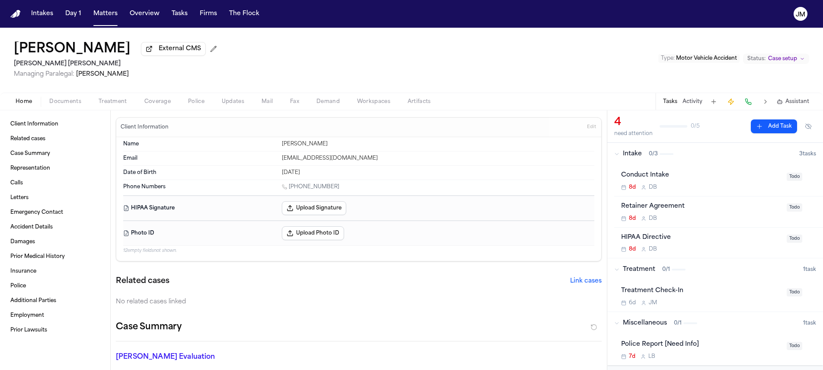
click at [142, 101] on button "Coverage" at bounding box center [158, 101] width 44 height 10
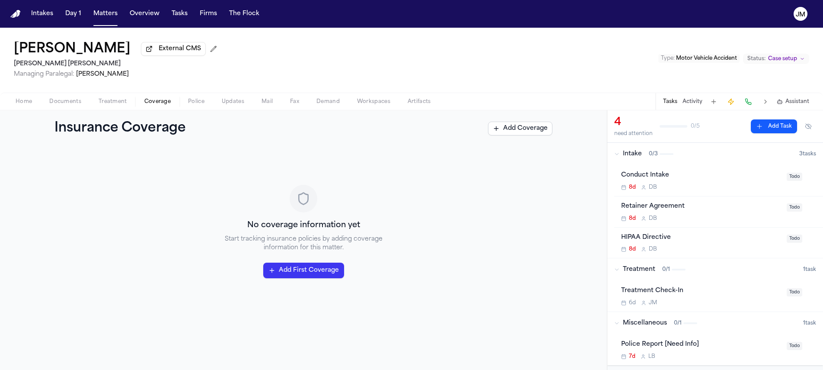
click at [99, 104] on span "Treatment" at bounding box center [113, 101] width 29 height 7
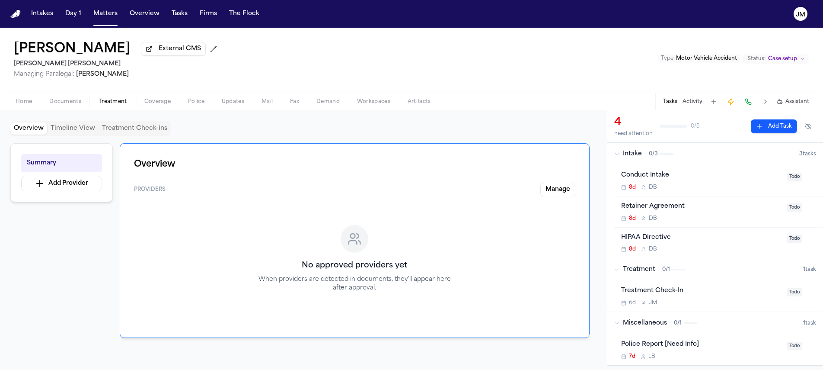
click at [60, 104] on span "Documents" at bounding box center [65, 101] width 32 height 7
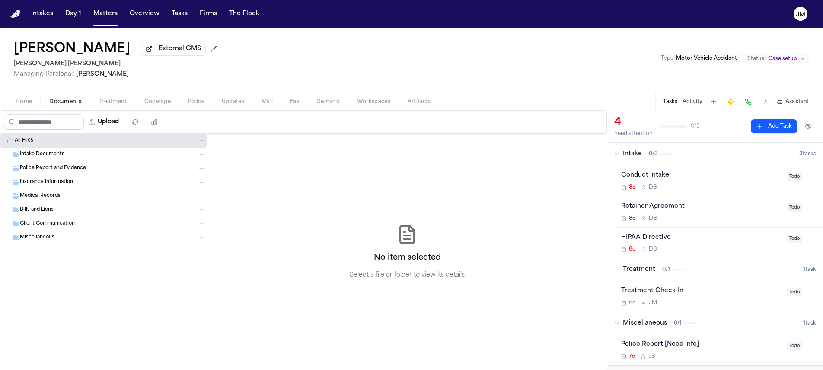
click at [22, 103] on span "Home" at bounding box center [24, 101] width 16 height 7
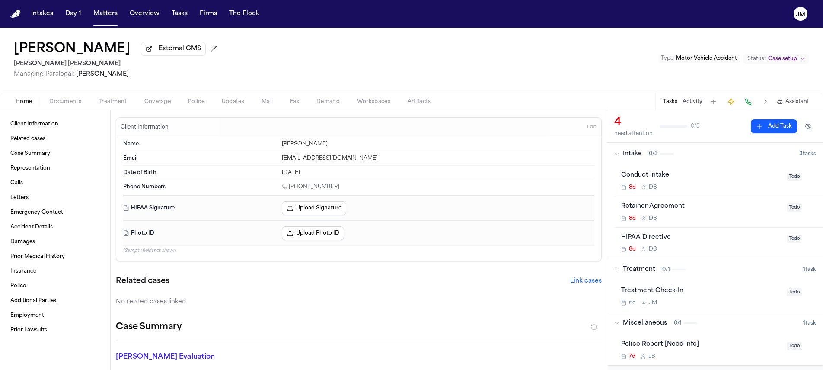
click at [20, 99] on span "Home" at bounding box center [24, 101] width 16 height 7
click at [114, 15] on button "Matters" at bounding box center [105, 14] width 31 height 16
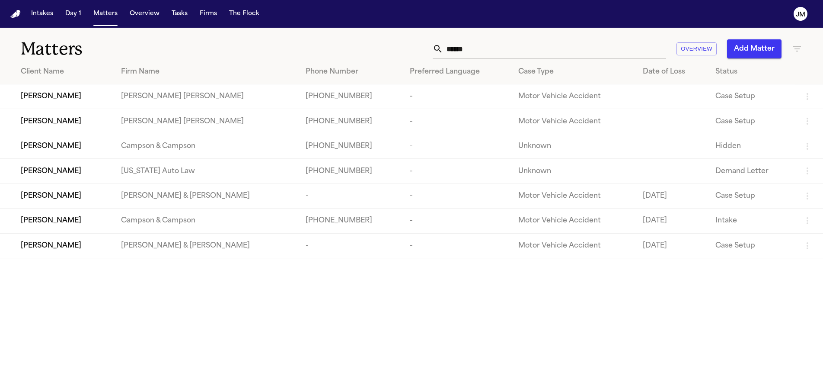
click at [85, 87] on td "[PERSON_NAME]" at bounding box center [57, 96] width 114 height 25
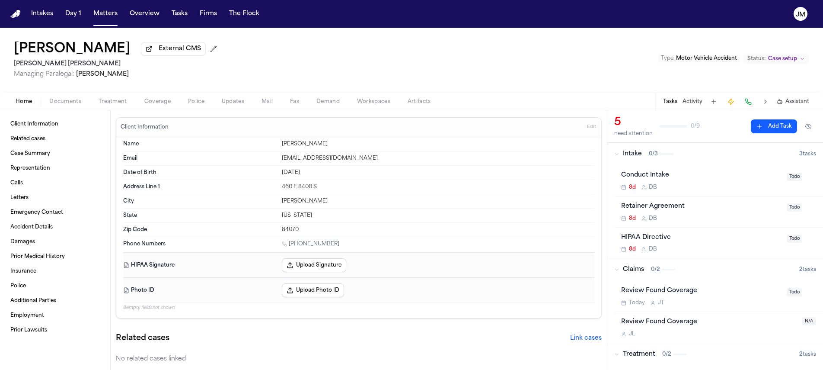
click at [62, 109] on div "Home Documents Treatment Coverage Police Updates Mail Fax Demand Workspaces Art…" at bounding box center [411, 100] width 823 height 17
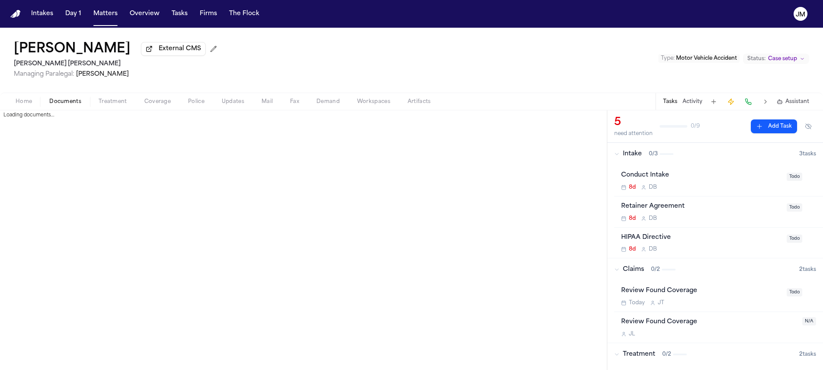
click at [62, 105] on span "Documents" at bounding box center [65, 101] width 32 height 7
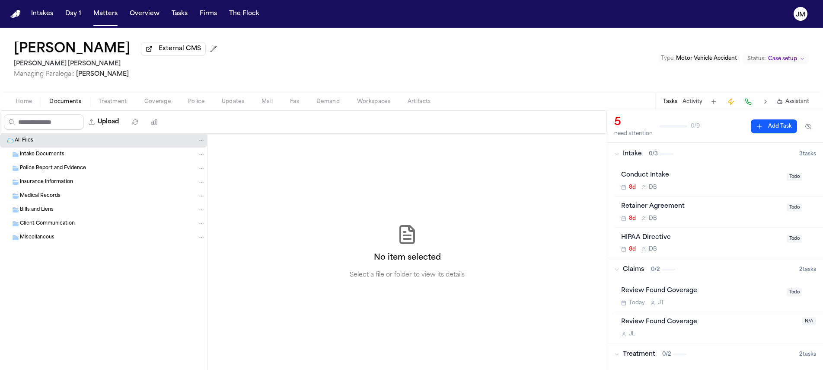
click at [43, 153] on span "Intake Documents" at bounding box center [42, 154] width 45 height 7
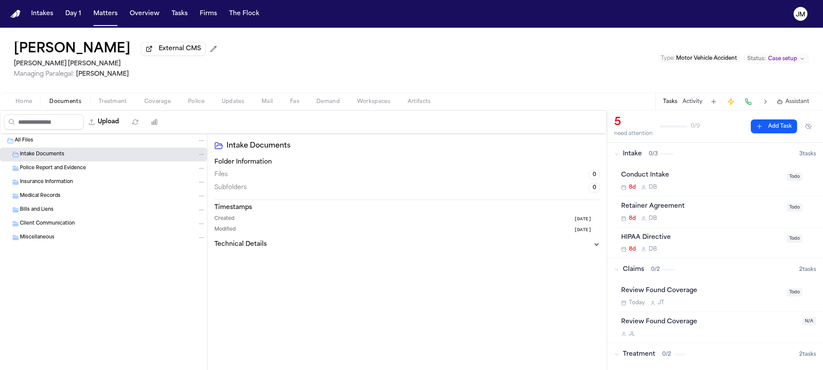
click at [48, 168] on span "Police Report and Evidence" at bounding box center [53, 168] width 66 height 7
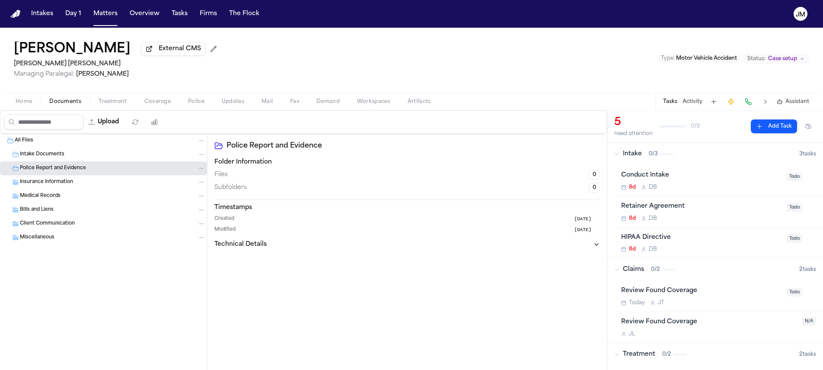
click at [27, 103] on span "Home" at bounding box center [24, 101] width 16 height 7
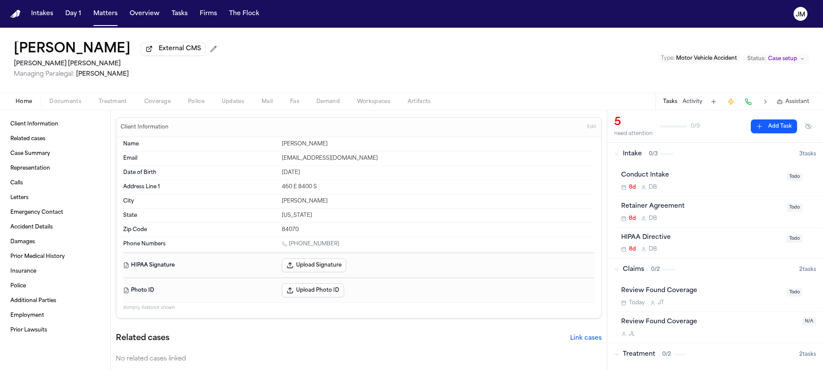
click at [78, 102] on span "Documents" at bounding box center [65, 101] width 32 height 7
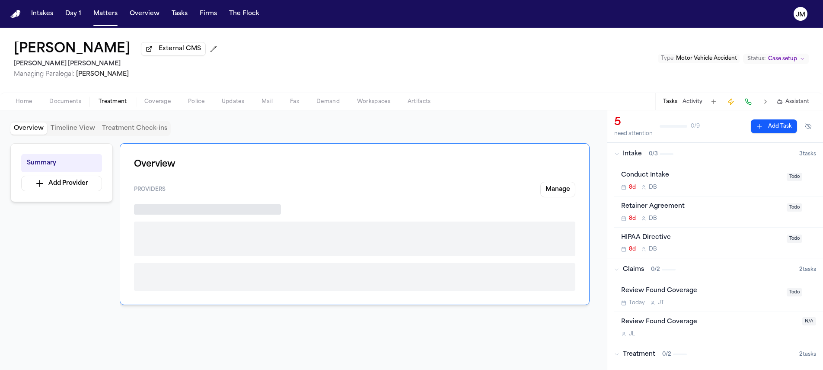
click at [115, 102] on span "Treatment" at bounding box center [113, 101] width 29 height 7
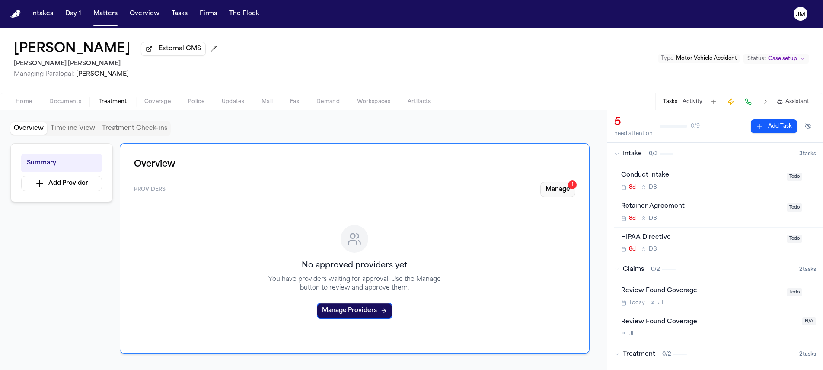
click at [566, 185] on button "Manage 1" at bounding box center [557, 190] width 35 height 16
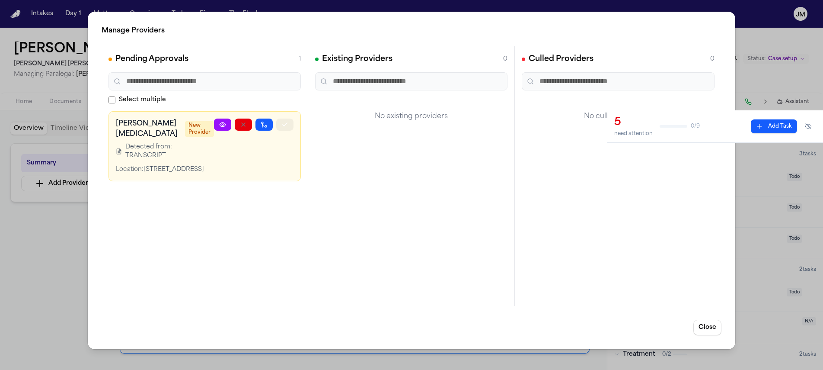
click at [285, 127] on icon "button" at bounding box center [284, 124] width 7 height 7
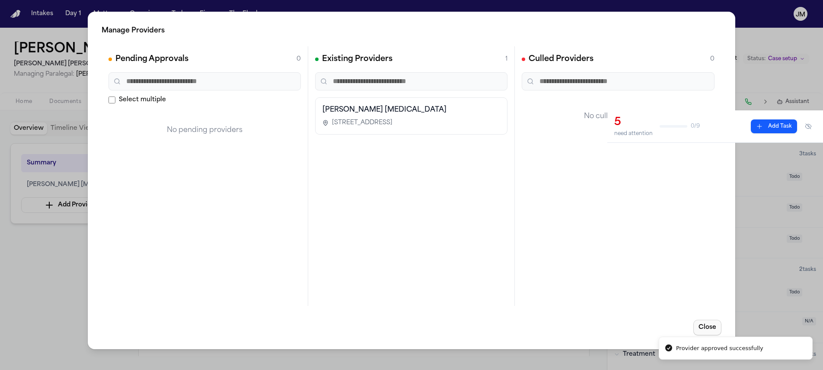
click at [699, 323] on button "Close" at bounding box center [707, 327] width 28 height 16
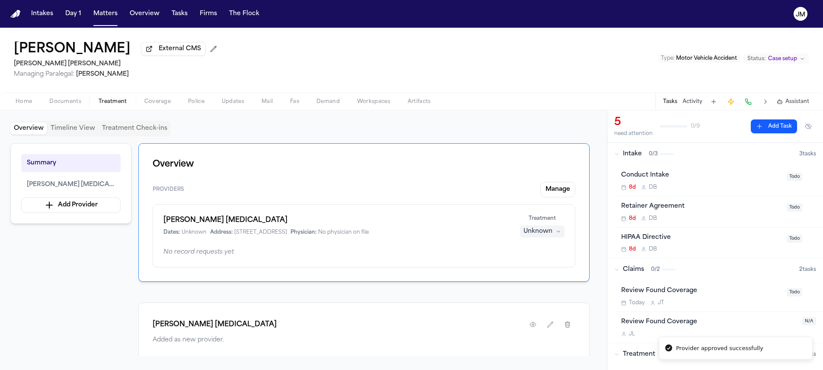
click at [544, 236] on div "Unknown" at bounding box center [537, 231] width 29 height 9
click at [530, 255] on span "Treating" at bounding box center [526, 250] width 24 height 9
click at [151, 105] on span "Coverage" at bounding box center [157, 101] width 26 height 7
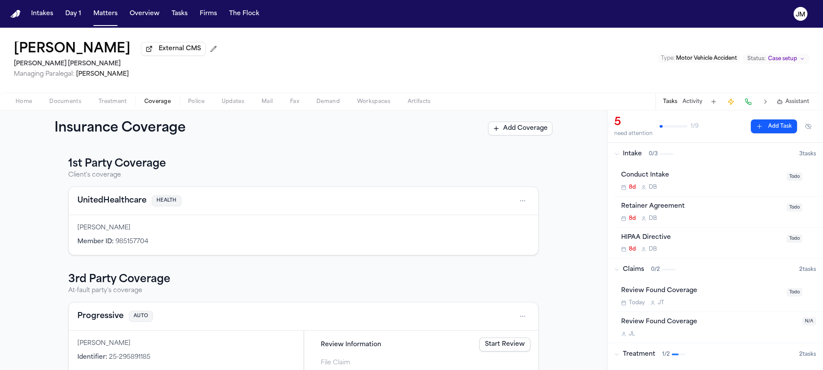
click at [64, 102] on span "Documents" at bounding box center [65, 101] width 32 height 7
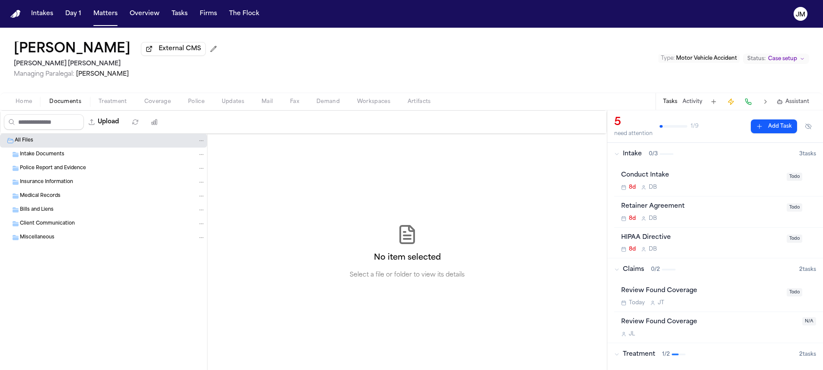
click at [24, 107] on span "button" at bounding box center [23, 106] width 27 height 1
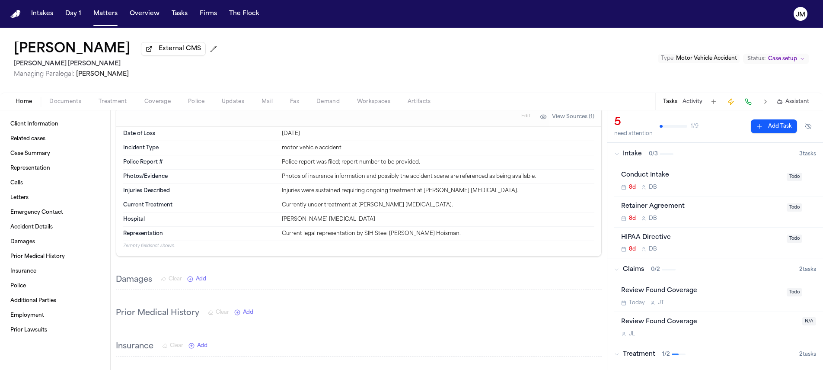
scroll to position [583, 0]
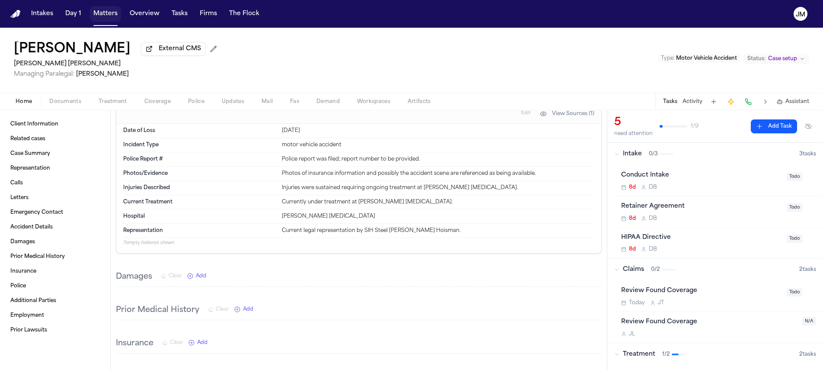
click at [100, 17] on button "Matters" at bounding box center [105, 14] width 31 height 16
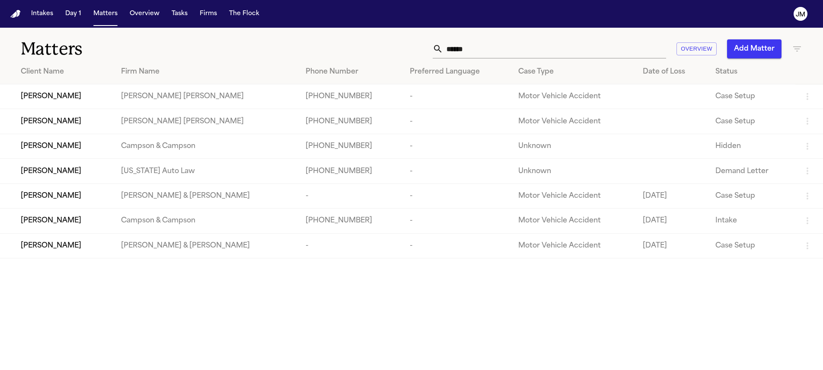
click at [462, 44] on input "******" at bounding box center [554, 48] width 223 height 19
click at [463, 47] on input "******" at bounding box center [554, 48] width 223 height 19
click at [463, 48] on input "******" at bounding box center [554, 48] width 223 height 19
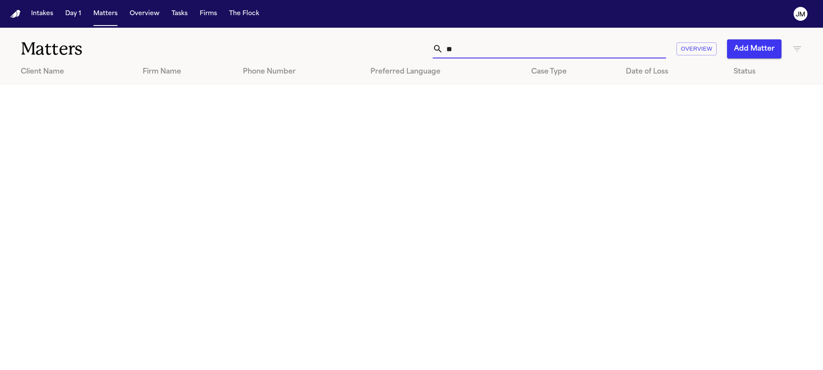
type input "*"
click at [456, 48] on input "text" at bounding box center [554, 48] width 223 height 19
click at [460, 51] on input "text" at bounding box center [554, 48] width 223 height 19
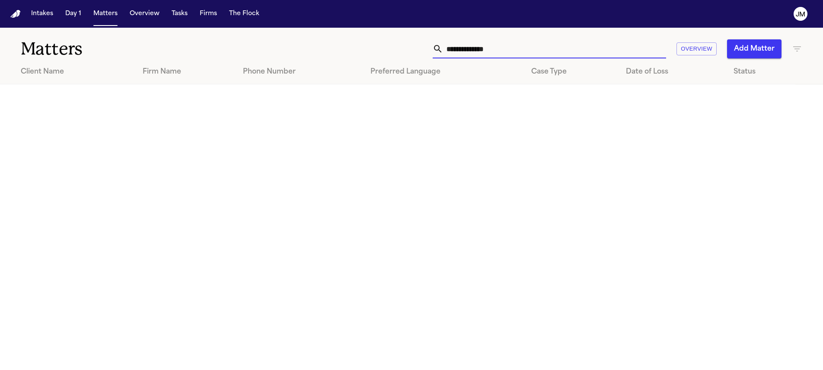
click at [460, 51] on input "text" at bounding box center [554, 48] width 223 height 19
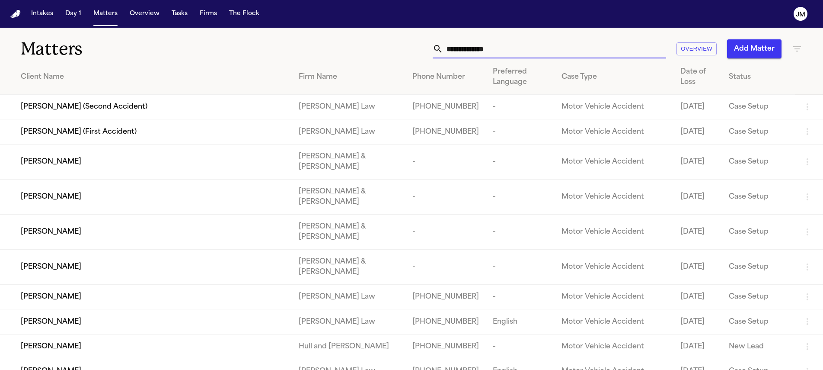
drag, startPoint x: 433, startPoint y: 48, endPoint x: 455, endPoint y: 47, distance: 22.1
click at [433, 48] on div at bounding box center [549, 48] width 233 height 19
click at [469, 47] on input "text" at bounding box center [554, 48] width 223 height 19
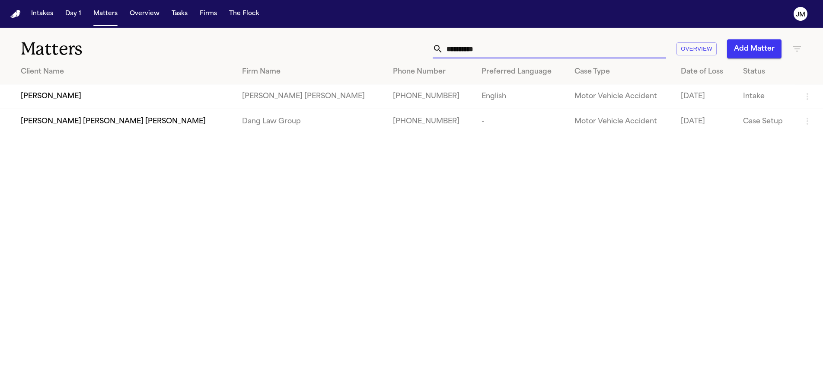
type input "**********"
click at [100, 90] on td "[PERSON_NAME]" at bounding box center [117, 96] width 235 height 25
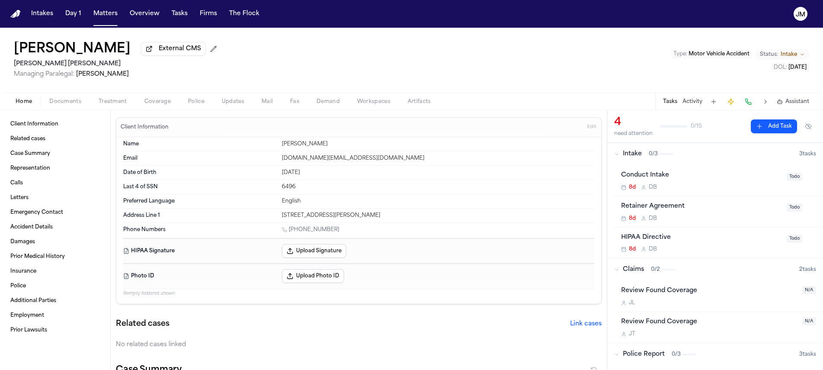
click at [140, 102] on button "Coverage" at bounding box center [158, 101] width 44 height 10
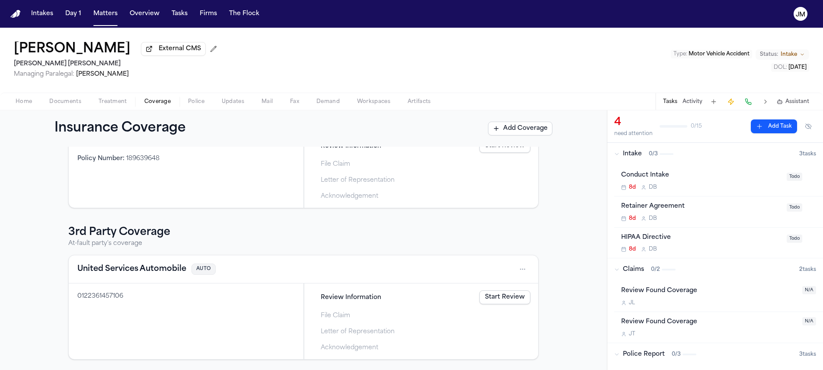
scroll to position [85, 0]
click at [520, 268] on html "Intakes Day 1 Matters Overview Tasks Firms The [PERSON_NAME] [PERSON_NAME] Exte…" at bounding box center [411, 185] width 823 height 370
click at [498, 284] on div "View coverage details" at bounding box center [491, 291] width 65 height 22
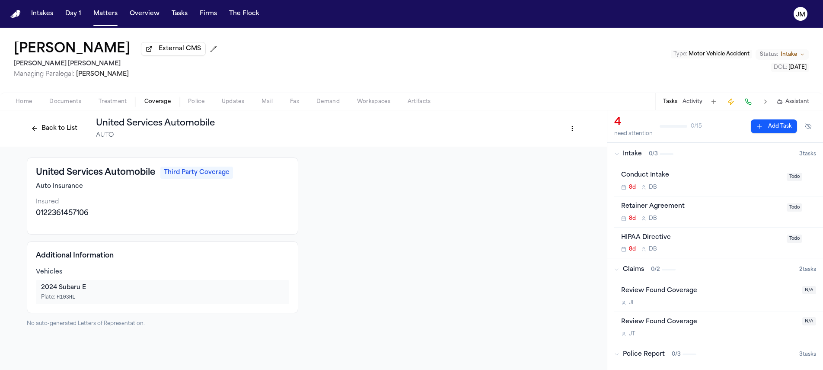
click at [71, 134] on button "Back to List" at bounding box center [54, 128] width 55 height 14
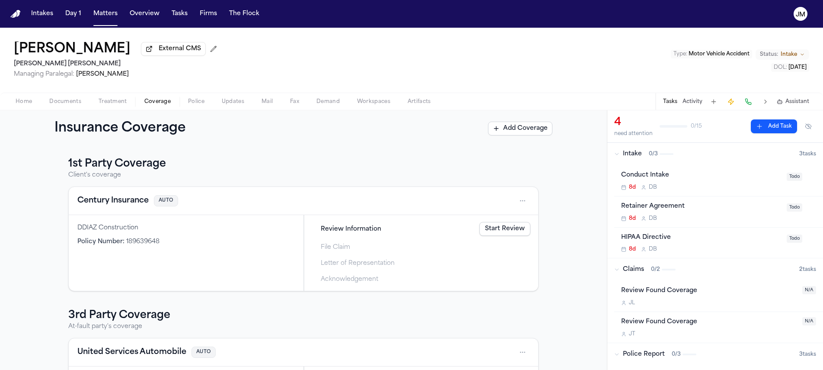
click at [20, 105] on span "Home" at bounding box center [24, 101] width 16 height 7
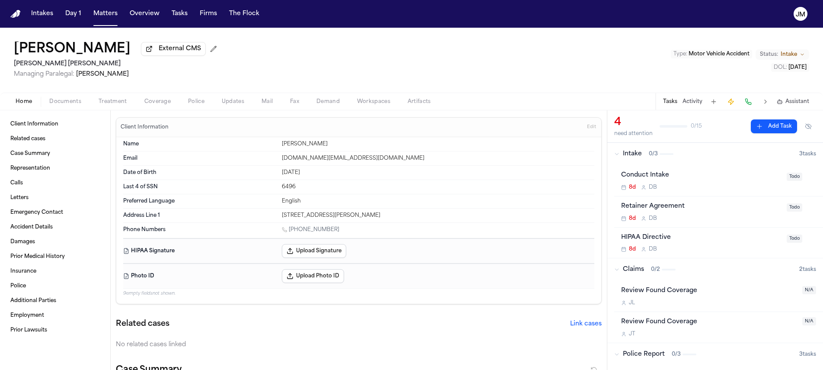
click at [148, 101] on span "Coverage" at bounding box center [157, 101] width 26 height 7
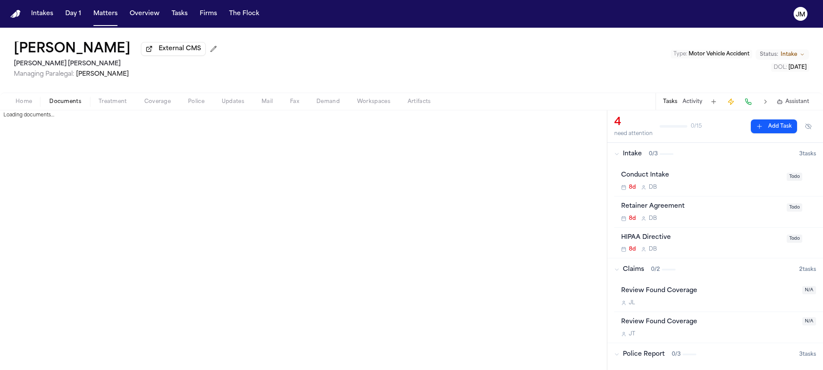
click at [55, 105] on span "Documents" at bounding box center [65, 101] width 32 height 7
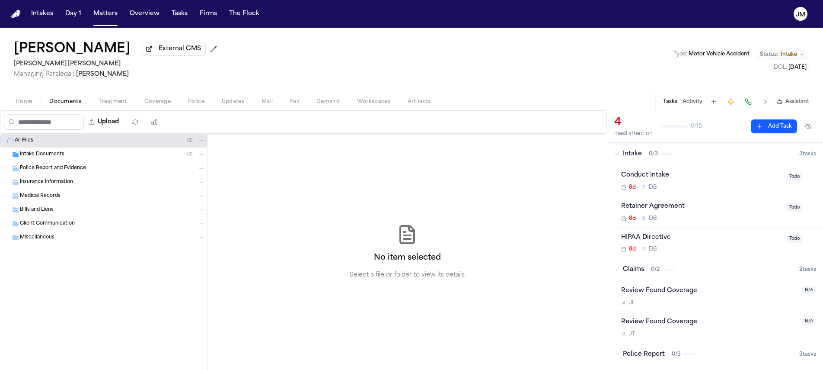
click at [58, 151] on div "Intake Documents ( 2 )" at bounding box center [103, 154] width 207 height 14
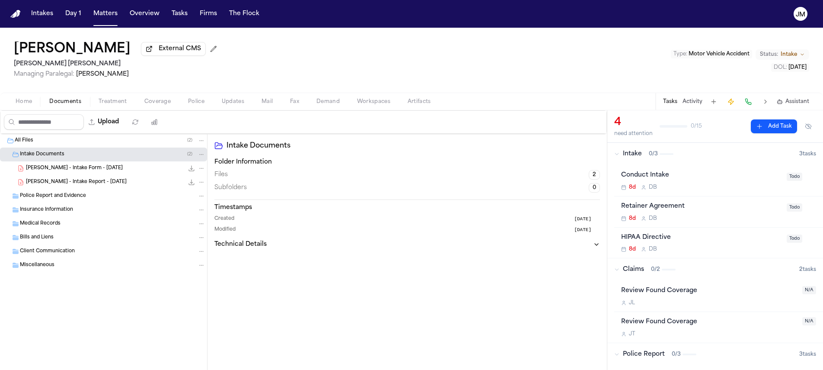
click at [91, 184] on span "[PERSON_NAME] - Intake Report - [DATE]" at bounding box center [76, 181] width 101 height 7
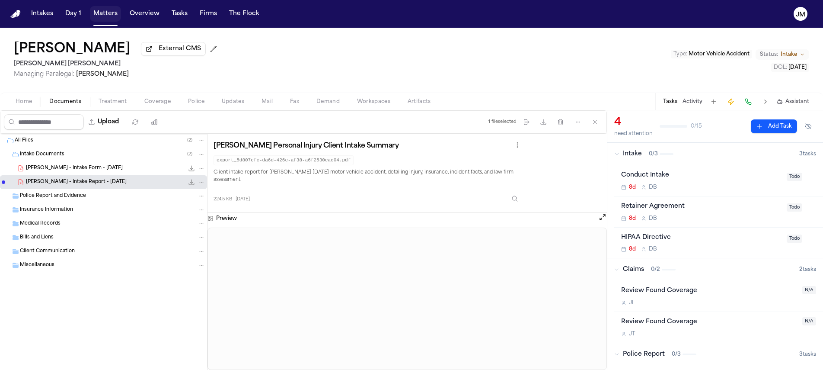
click at [112, 13] on button "Matters" at bounding box center [105, 14] width 31 height 16
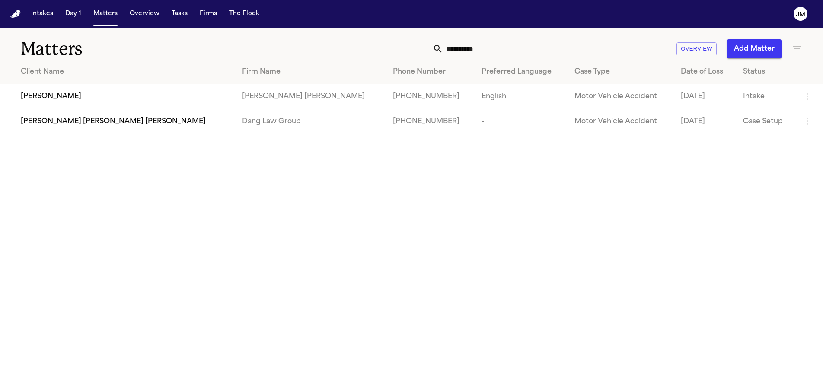
click at [495, 54] on input "**********" at bounding box center [554, 48] width 223 height 19
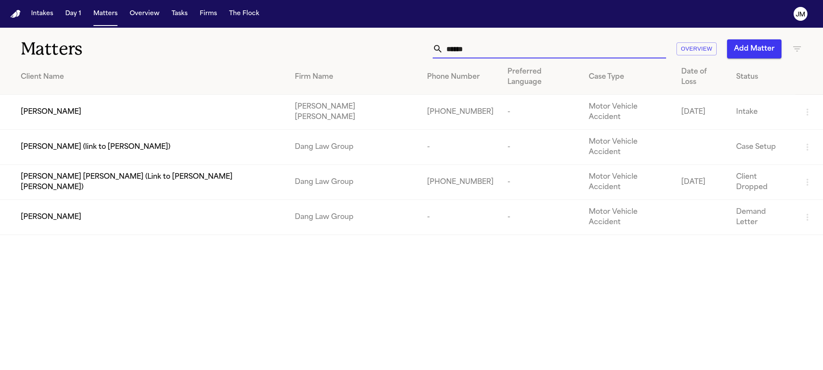
type input "******"
click at [133, 107] on div "[PERSON_NAME]" at bounding box center [151, 112] width 260 height 10
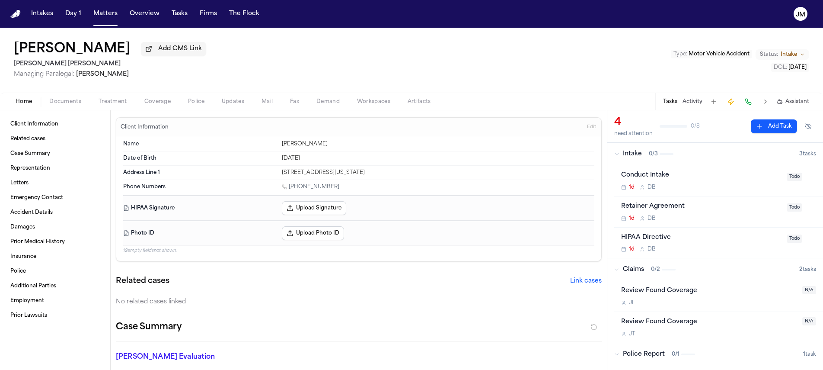
click at [144, 103] on span "Coverage" at bounding box center [157, 101] width 26 height 7
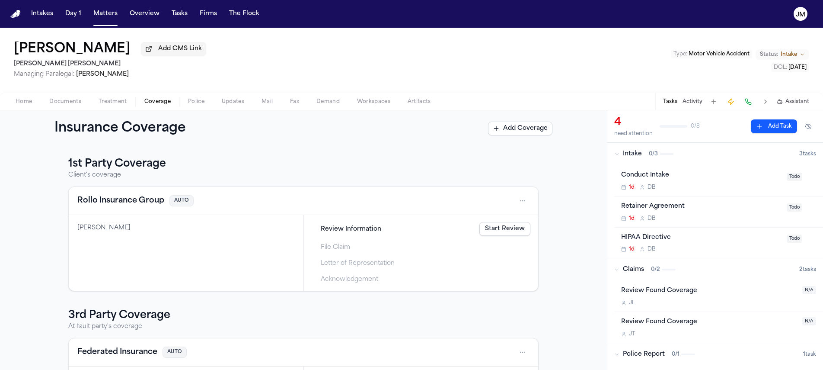
click at [29, 105] on span "Home" at bounding box center [24, 101] width 16 height 7
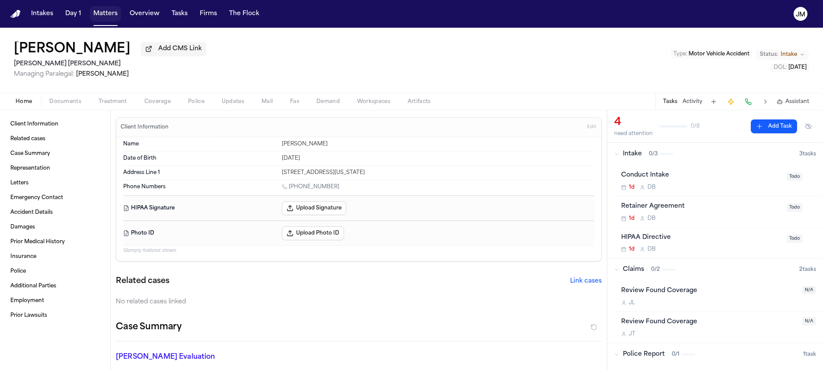
click at [105, 10] on button "Matters" at bounding box center [105, 14] width 31 height 16
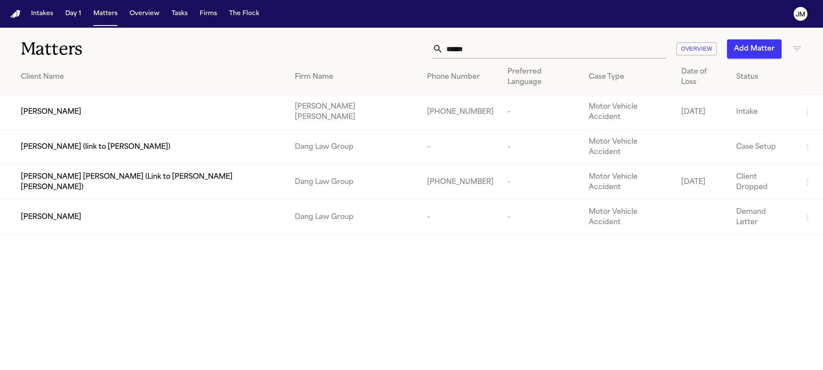
click at [458, 45] on input "******" at bounding box center [554, 48] width 223 height 19
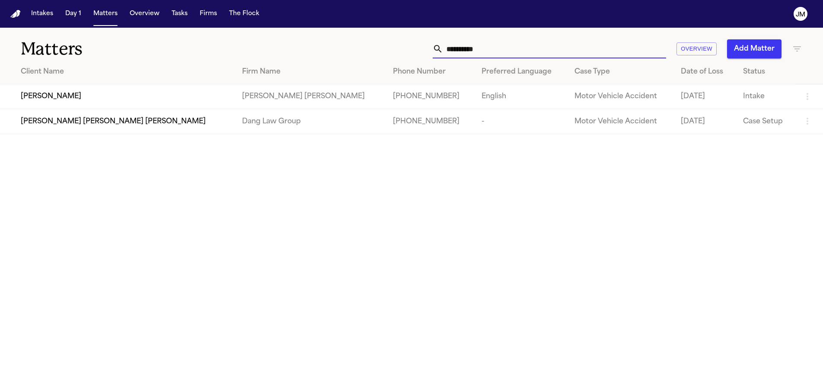
click at [478, 49] on input "**********" at bounding box center [554, 48] width 223 height 19
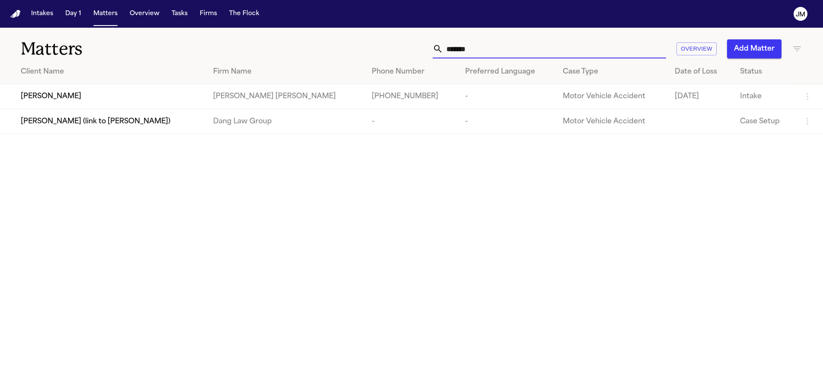
type input "*******"
click at [59, 102] on span "[PERSON_NAME]" at bounding box center [51, 96] width 61 height 10
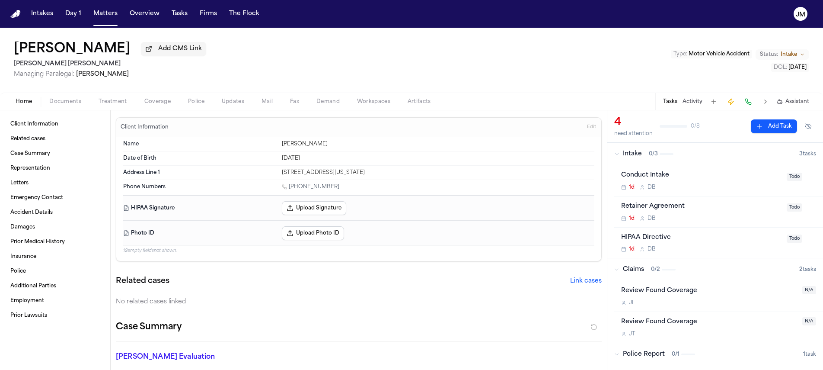
click at [71, 105] on span "Documents" at bounding box center [65, 101] width 32 height 7
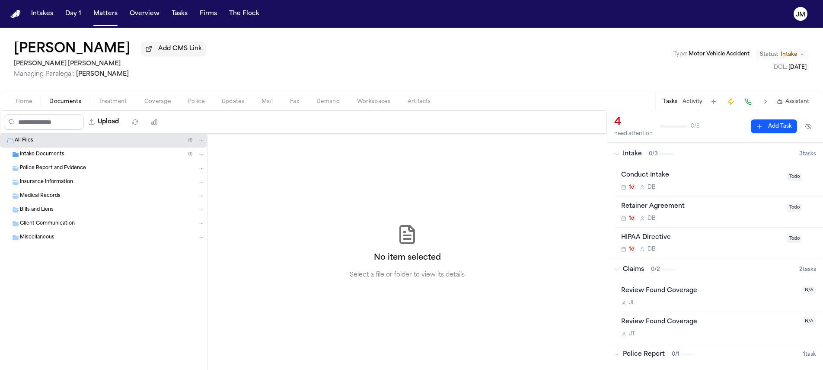
click at [65, 164] on div "Police Report and Evidence" at bounding box center [103, 168] width 207 height 14
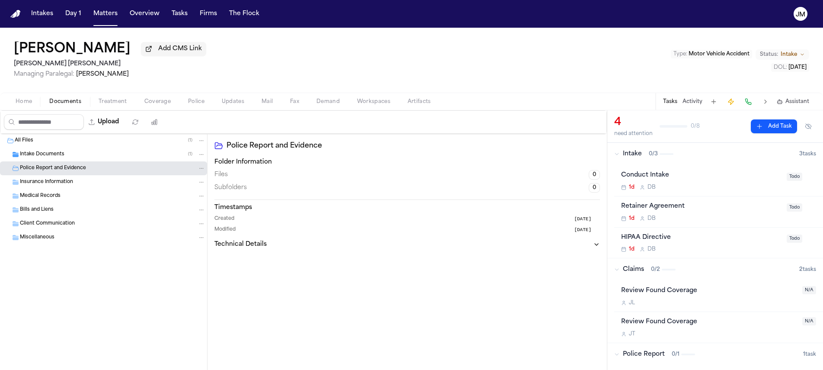
click at [64, 158] on div "Intake Documents ( 1 )" at bounding box center [112, 154] width 185 height 8
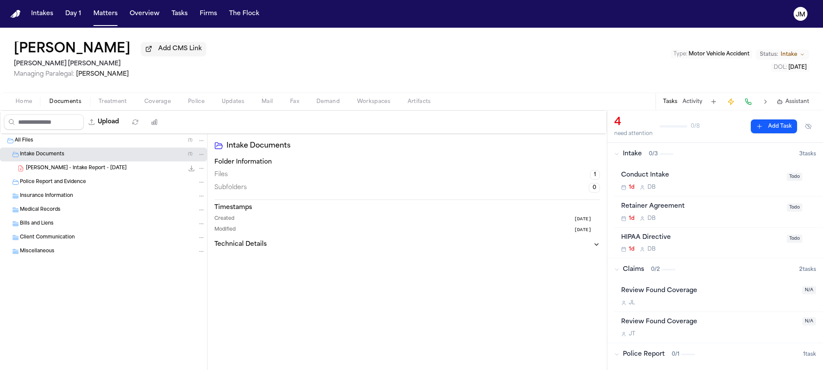
click at [27, 102] on span "Home" at bounding box center [24, 101] width 16 height 7
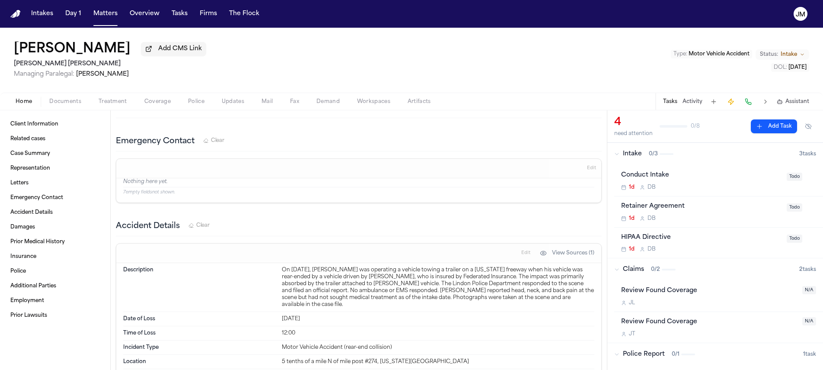
scroll to position [397, 0]
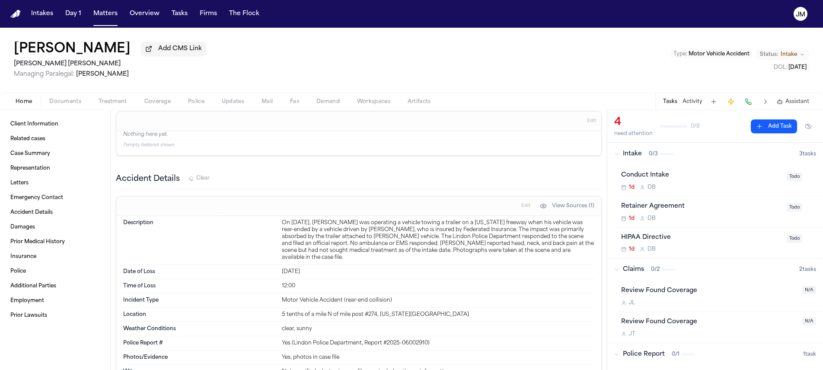
click at [146, 99] on span "Coverage" at bounding box center [157, 101] width 26 height 7
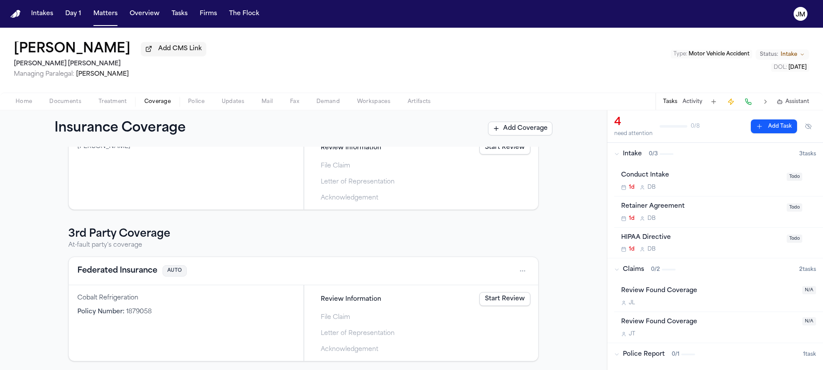
scroll to position [85, 0]
click at [95, 11] on button "Matters" at bounding box center [105, 14] width 31 height 16
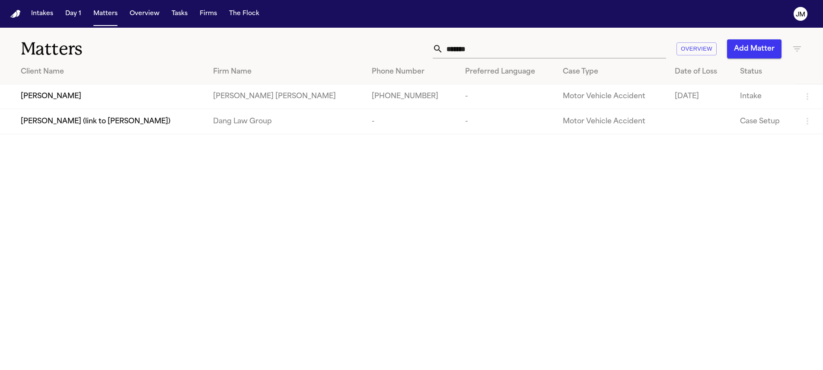
click at [480, 51] on input "*******" at bounding box center [554, 48] width 223 height 19
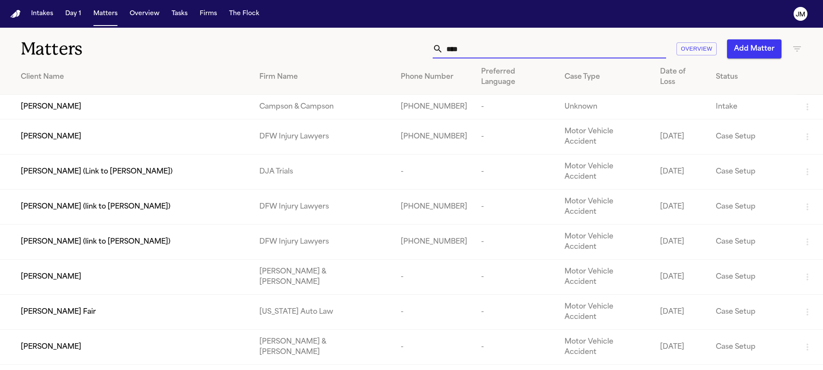
type input "****"
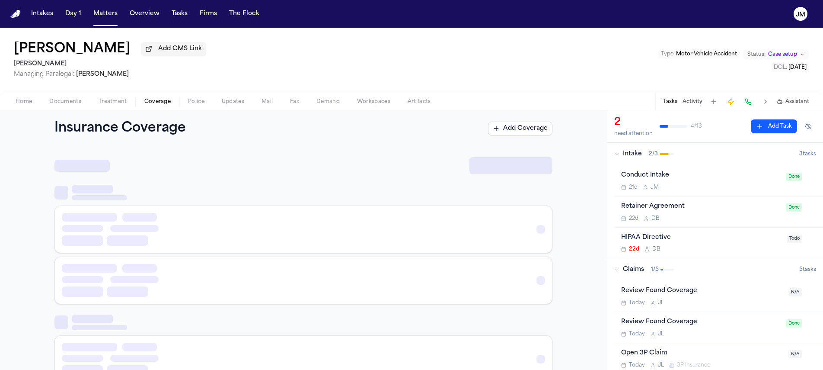
click at [146, 103] on span "Coverage" at bounding box center [157, 101] width 26 height 7
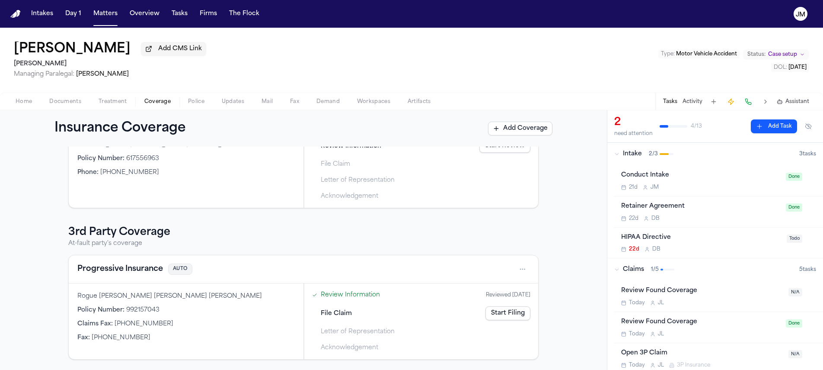
scroll to position [85, 0]
click at [521, 272] on html "Intakes Day 1 Matters Overview Tasks Firms The [PERSON_NAME] [PERSON_NAME] Add …" at bounding box center [411, 185] width 823 height 370
click at [500, 293] on div "View coverage details" at bounding box center [491, 291] width 65 height 22
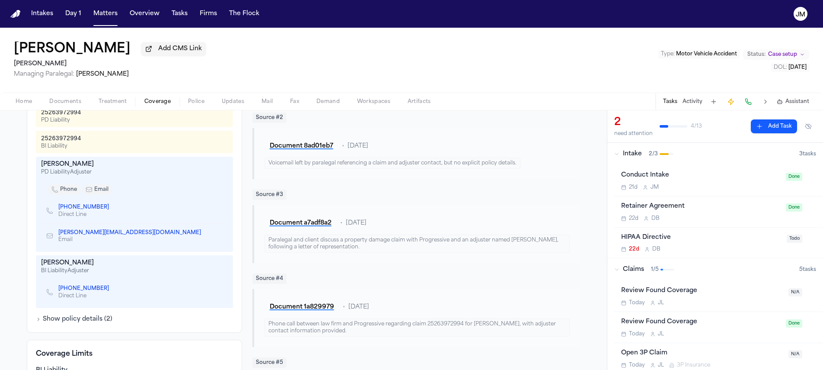
scroll to position [222, 0]
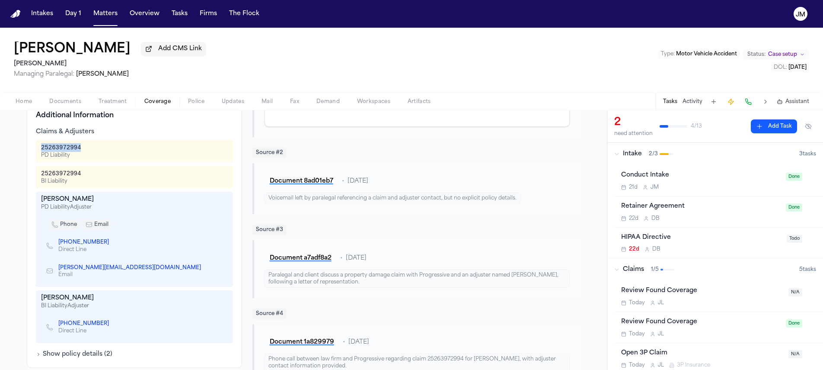
drag, startPoint x: 38, startPoint y: 138, endPoint x: 84, endPoint y: 137, distance: 45.4
click at [84, 143] on div "25263972994 PD Liability" at bounding box center [134, 151] width 187 height 16
copy div "25263972994"
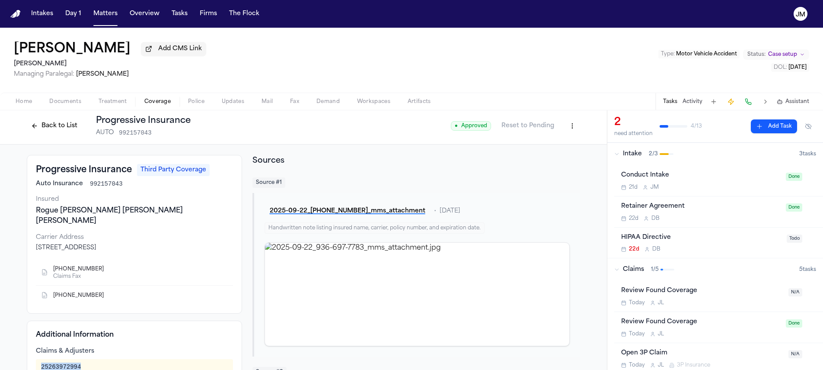
scroll to position [0, 0]
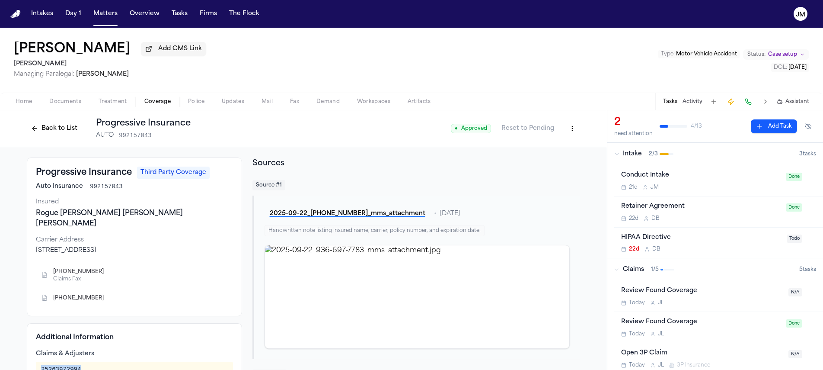
click at [28, 101] on span "Home" at bounding box center [24, 101] width 16 height 7
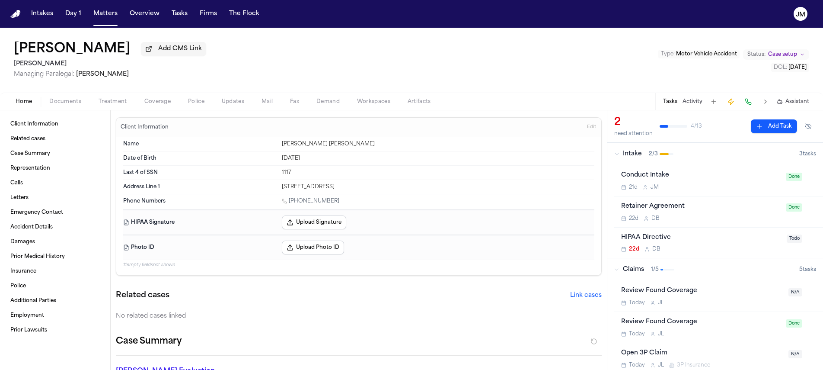
click at [147, 105] on span "Coverage" at bounding box center [157, 101] width 26 height 7
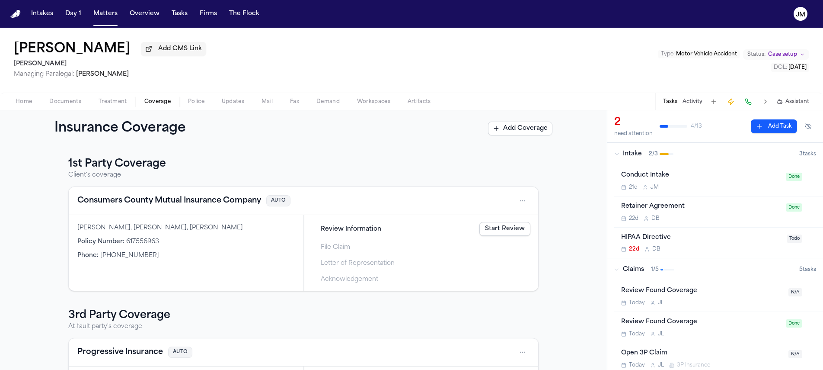
drag, startPoint x: 26, startPoint y: 105, endPoint x: 32, endPoint y: 107, distance: 6.0
click at [26, 105] on span "Home" at bounding box center [24, 101] width 16 height 7
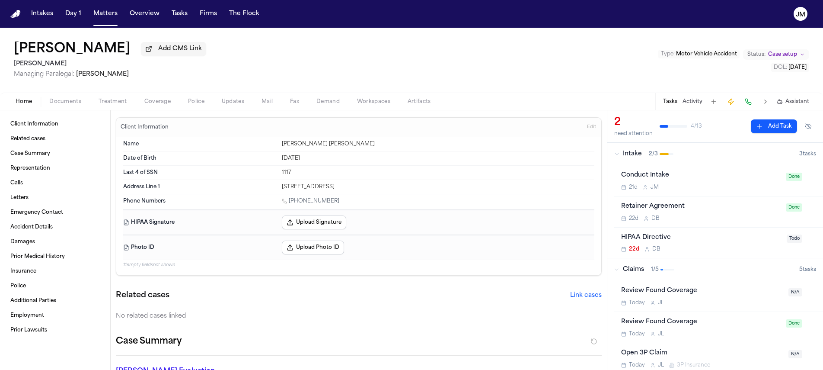
click at [426, 53] on div "[PERSON_NAME] Add CMS Link [PERSON_NAME] Managing Paralegal: [PERSON_NAME] Type…" at bounding box center [411, 60] width 823 height 65
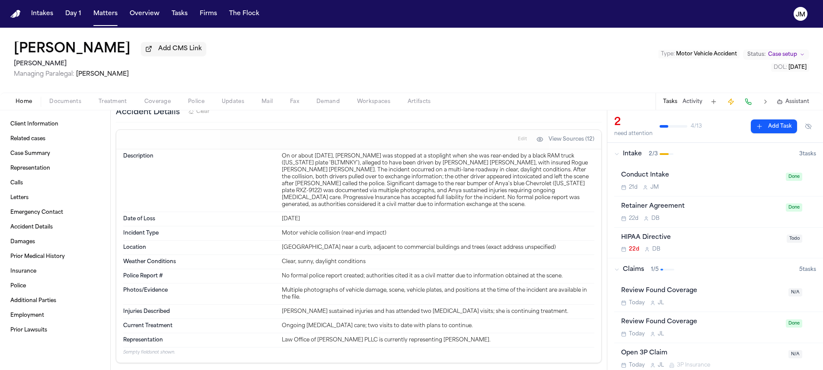
scroll to position [986, 0]
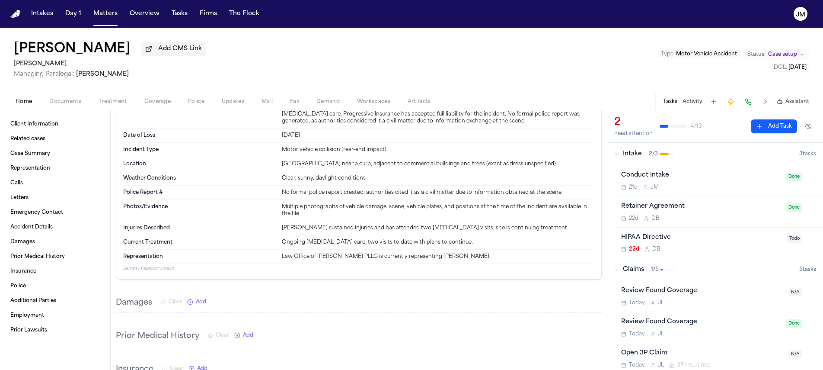
click at [70, 110] on div "Home Documents Treatment Coverage Police Updates Mail Fax Demand Workspaces Art…" at bounding box center [411, 100] width 823 height 17
click at [68, 104] on span "Documents" at bounding box center [65, 101] width 32 height 7
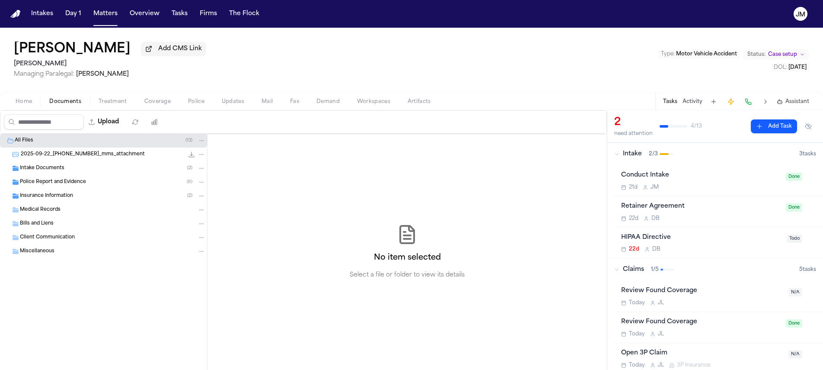
click at [35, 188] on div "Police Report and Evidence ( 8 )" at bounding box center [103, 182] width 207 height 14
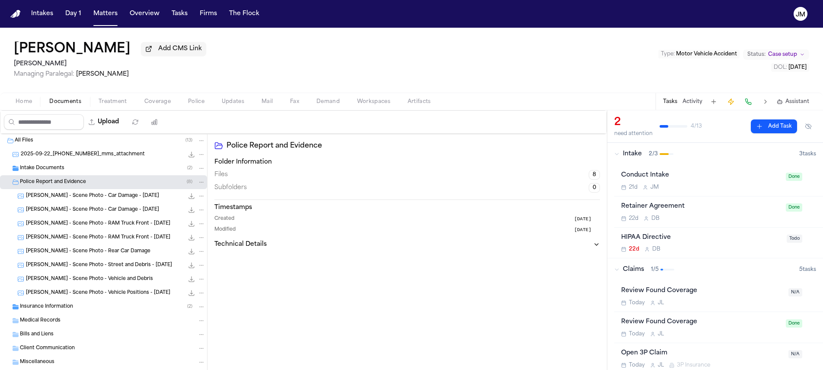
click at [66, 310] on span "Insurance Information" at bounding box center [46, 306] width 53 height 7
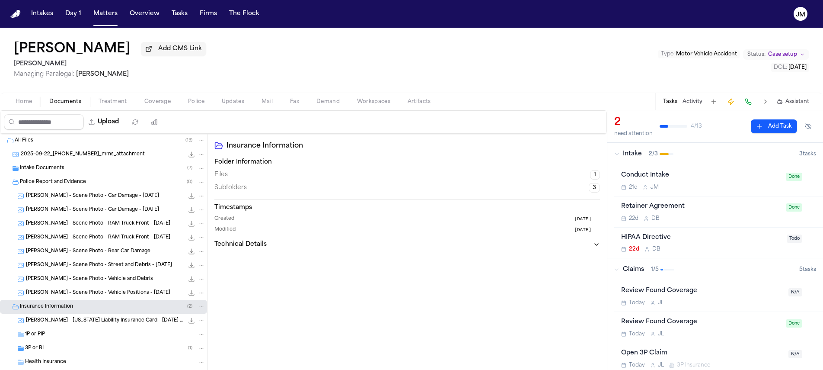
scroll to position [2, 0]
click at [103, 319] on span "[PERSON_NAME] - [US_STATE] Liability Insurance Card - [DATE] to [DATE]" at bounding box center [105, 318] width 158 height 7
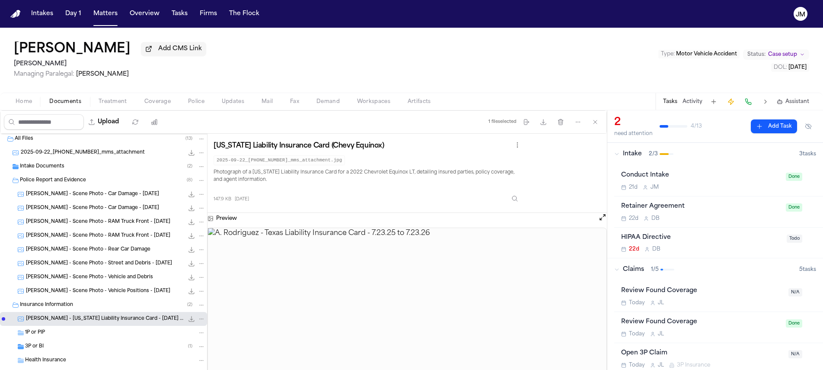
click at [86, 159] on div "2025-09-22_[PHONE_NUMBER]_mms_attachment 101.2 KB • JPG" at bounding box center [103, 153] width 207 height 14
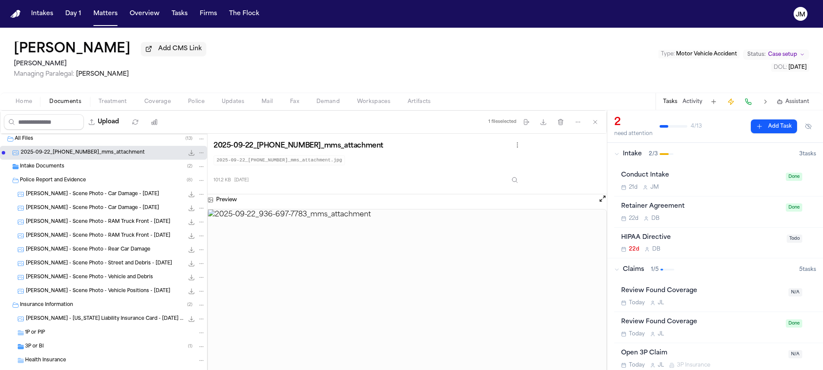
click at [57, 161] on div "Intake Documents ( 2 )" at bounding box center [103, 166] width 207 height 14
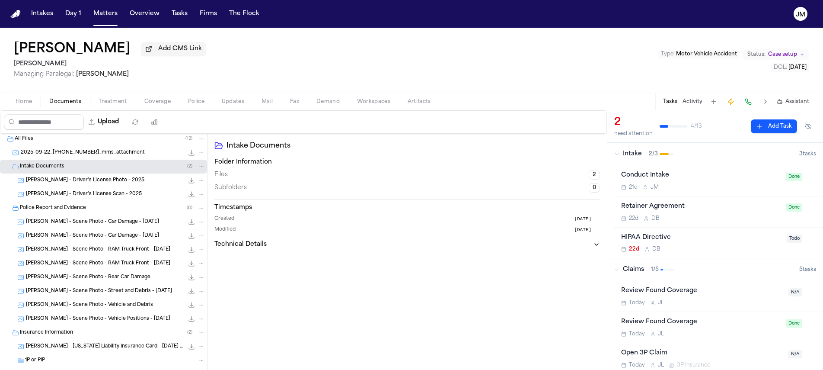
click at [83, 184] on span "[PERSON_NAME] - Driver's License Photo - 2025" at bounding box center [85, 180] width 118 height 7
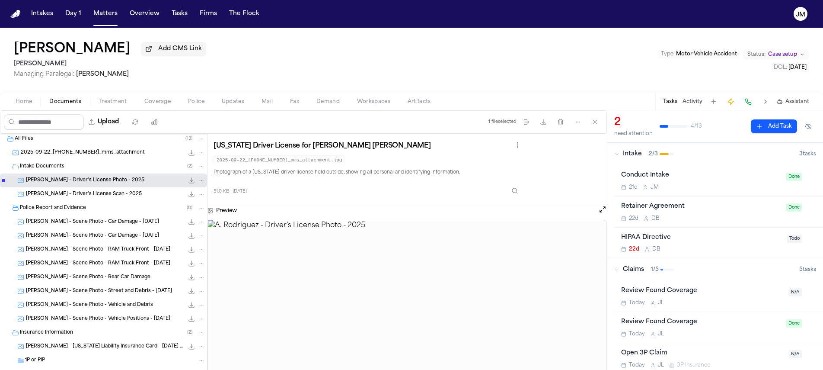
click at [83, 194] on span "[PERSON_NAME] - Driver's License Scan - 2025" at bounding box center [84, 194] width 116 height 7
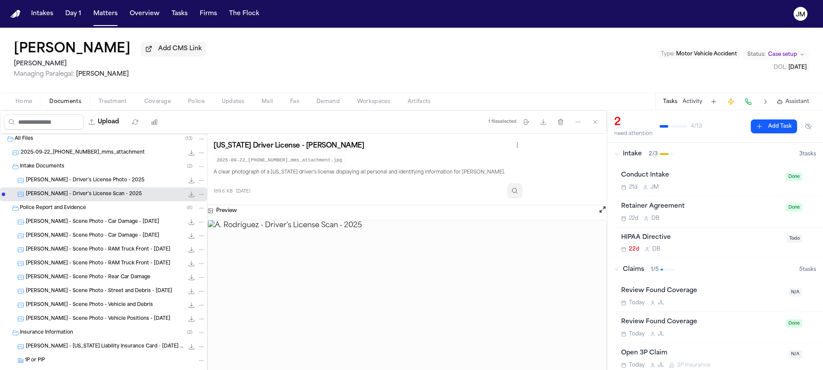
click at [518, 185] on button "Inspect" at bounding box center [515, 191] width 16 height 16
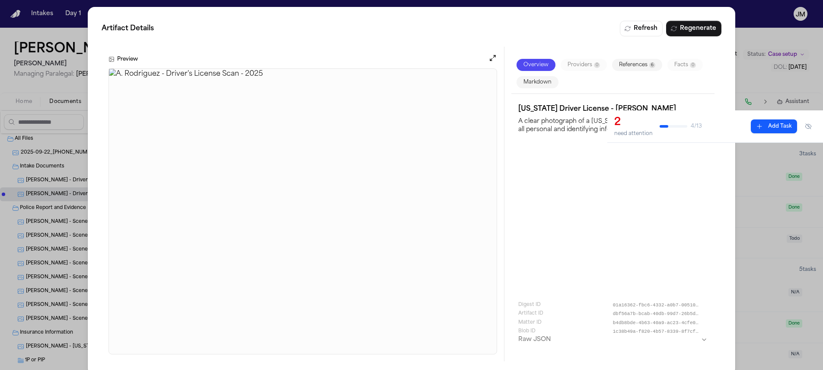
click at [488, 62] on button at bounding box center [492, 59] width 9 height 11
click at [488, 61] on button "Open preview" at bounding box center [492, 58] width 9 height 9
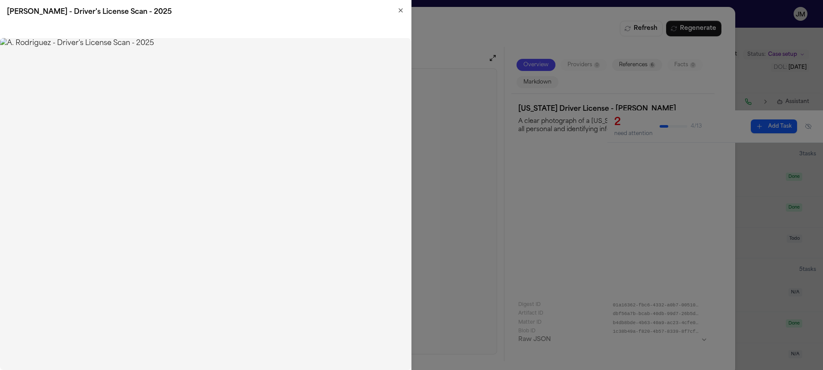
click at [401, 12] on icon "button" at bounding box center [400, 10] width 7 height 7
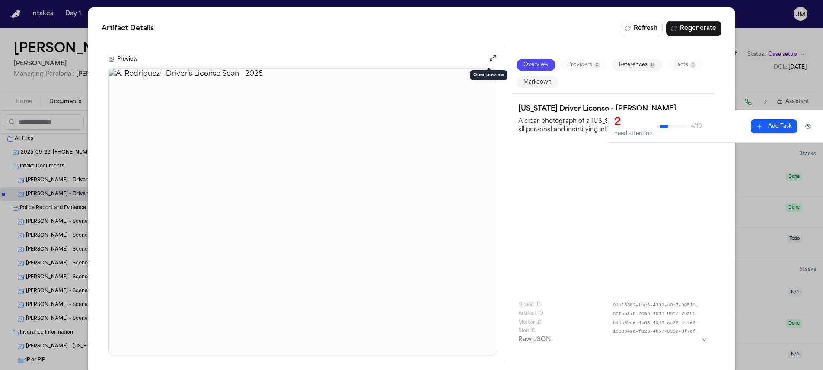
click at [737, 33] on div "Artifact Details Refresh Regenerate Preview Overview Providers 0 References 6 F…" at bounding box center [411, 191] width 823 height 382
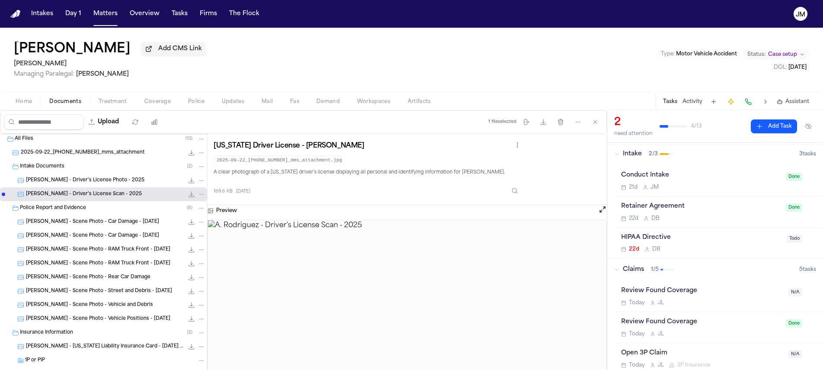
click at [152, 102] on span "Coverage" at bounding box center [157, 101] width 26 height 7
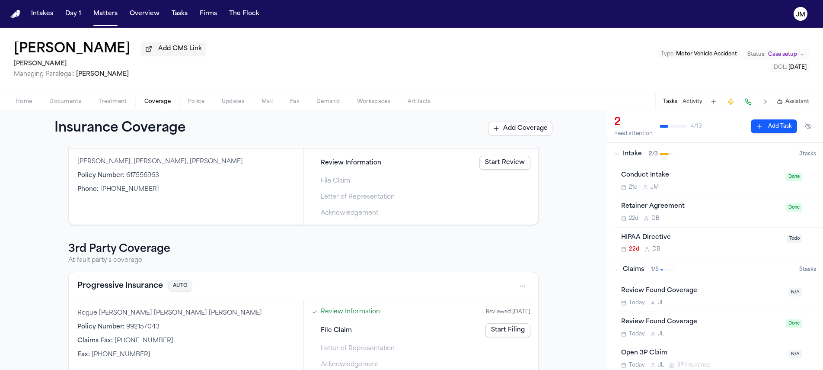
scroll to position [85, 0]
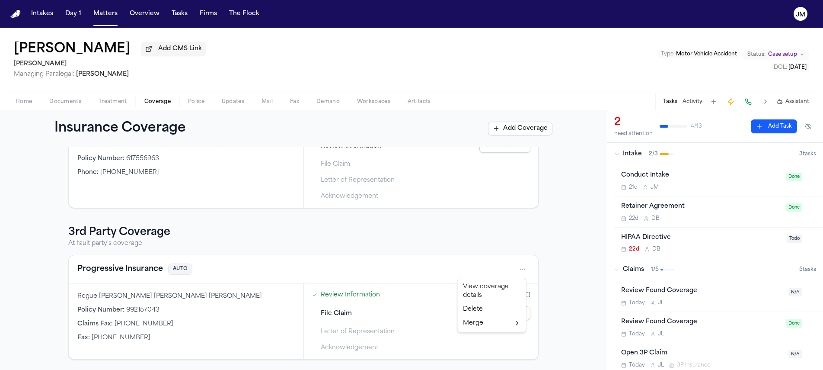
click at [520, 266] on html "Intakes Day 1 Matters Overview Tasks Firms The [PERSON_NAME] [PERSON_NAME] Add …" at bounding box center [411, 185] width 823 height 370
click at [508, 287] on div "View coverage details" at bounding box center [491, 291] width 65 height 22
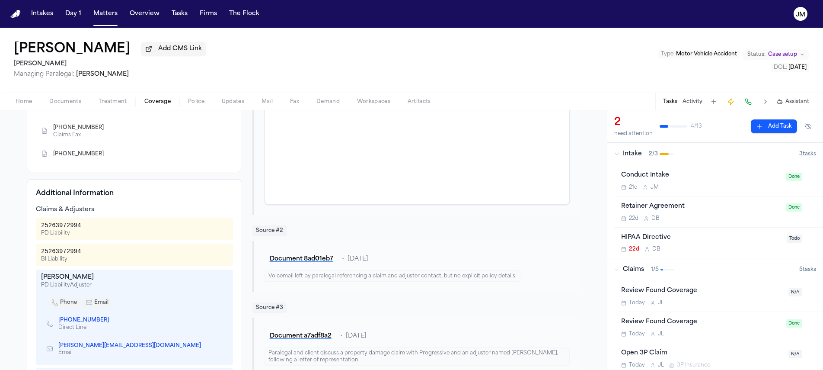
scroll to position [149, 0]
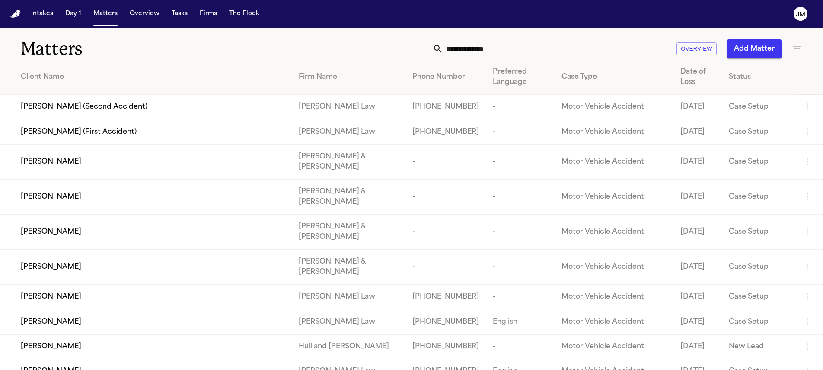
click at [453, 54] on input "text" at bounding box center [554, 48] width 223 height 19
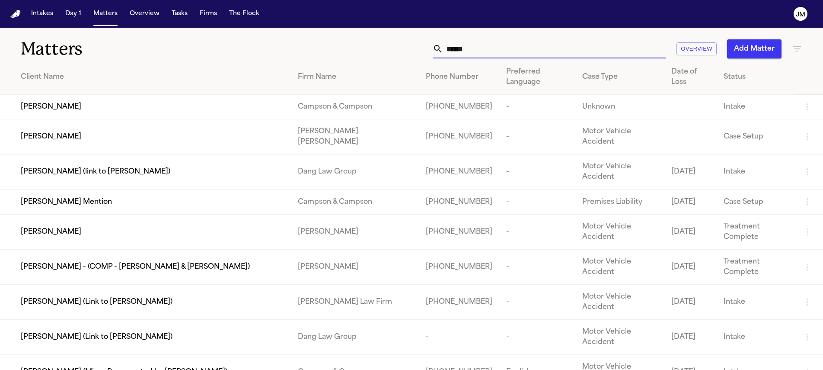
type input "*****"
click at [126, 132] on td "[PERSON_NAME]" at bounding box center [145, 136] width 291 height 35
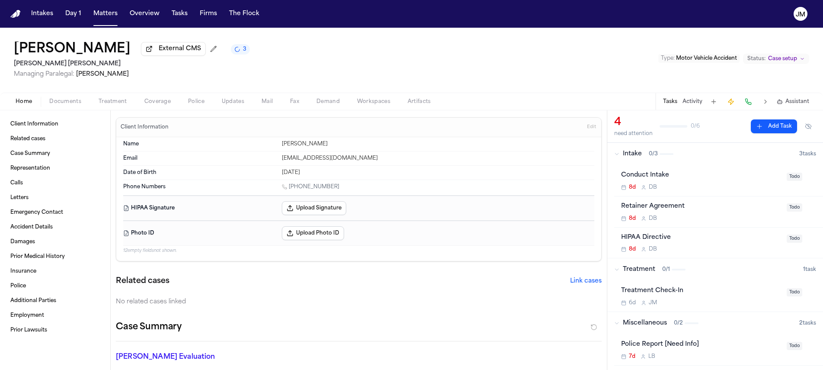
click at [156, 105] on span "Coverage" at bounding box center [157, 101] width 26 height 7
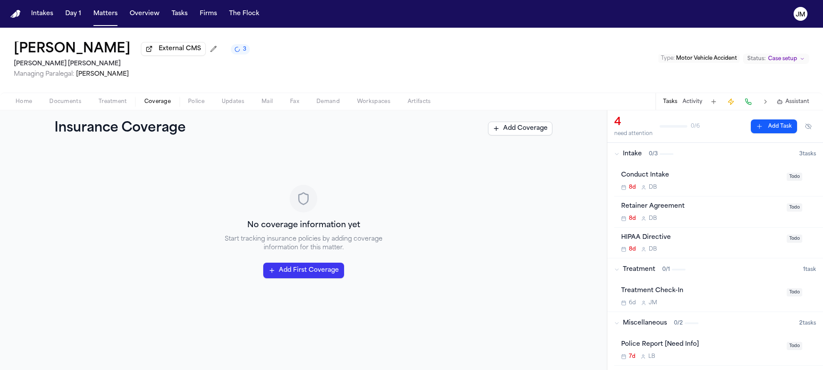
click at [77, 105] on span "Documents" at bounding box center [65, 101] width 32 height 7
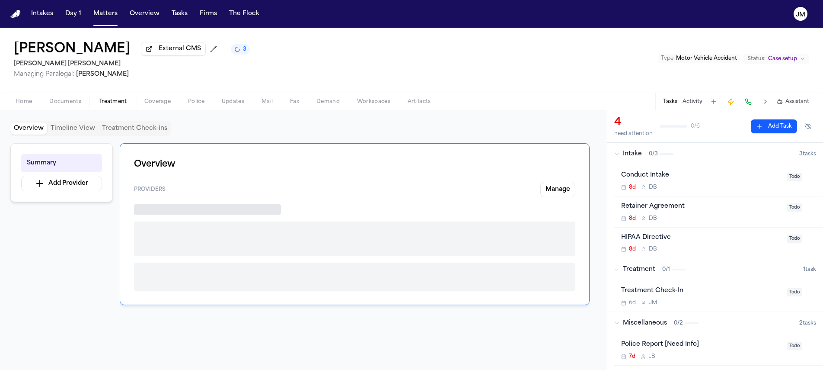
click at [105, 102] on span "Treatment" at bounding box center [113, 101] width 29 height 7
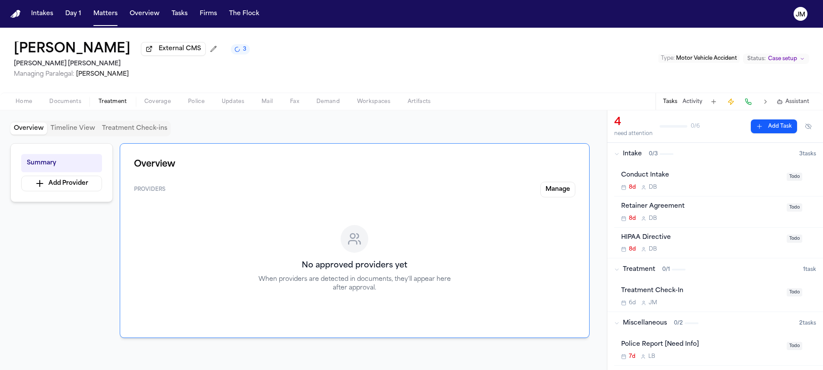
click at [29, 103] on span "Home" at bounding box center [24, 101] width 16 height 7
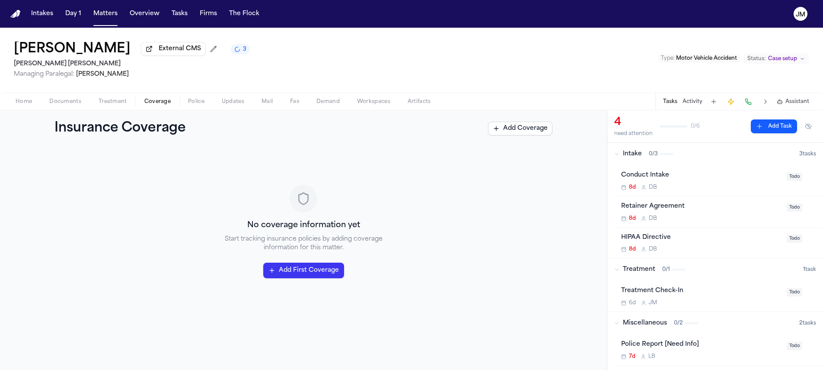
click at [148, 105] on span "Coverage" at bounding box center [157, 101] width 26 height 7
click at [109, 13] on button "Matters" at bounding box center [105, 14] width 31 height 16
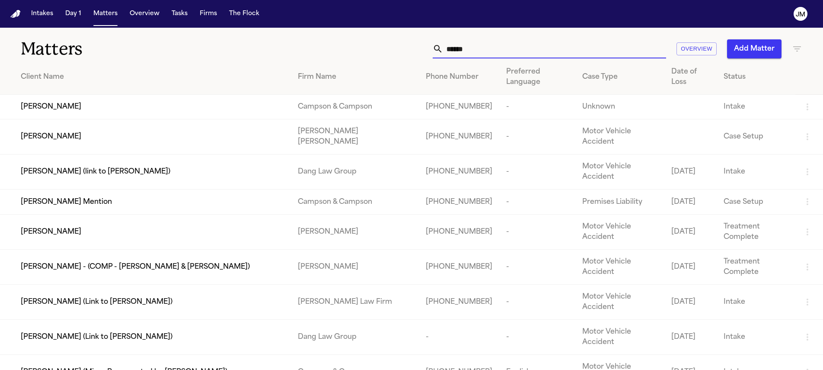
click at [457, 53] on input "*****" at bounding box center [554, 48] width 223 height 19
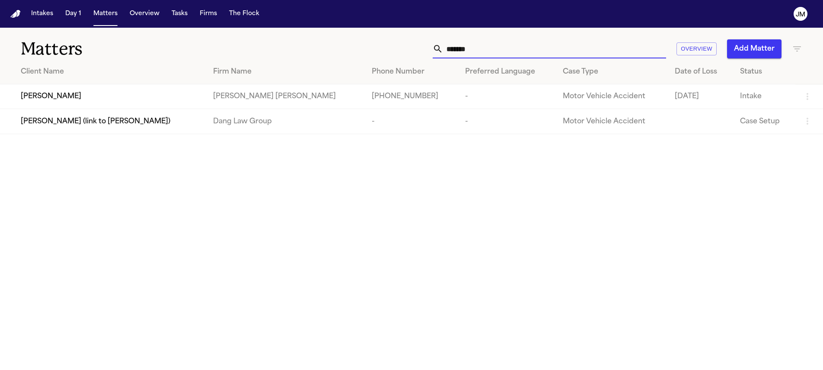
type input "*******"
click at [111, 102] on div "[PERSON_NAME]" at bounding box center [110, 96] width 178 height 10
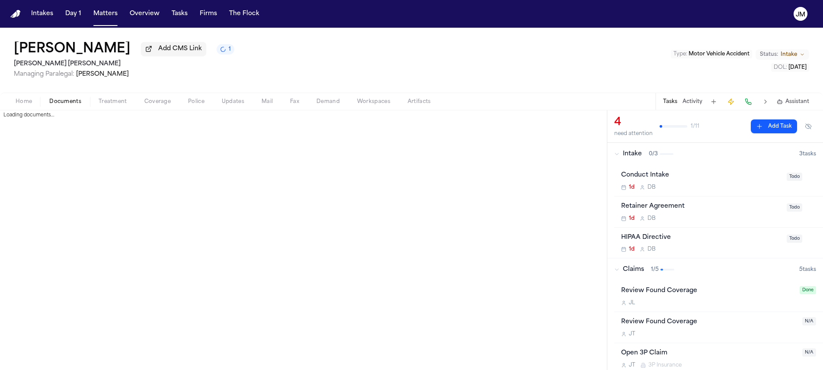
click at [80, 102] on span "Documents" at bounding box center [65, 101] width 32 height 7
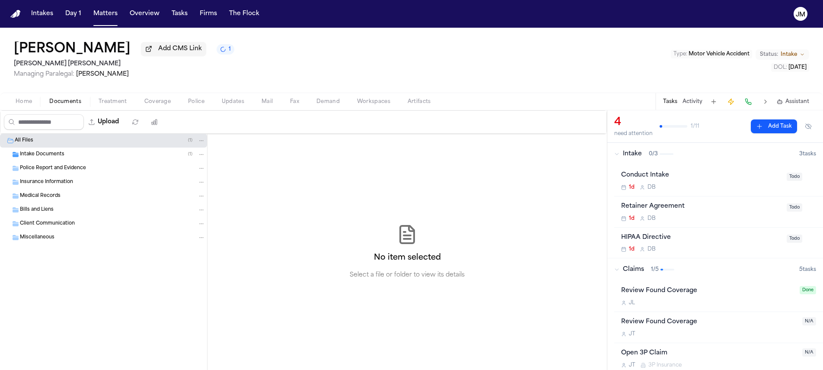
click at [63, 153] on div "Intake Documents ( 1 )" at bounding box center [112, 154] width 185 height 8
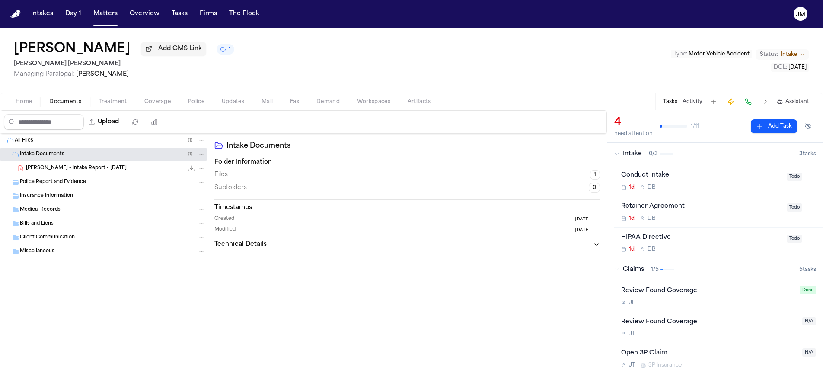
click at [86, 169] on span "[PERSON_NAME] - Intake Report - [DATE]" at bounding box center [76, 168] width 101 height 7
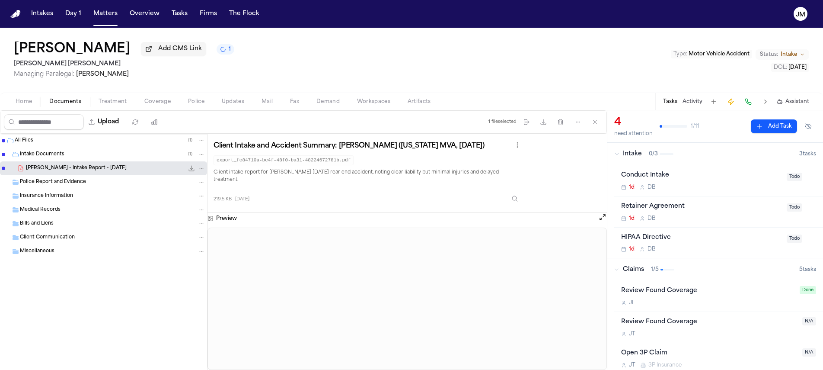
click at [468, 51] on div "Jizrael Cruz Add CMS Link 1 Steele Adams Hosman Managing Paralegal: Jacqueline …" at bounding box center [411, 60] width 823 height 65
click at [26, 105] on span "Home" at bounding box center [24, 101] width 16 height 7
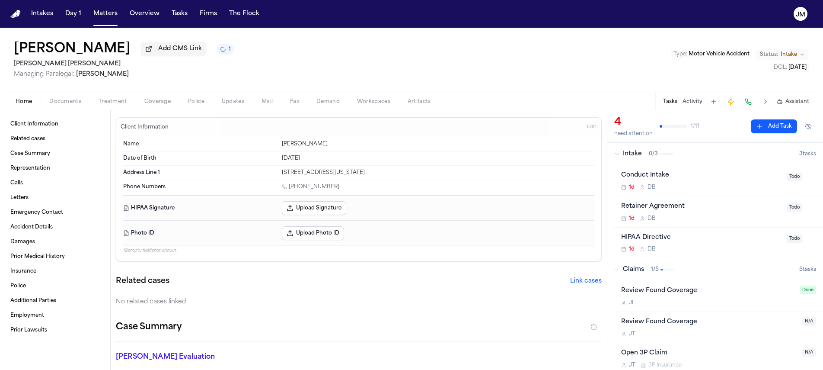
click at [159, 102] on span "Coverage" at bounding box center [157, 101] width 26 height 7
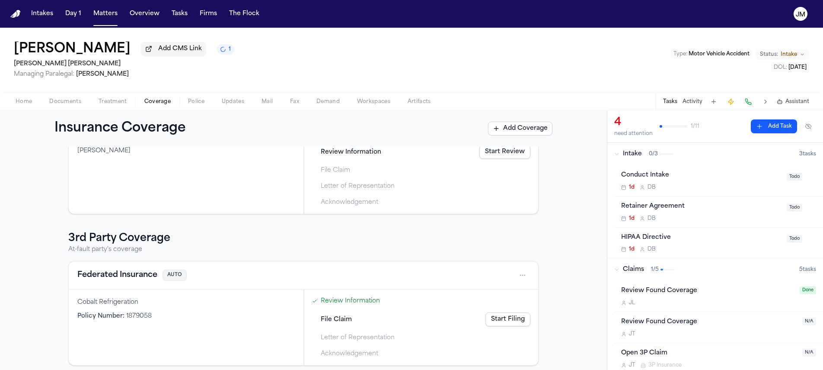
scroll to position [85, 0]
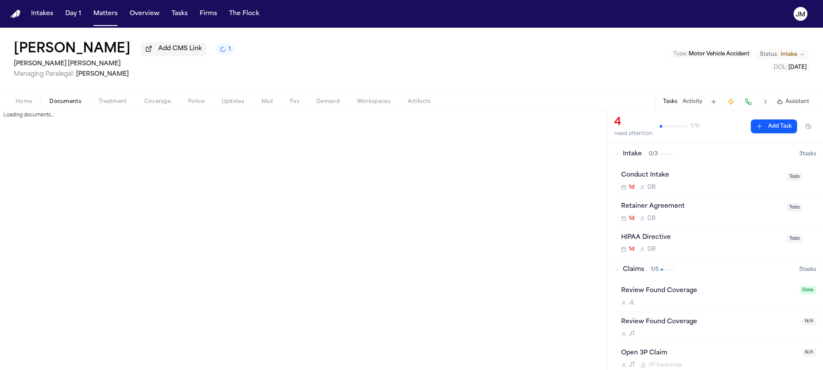
click at [70, 104] on span "Documents" at bounding box center [65, 101] width 32 height 7
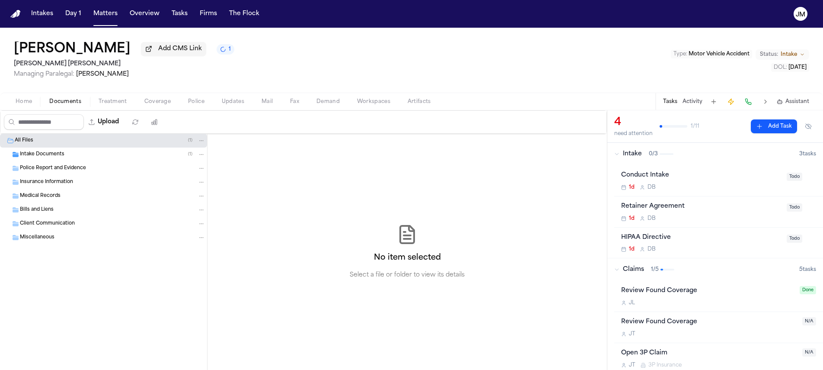
click at [49, 161] on div "Intake Documents ( 1 )" at bounding box center [103, 154] width 207 height 14
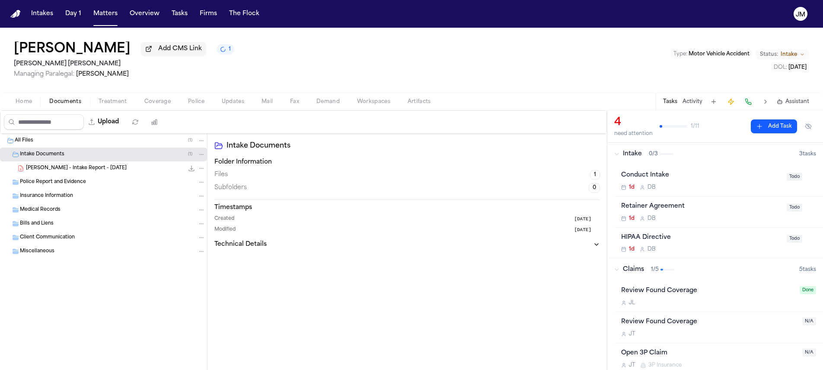
click at [23, 105] on span "Home" at bounding box center [24, 101] width 16 height 7
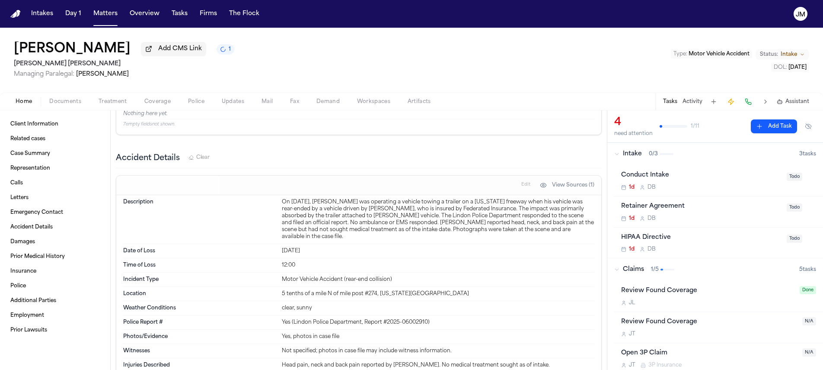
scroll to position [505, 0]
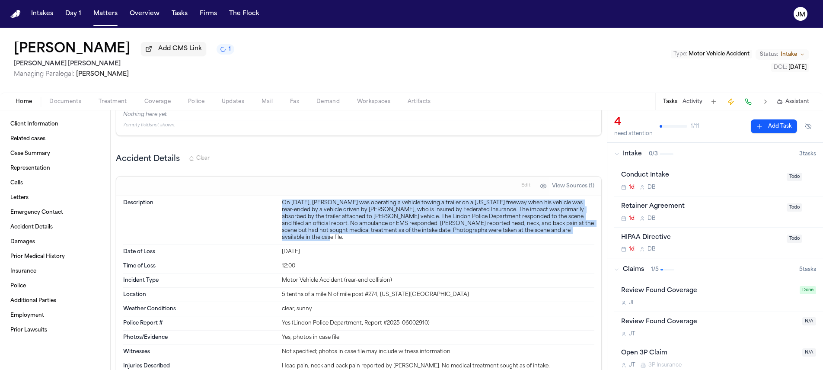
drag, startPoint x: 279, startPoint y: 203, endPoint x: 581, endPoint y: 233, distance: 303.1
click at [581, 233] on div "Description On October 2, 2025, Jizrael Cruz was operating a vehicle towing a t…" at bounding box center [358, 220] width 471 height 49
copy div "On [DATE], [PERSON_NAME] was operating a vehicle towing a trailer on a [US_STAT…"
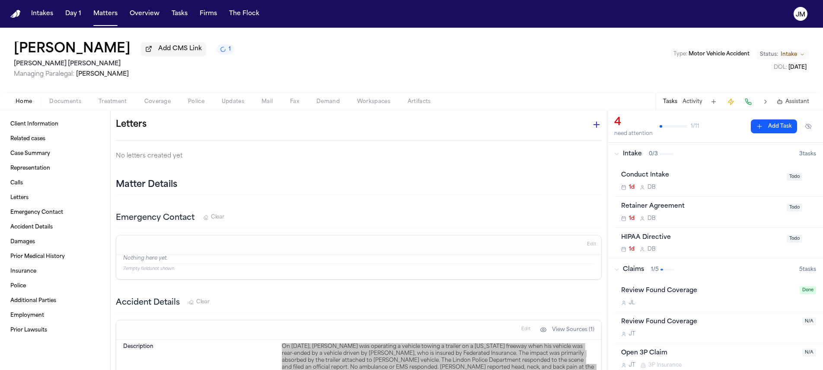
scroll to position [347, 0]
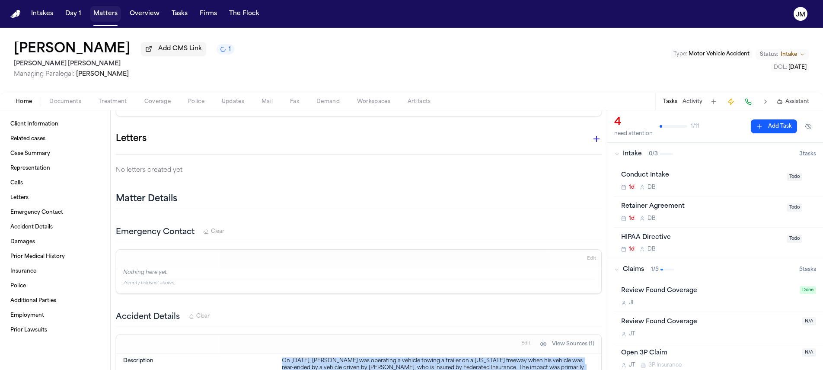
click at [101, 16] on button "Matters" at bounding box center [105, 14] width 31 height 16
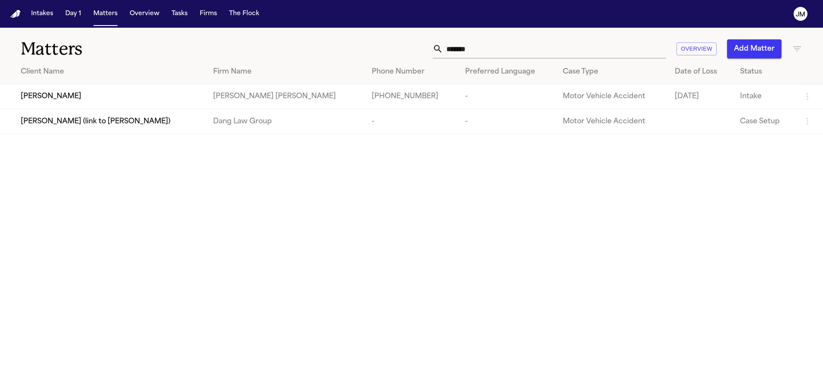
click at [479, 53] on input "*******" at bounding box center [554, 48] width 223 height 19
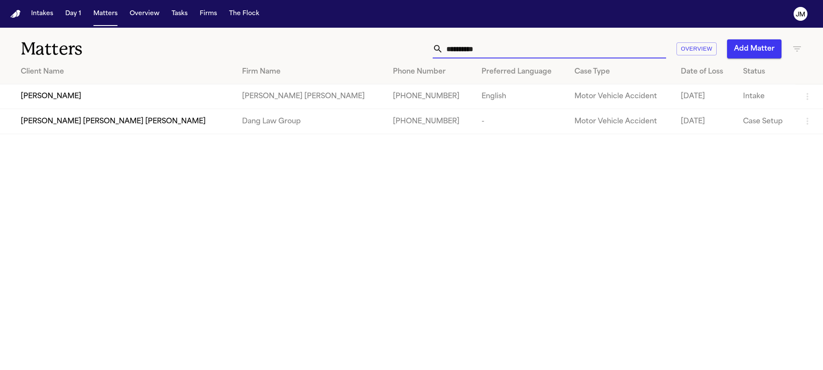
type input "**********"
click at [133, 90] on td "[PERSON_NAME]" at bounding box center [117, 96] width 235 height 25
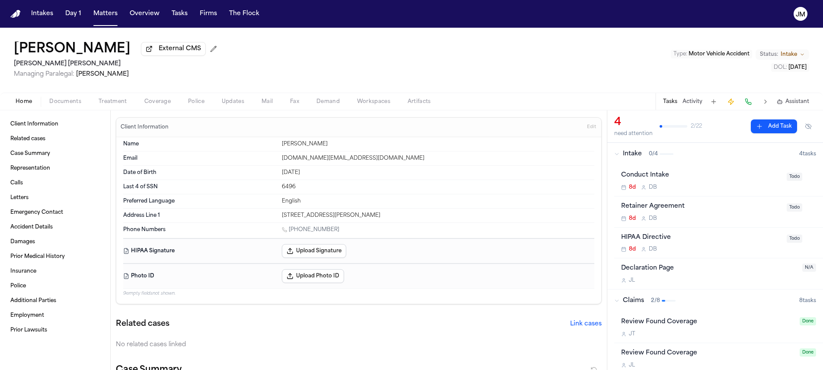
click at [68, 97] on div "Home Documents Treatment Coverage Police Updates Mail Fax Demand Workspaces Art…" at bounding box center [411, 100] width 823 height 17
click at [67, 102] on span "Documents" at bounding box center [65, 101] width 32 height 7
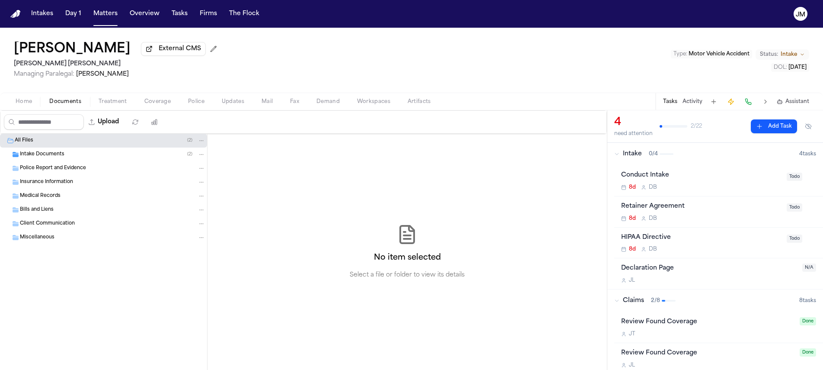
click at [49, 157] on span "Intake Documents" at bounding box center [42, 154] width 45 height 7
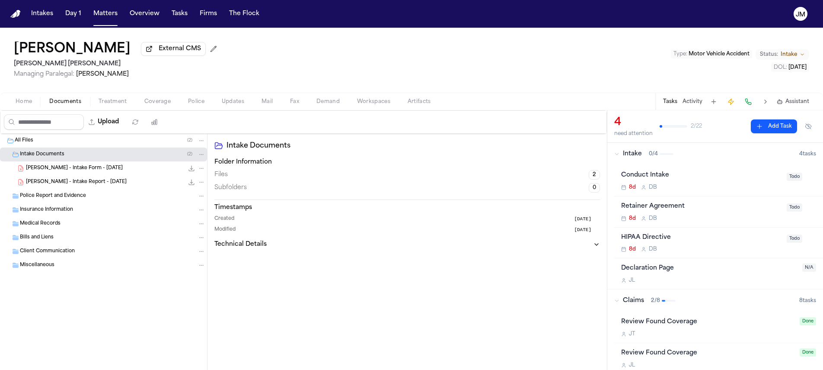
click at [65, 182] on span "[PERSON_NAME] - Intake Report - [DATE]" at bounding box center [76, 181] width 101 height 7
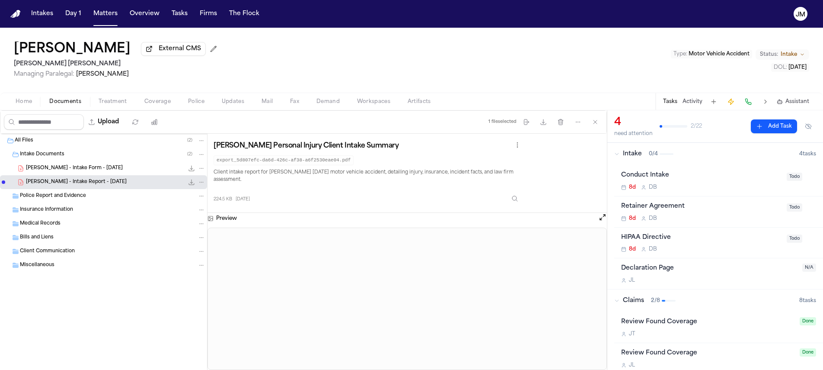
click at [95, 163] on div "J. Rivera - Intake Form - 9.29.25 166.5 KB • PDF" at bounding box center [103, 168] width 207 height 14
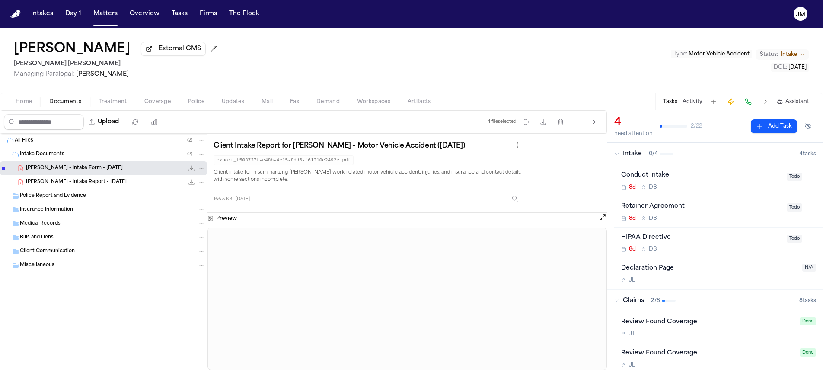
click at [25, 101] on span "Home" at bounding box center [24, 101] width 16 height 7
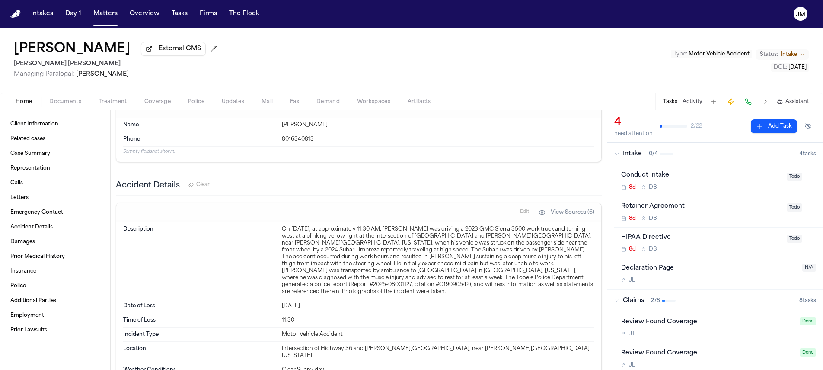
scroll to position [952, 0]
click at [282, 223] on div "On September 26, 2025, at approximately 11:30 AM, Jose Rivera was driving a 202…" at bounding box center [438, 257] width 312 height 69
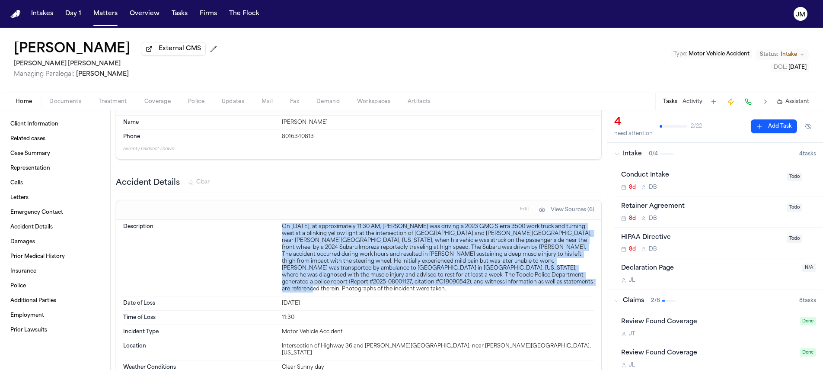
drag, startPoint x: 280, startPoint y: 218, endPoint x: 494, endPoint y: 278, distance: 222.1
click at [494, 278] on div "Description On September 26, 2025, at approximately 11:30 AM, Jose Rivera was d…" at bounding box center [358, 258] width 471 height 76
copy div "On September 26, 2025, at approximately 11:30 AM, Jose Rivera was driving a 202…"
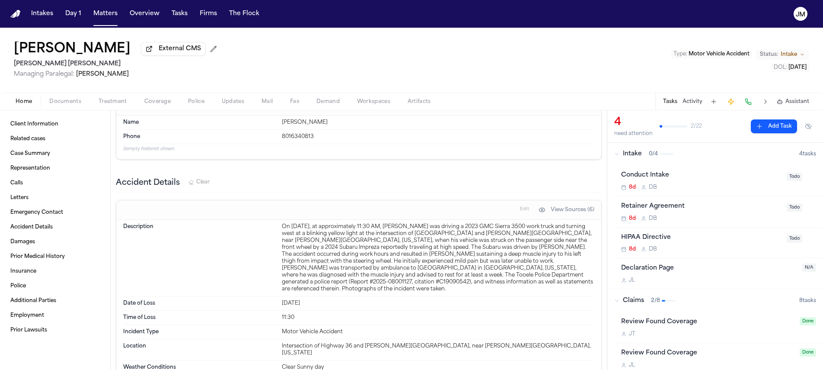
click at [491, 300] on div "[DATE]" at bounding box center [438, 303] width 312 height 7
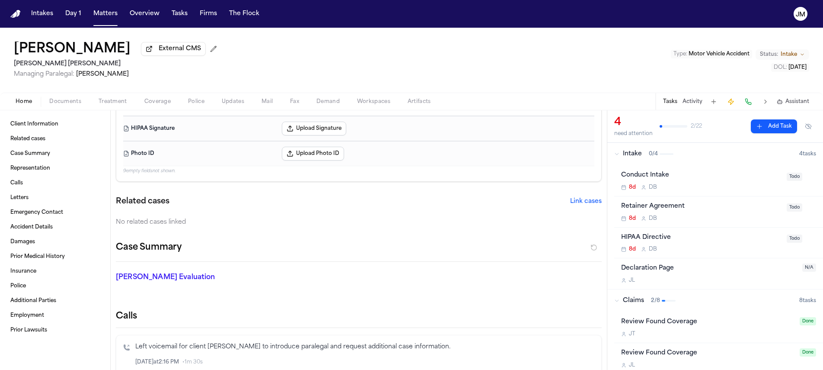
scroll to position [202, 0]
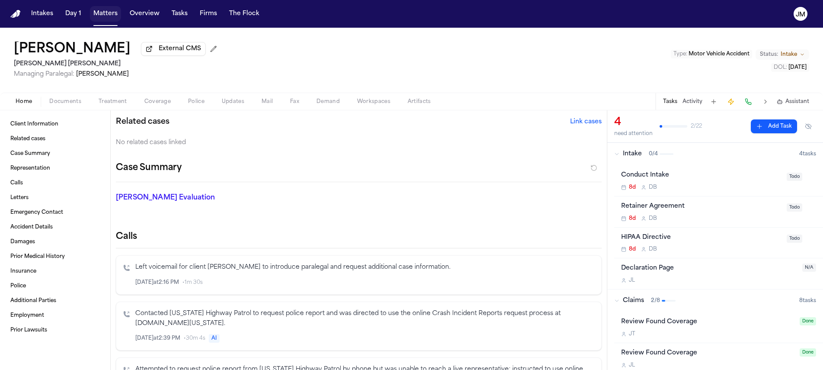
click at [107, 17] on button "Matters" at bounding box center [105, 14] width 31 height 16
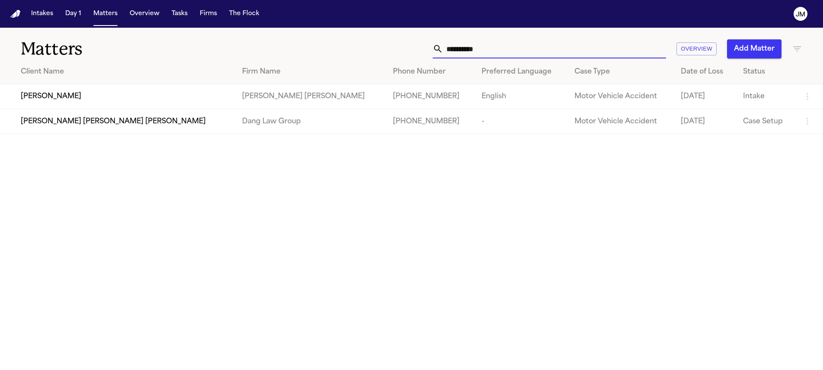
click at [566, 45] on input "**********" at bounding box center [554, 48] width 223 height 19
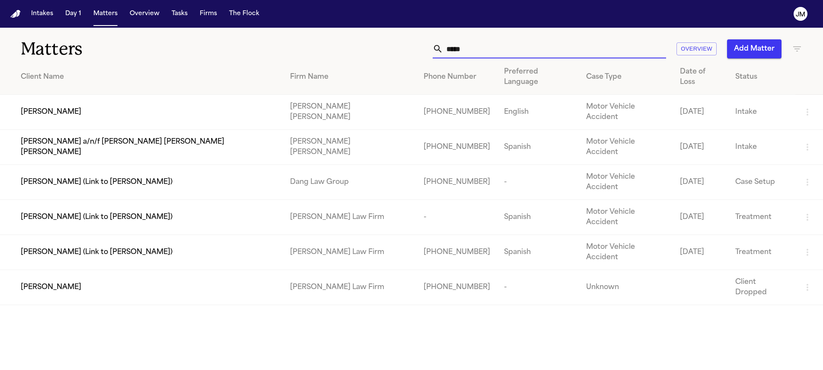
type input "*****"
click at [153, 107] on div "[PERSON_NAME]" at bounding box center [148, 112] width 255 height 10
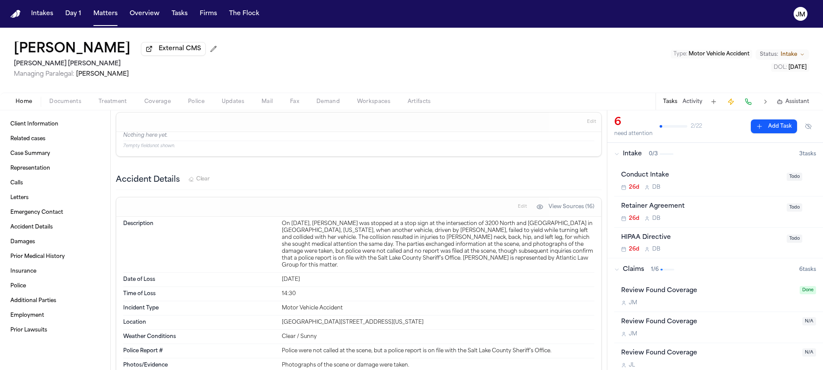
scroll to position [2272, 0]
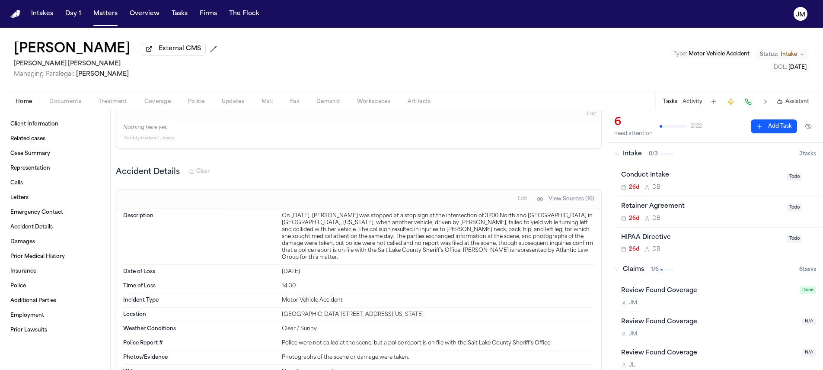
click at [64, 105] on span "Documents" at bounding box center [65, 101] width 32 height 7
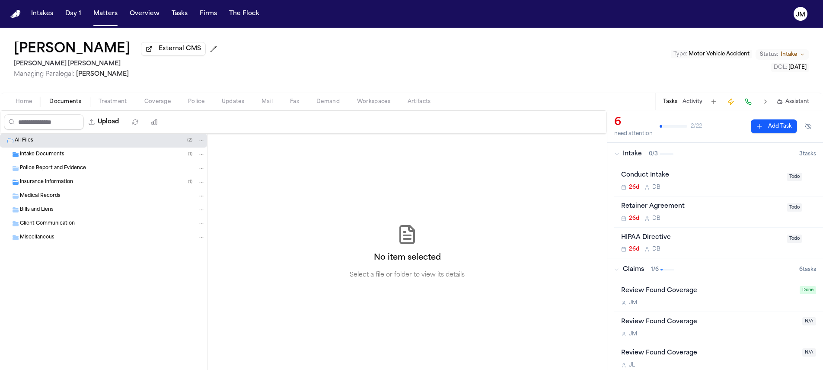
click at [43, 172] on span "Police Report and Evidence" at bounding box center [53, 168] width 66 height 7
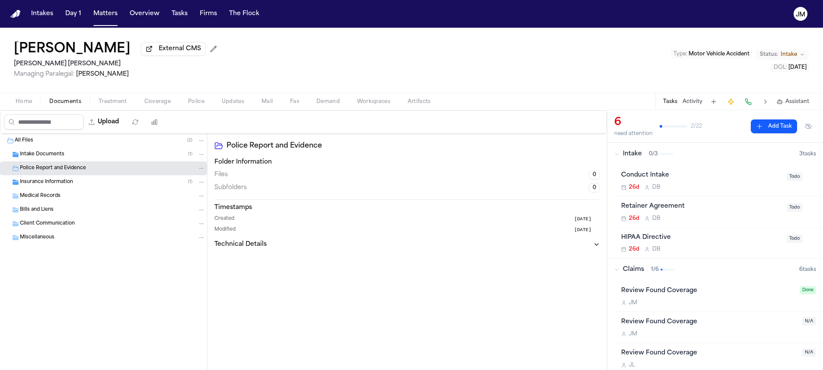
click at [44, 160] on div "Intake Documents ( 1 )" at bounding box center [103, 154] width 207 height 14
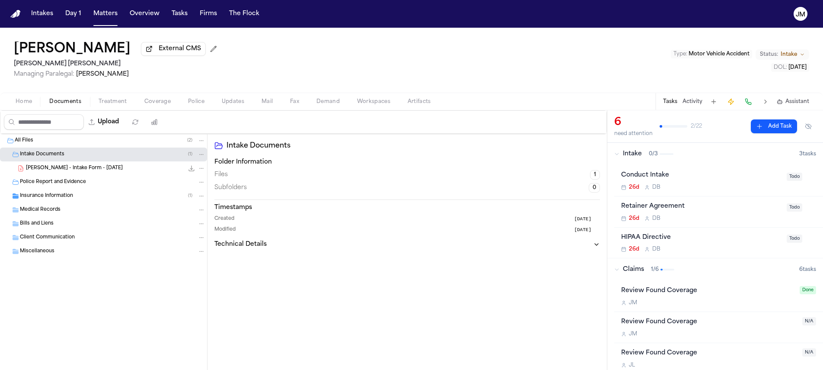
click at [58, 198] on span "Insurance Information" at bounding box center [46, 195] width 53 height 7
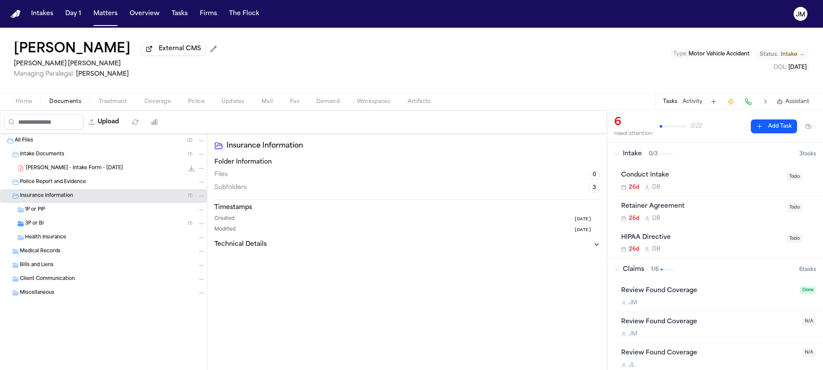
click at [136, 102] on button "Coverage" at bounding box center [158, 101] width 44 height 10
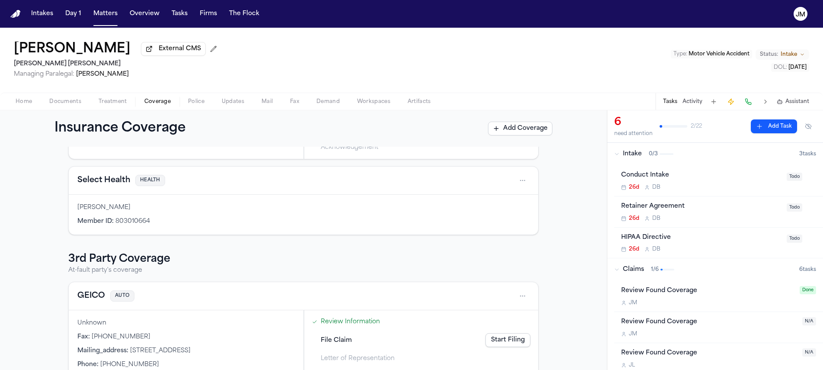
scroll to position [160, 0]
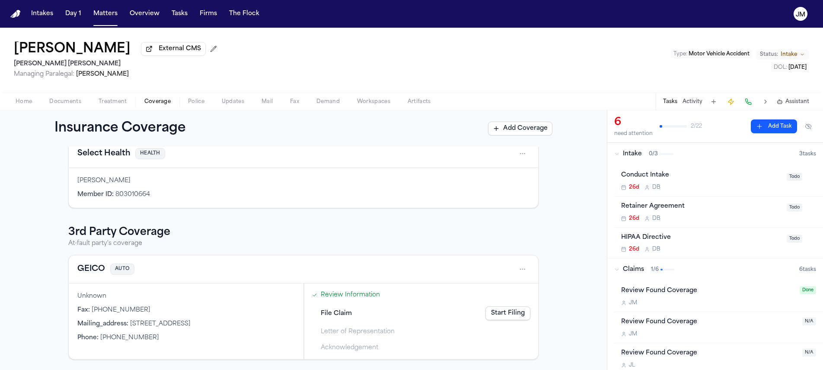
click at [51, 103] on span "Documents" at bounding box center [65, 101] width 32 height 7
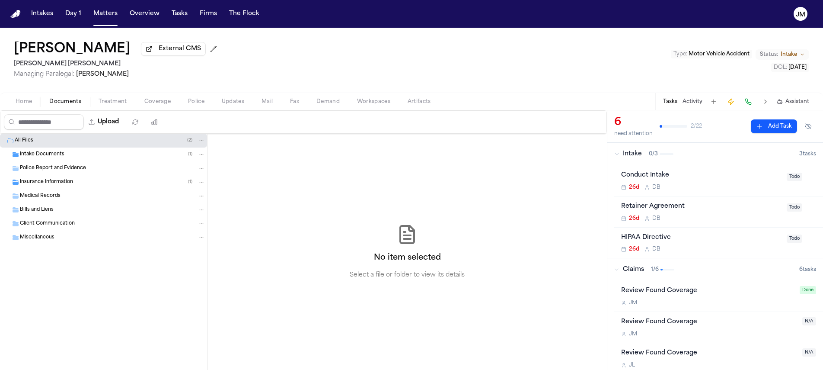
click at [39, 161] on div "Intake Documents ( 1 )" at bounding box center [103, 154] width 207 height 14
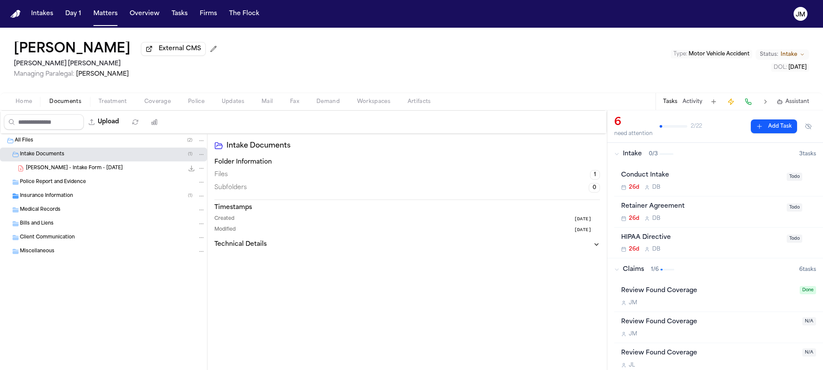
click at [52, 175] on div "P. Orozco - Intake Form - 9.11.25 23.0 KB • PDF" at bounding box center [103, 168] width 207 height 14
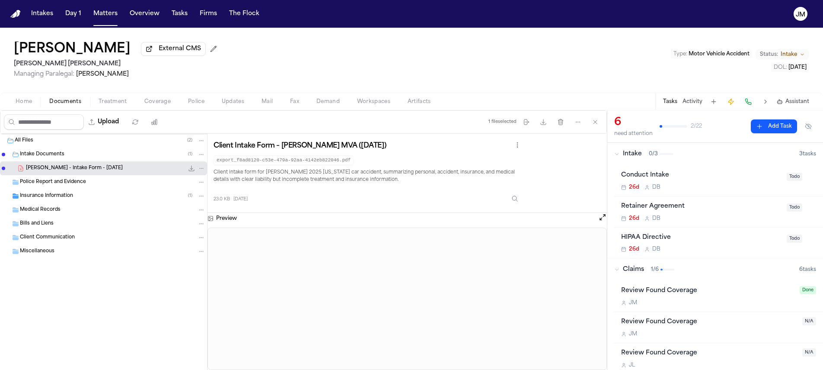
click at [66, 197] on span "Insurance Information" at bounding box center [46, 195] width 53 height 7
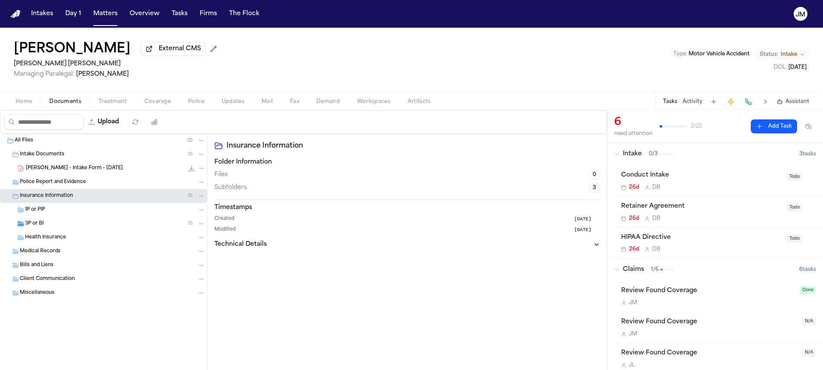
click at [75, 230] on div "3P or BI ( 1 )" at bounding box center [103, 224] width 207 height 14
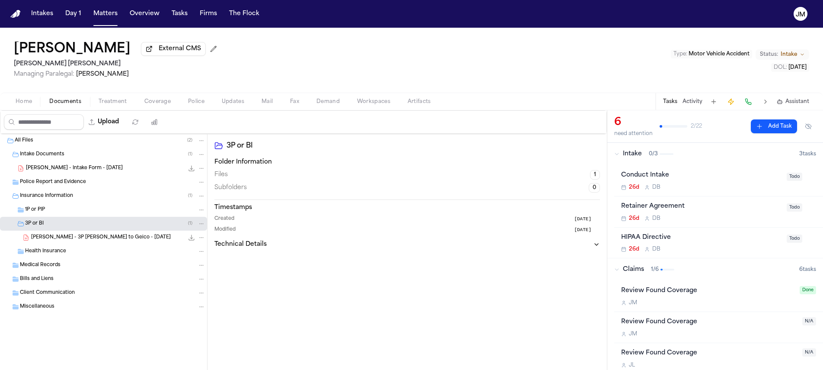
click at [76, 236] on span "P. Orozco - 3P LOR to Geico - 9.17.25" at bounding box center [101, 237] width 140 height 7
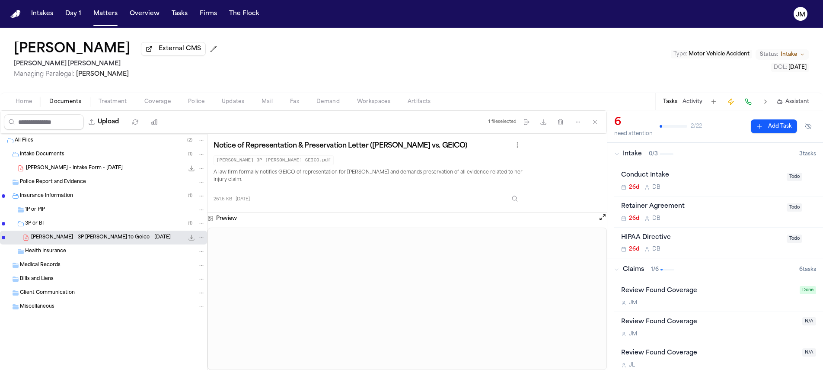
click at [21, 107] on span "button" at bounding box center [23, 106] width 27 height 1
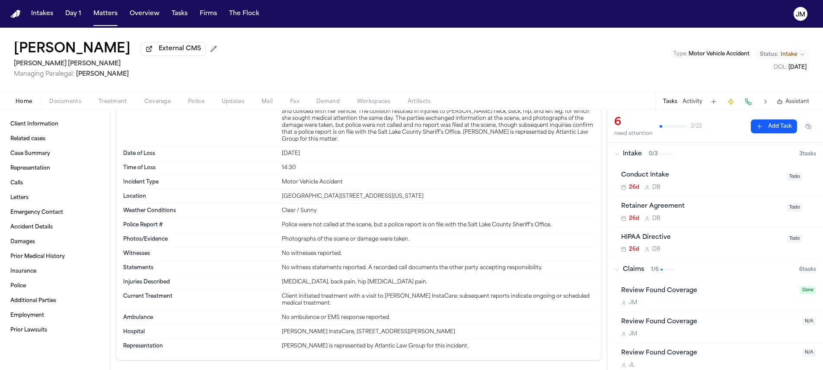
scroll to position [2400, 0]
